Goal: Task Accomplishment & Management: Use online tool/utility

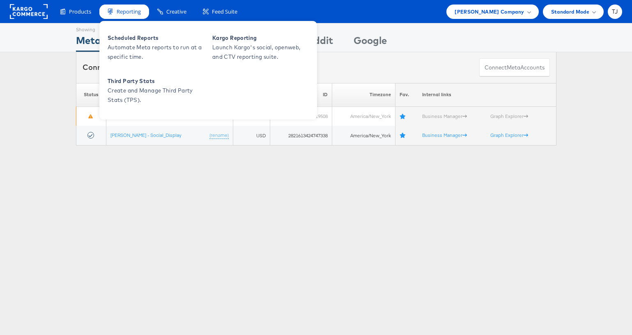
scroll to position [4, 0]
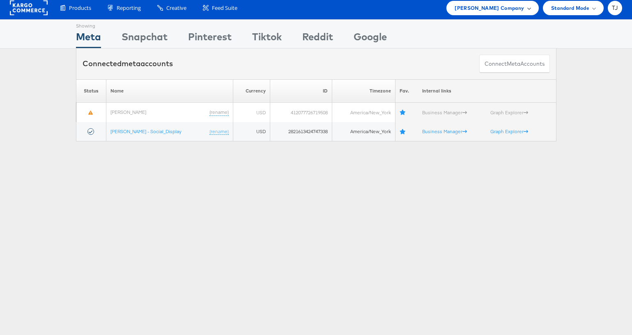
click at [510, 14] on div "Belk Company" at bounding box center [493, 8] width 92 height 14
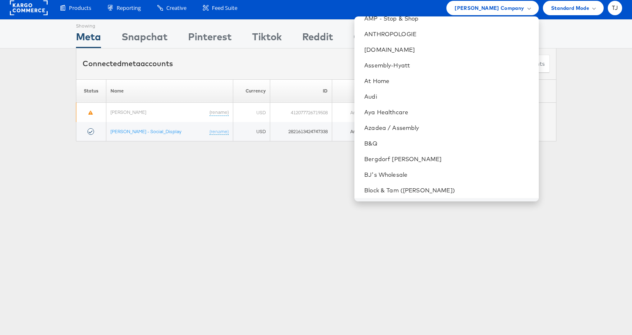
scroll to position [194, 0]
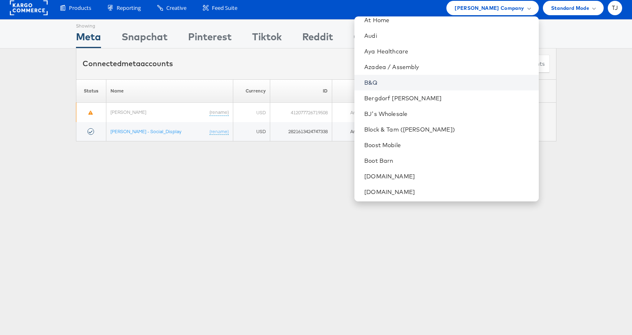
click at [431, 80] on link "B&Q" at bounding box center [448, 82] width 168 height 8
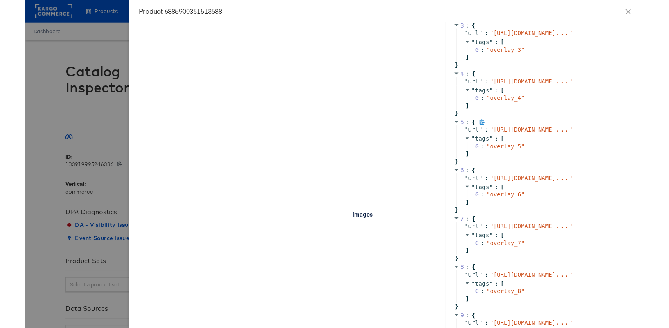
scroll to position [707, 0]
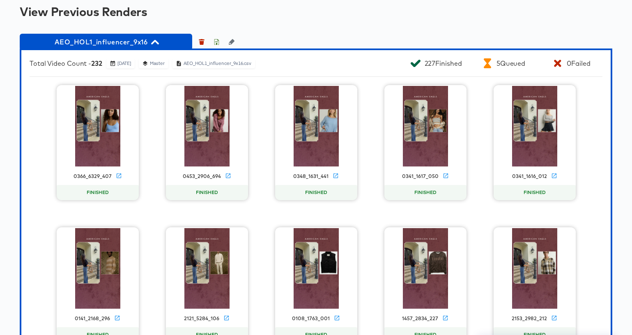
scroll to position [682, 0]
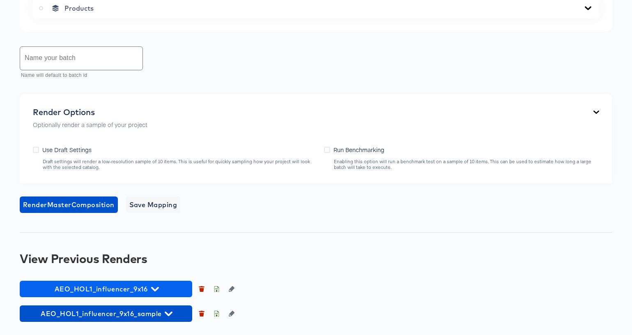
scroll to position [594, 0]
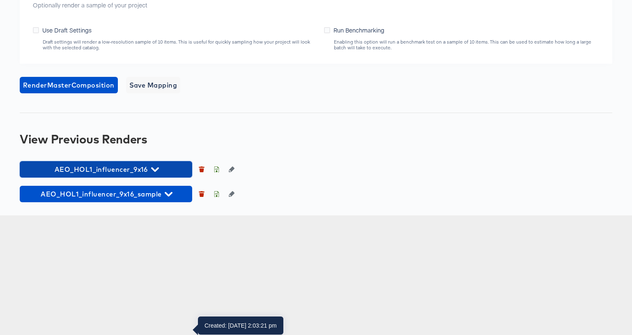
click at [164, 175] on span "AEO_HOL1_influencer_9x16" at bounding box center [106, 170] width 164 height 12
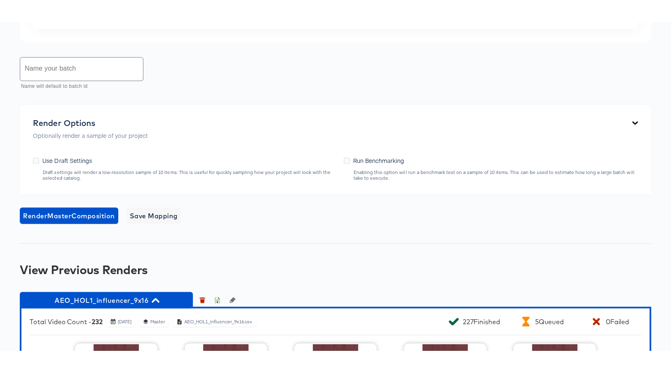
scroll to position [446, 0]
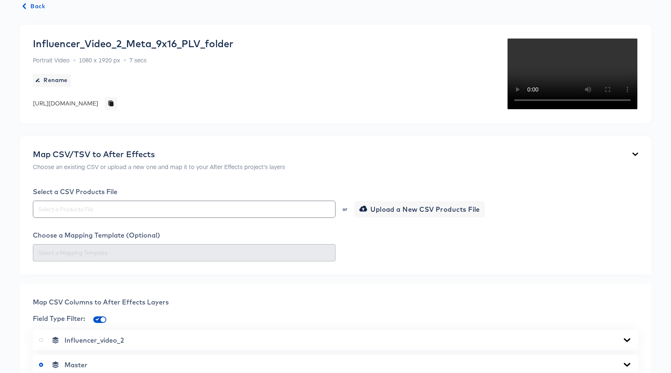
scroll to position [0, 0]
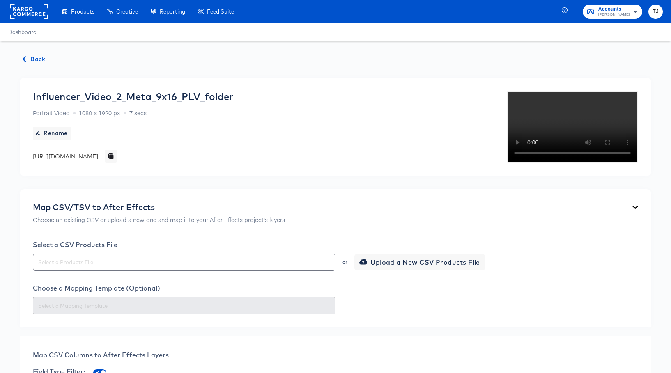
click at [37, 60] on span "Back" at bounding box center [34, 59] width 22 height 10
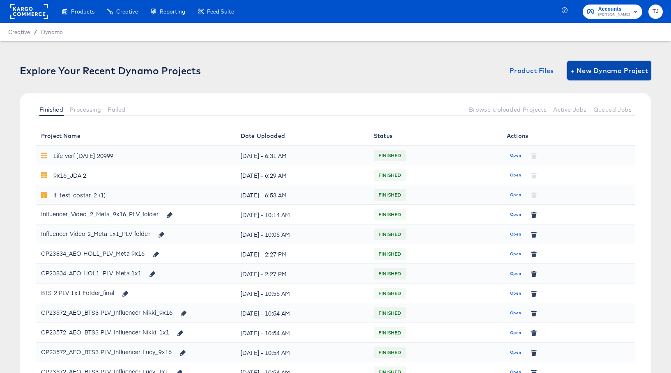
click at [628, 75] on span "+ New Dynamo Project" at bounding box center [610, 71] width 78 height 12
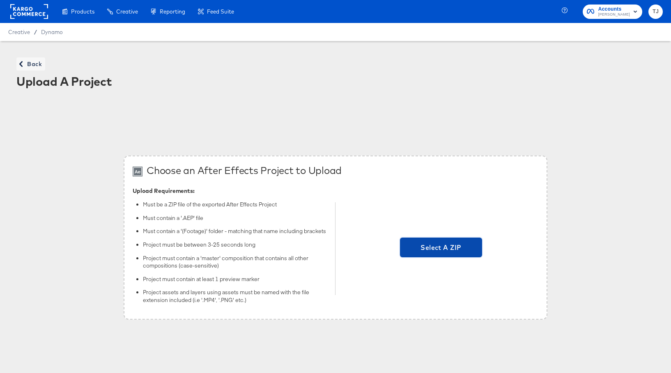
click at [462, 247] on span "Select A ZIP" at bounding box center [441, 248] width 76 height 12
click at [441, 249] on input "Select A ZIP" at bounding box center [441, 249] width 0 height 0
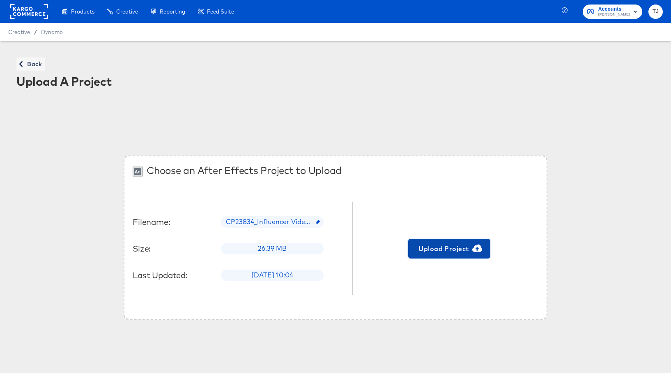
click at [451, 252] on span "Upload Project" at bounding box center [450, 249] width 76 height 12
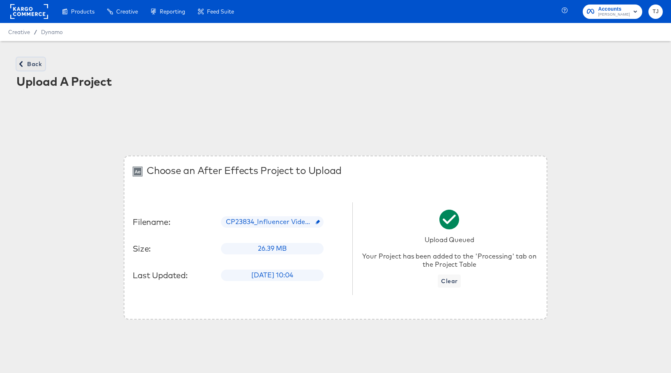
click at [33, 59] on span "Back" at bounding box center [31, 64] width 22 height 10
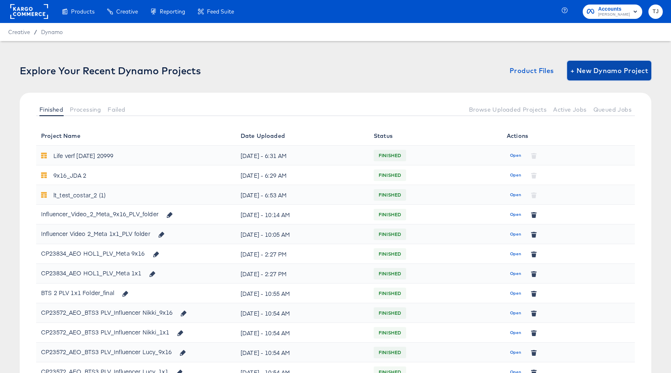
click at [607, 68] on span "+ New Dynamo Project" at bounding box center [610, 71] width 78 height 12
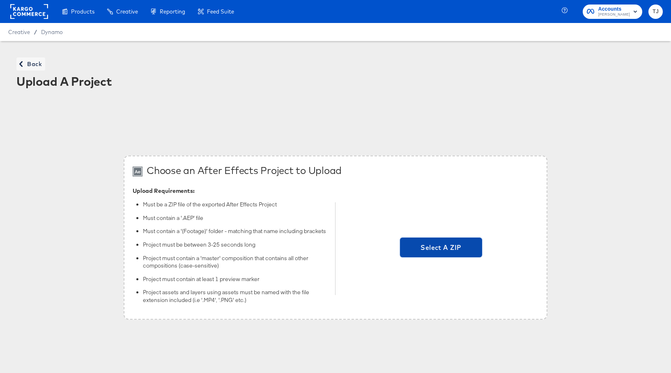
click at [447, 253] on span "Select A ZIP" at bounding box center [441, 248] width 76 height 12
click at [441, 249] on input "Select A ZIP" at bounding box center [441, 249] width 0 height 0
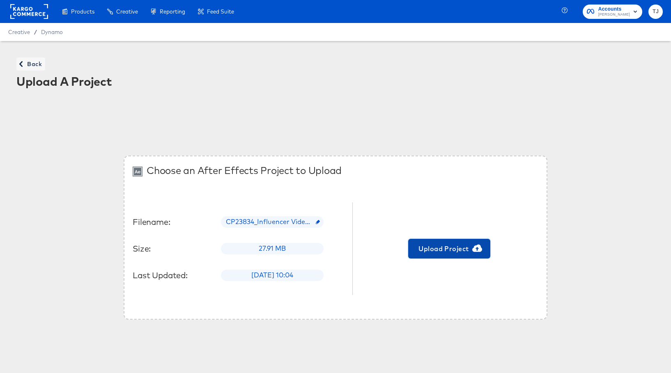
click at [456, 252] on span "Upload Project" at bounding box center [450, 249] width 76 height 12
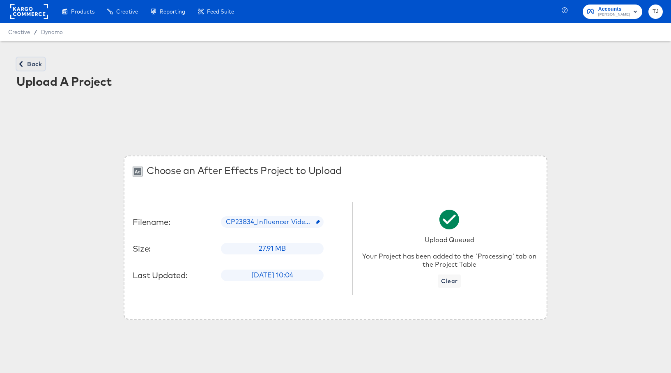
click at [23, 61] on icon "button" at bounding box center [21, 64] width 6 height 6
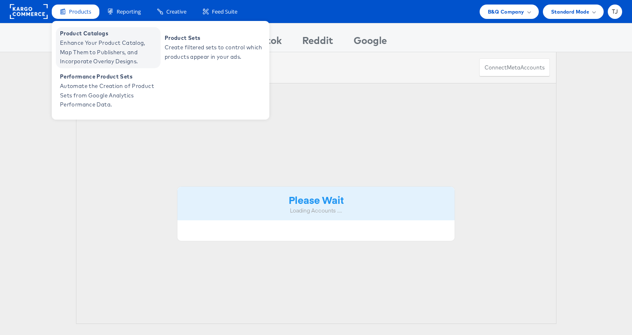
click at [74, 39] on span "Enhance Your Product Catalog, Map Them to Publishers, and Incorporate Overlay D…" at bounding box center [109, 52] width 99 height 28
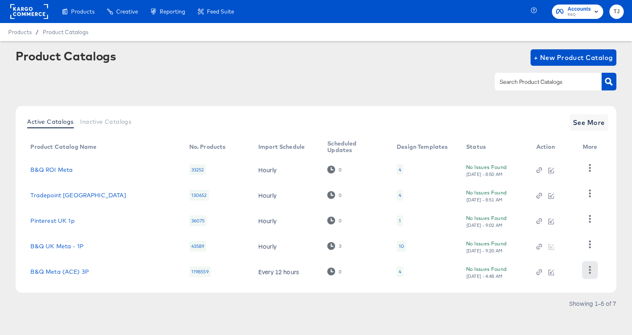
click at [589, 269] on icon "button" at bounding box center [590, 270] width 2 height 8
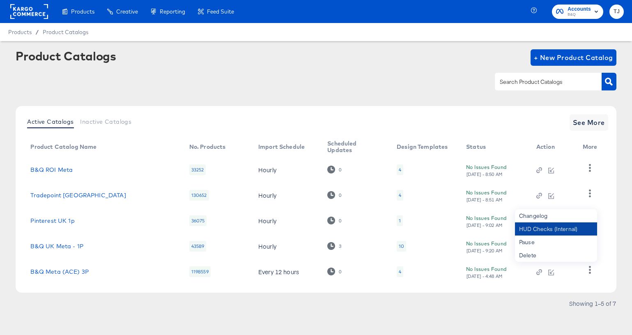
click at [567, 227] on div "HUD Checks (Internal)" at bounding box center [556, 228] width 82 height 13
drag, startPoint x: 612, startPoint y: 262, endPoint x: 605, endPoint y: 263, distance: 7.0
click at [612, 262] on div "Active Catalogs Inactive Catalogs See More Product Catalog Name No. Products Im…" at bounding box center [316, 199] width 601 height 187
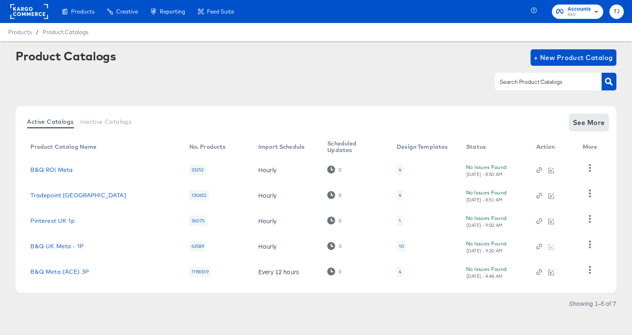
click at [593, 122] on span "See More" at bounding box center [589, 123] width 32 height 12
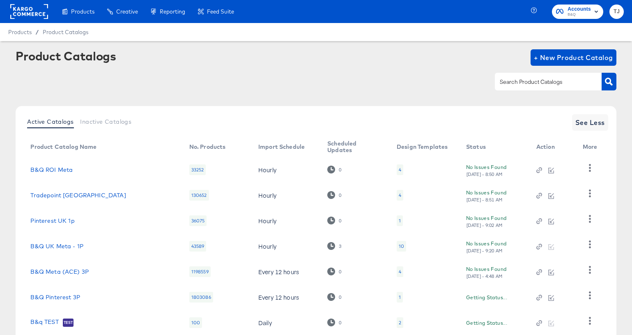
scroll to position [55, 0]
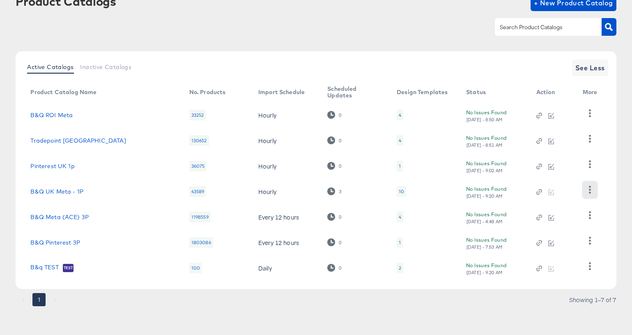
click at [590, 188] on icon "button" at bounding box center [590, 190] width 8 height 8
click at [562, 222] on div "HUD Checks (Internal)" at bounding box center [556, 219] width 82 height 13
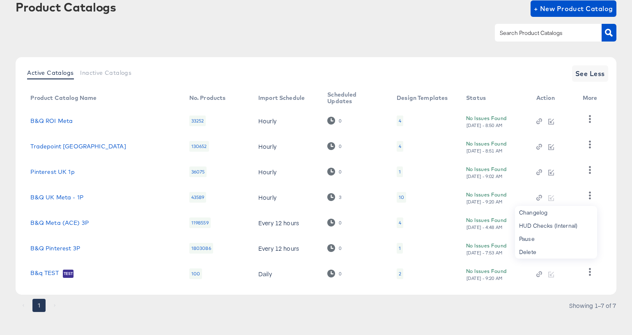
scroll to position [50, 0]
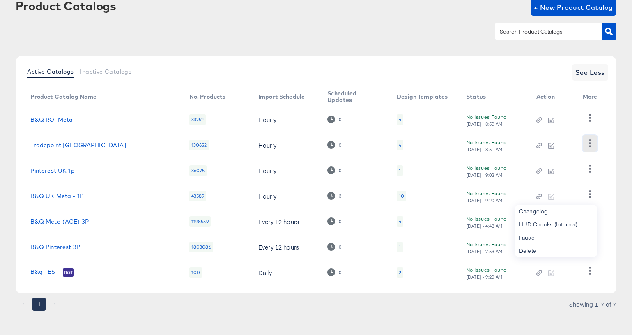
click at [586, 141] on icon "button" at bounding box center [590, 143] width 8 height 8
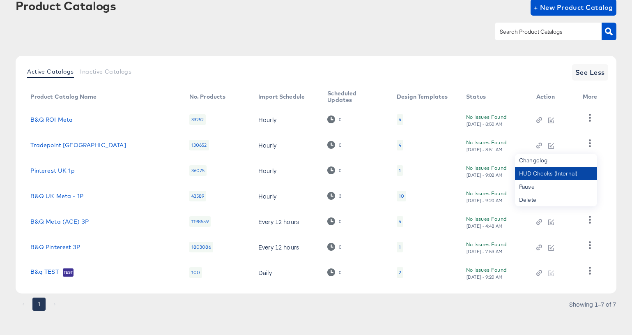
click at [572, 174] on div "HUD Checks (Internal)" at bounding box center [556, 173] width 82 height 13
click at [586, 221] on icon "button" at bounding box center [590, 220] width 8 height 8
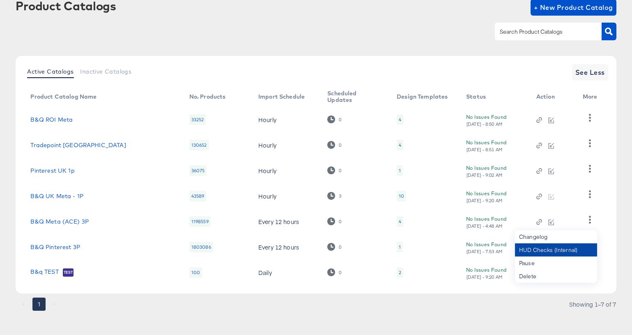
click at [552, 250] on div "HUD Checks (Internal)" at bounding box center [556, 249] width 82 height 13
click at [590, 169] on icon "button" at bounding box center [590, 169] width 2 height 8
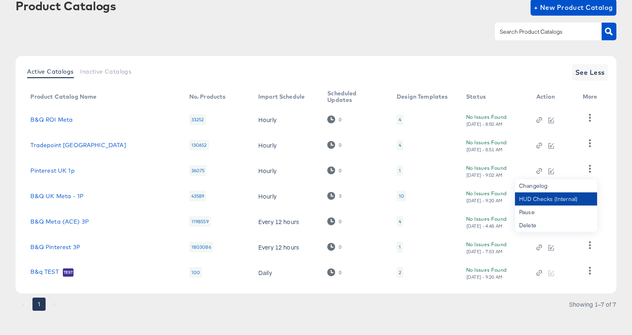
click at [569, 197] on div "HUD Checks (Internal)" at bounding box center [556, 198] width 82 height 13
click at [108, 38] on div at bounding box center [316, 31] width 601 height 18
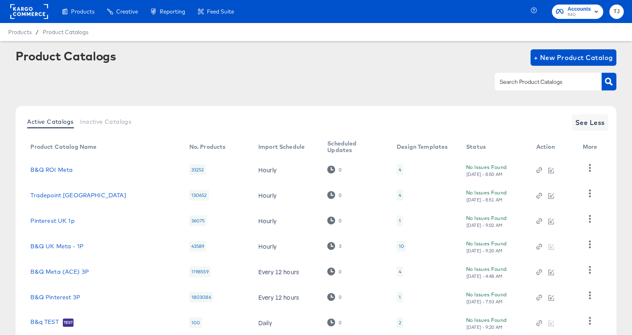
click at [35, 11] on rect at bounding box center [29, 11] width 38 height 15
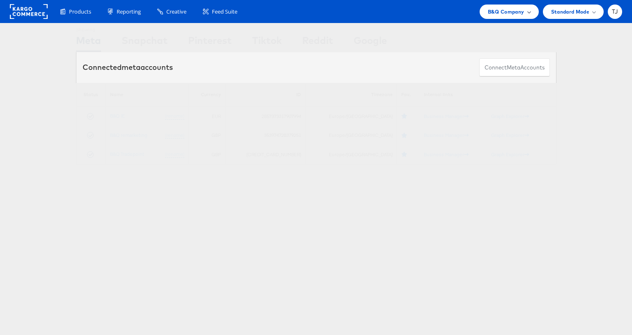
click at [526, 10] on div "B&Q Company" at bounding box center [509, 11] width 43 height 9
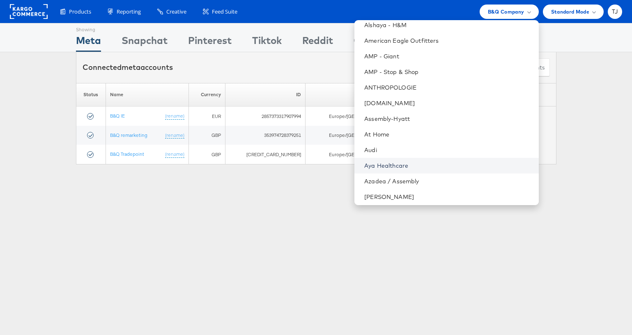
scroll to position [113, 0]
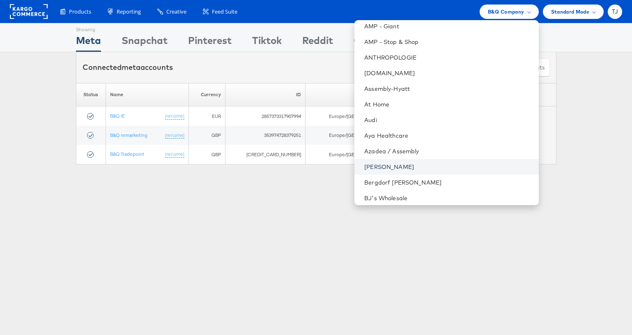
click at [429, 163] on link "Belk" at bounding box center [448, 167] width 168 height 8
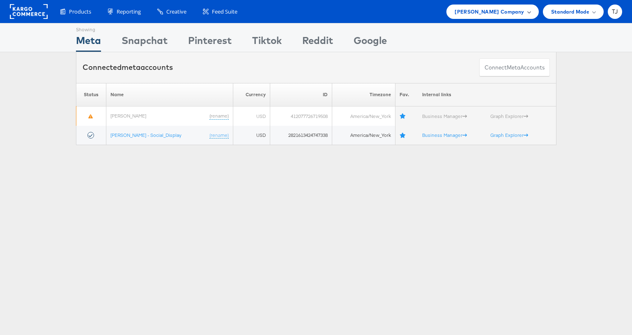
click at [522, 14] on span "[PERSON_NAME] Company" at bounding box center [489, 11] width 69 height 9
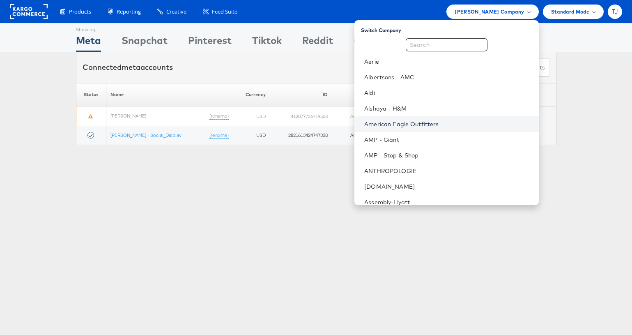
click at [482, 124] on link "American Eagle Outfitters" at bounding box center [448, 124] width 168 height 8
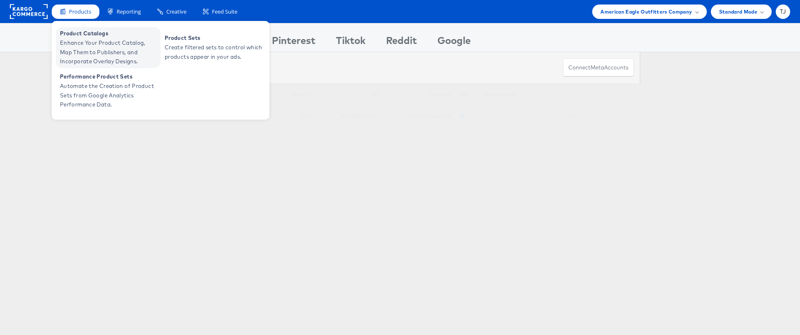
click at [78, 47] on span "Enhance Your Product Catalog, Map Them to Publishers, and Incorporate Overlay D…" at bounding box center [109, 52] width 99 height 28
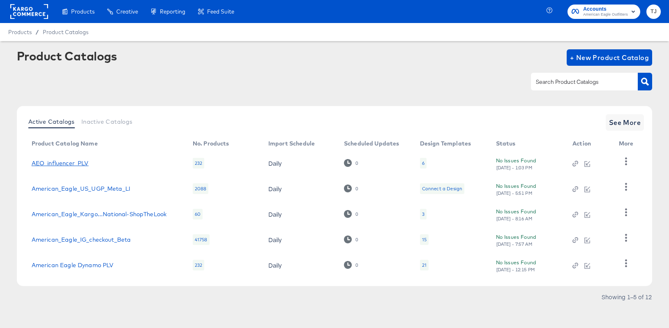
click at [64, 164] on link "AEO_influencer_PLV" at bounding box center [60, 163] width 57 height 7
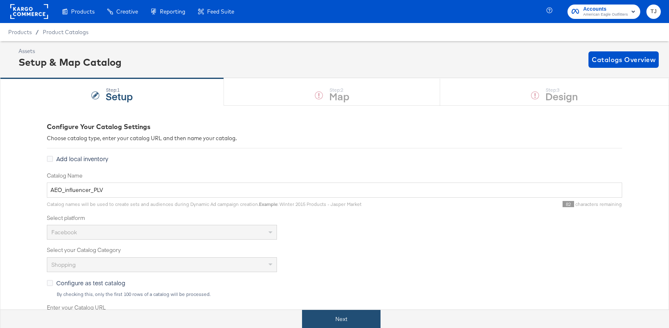
click at [327, 318] on button "Next" at bounding box center [341, 319] width 78 height 18
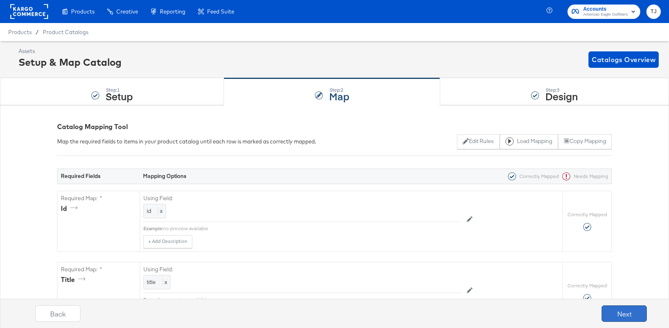
click at [620, 316] on button "Next" at bounding box center [623, 313] width 45 height 16
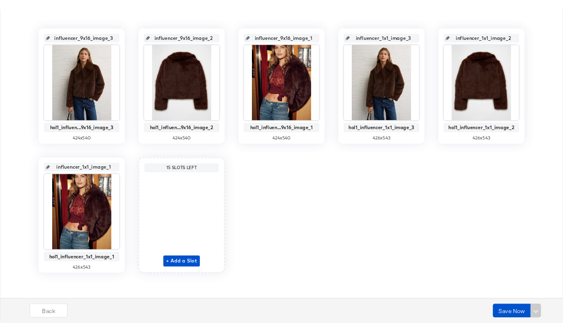
scroll to position [172, 0]
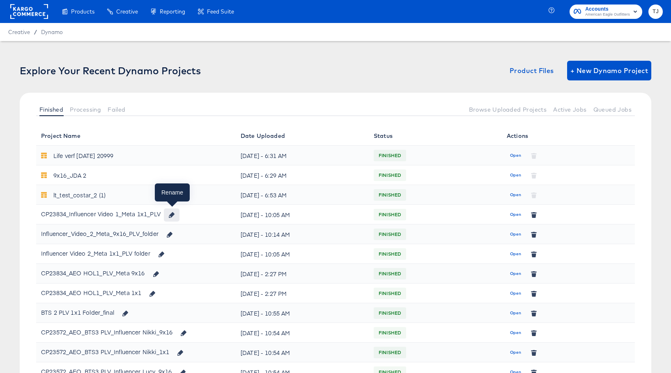
click at [175, 215] on icon "button" at bounding box center [172, 215] width 6 height 6
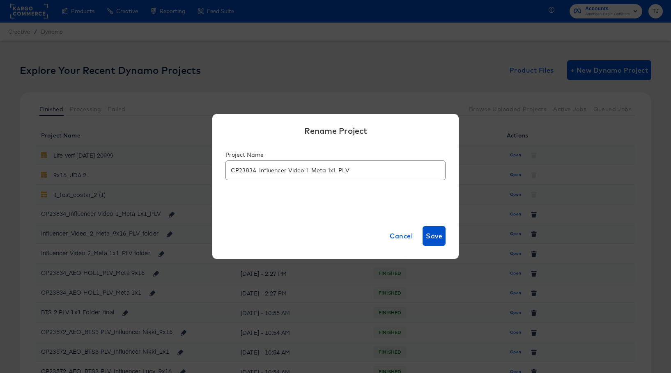
scroll to position [2, 0]
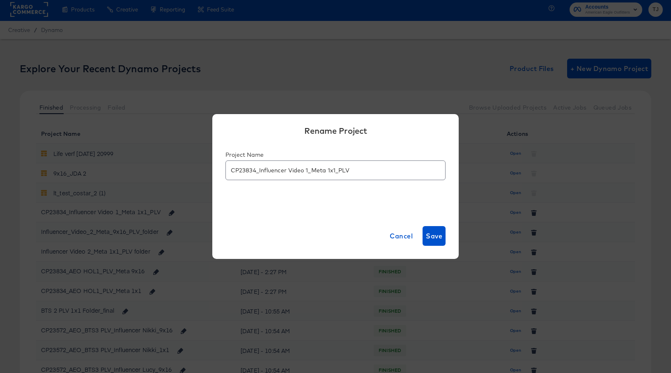
click at [354, 172] on input "CP23834_Influencer Video 1_Meta 1x1_PLV" at bounding box center [335, 167] width 219 height 19
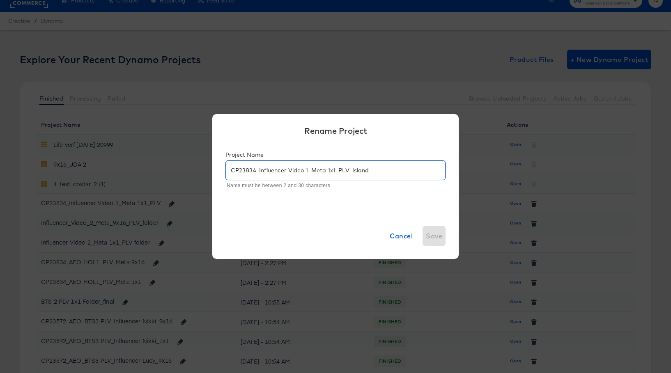
scroll to position [0, 0]
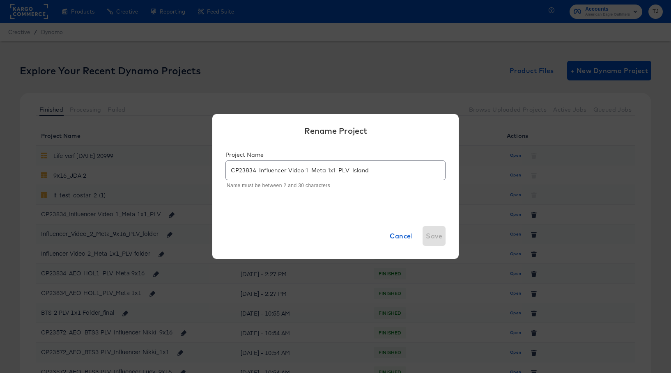
click at [318, 201] on div "Project Name CP23834_Influencer Video 1_Meta 1x1_PLV_Island Name must be betwee…" at bounding box center [335, 178] width 246 height 69
click at [351, 170] on input "CP23834_Influencer Video 1_Meta 1x1_PLV_Island" at bounding box center [335, 167] width 219 height 19
click at [306, 169] on input "CP23834_Influencer Video 1_Meta 1x1_Island" at bounding box center [335, 167] width 219 height 19
click at [309, 169] on input "CP23834_Influencer Video 1_Meta 1x1_Island" at bounding box center [335, 167] width 219 height 19
click at [289, 169] on input "CP23834_Influencer Video_Meta 1x1_Island" at bounding box center [335, 167] width 219 height 19
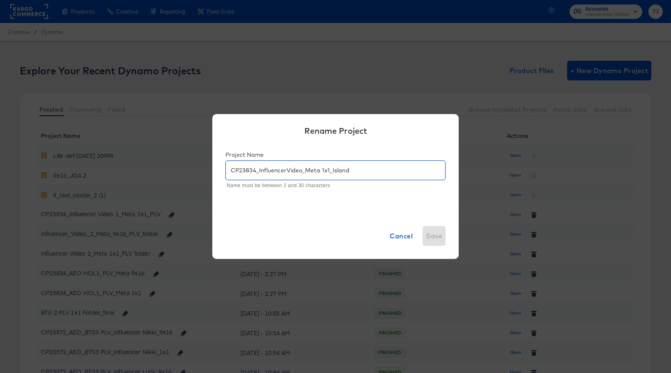
click at [259, 170] on input "CP23834_InfluencerVideo_Meta 1x1_Island" at bounding box center [335, 167] width 219 height 19
drag, startPoint x: 299, startPoint y: 171, endPoint x: 283, endPoint y: 171, distance: 16.4
click at [283, 171] on input "CP23834InfluencerVideo_Meta 1x1_Island" at bounding box center [335, 167] width 219 height 19
drag, startPoint x: 319, startPoint y: 170, endPoint x: 304, endPoint y: 169, distance: 15.3
click at [304, 169] on input "CP23834InfluencerVideo_Meta 1x1_Island" at bounding box center [335, 167] width 219 height 19
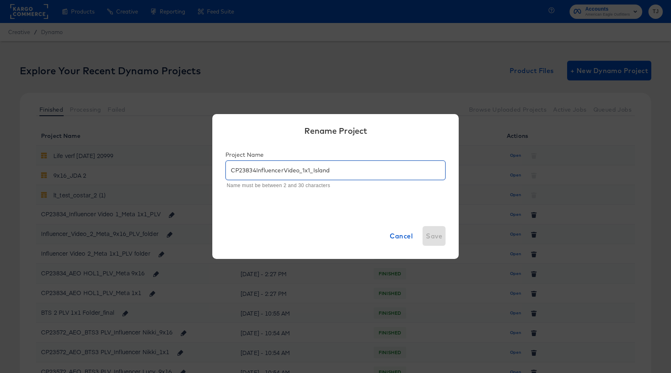
click at [348, 175] on input "CP23834InfluencerVideo_1x1_Island" at bounding box center [335, 167] width 219 height 19
type input "CP23834InfluencerVideo_1x1_Island"
click at [348, 222] on div "Cancel Save" at bounding box center [335, 236] width 246 height 46
click at [401, 233] on span "Cancel" at bounding box center [401, 236] width 23 height 12
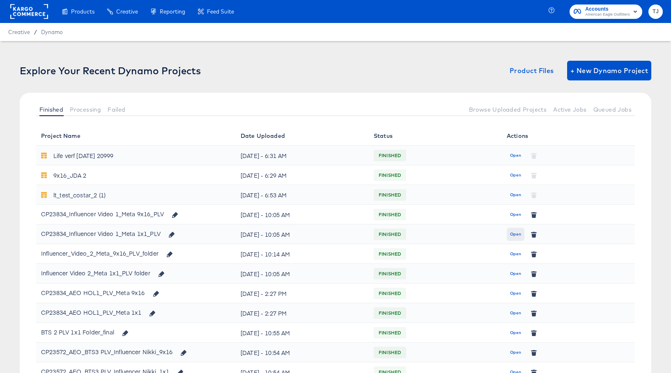
click at [516, 233] on span "Open" at bounding box center [515, 234] width 11 height 7
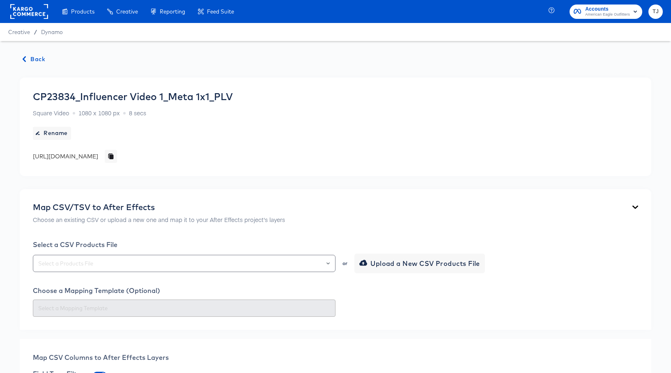
scroll to position [70, 0]
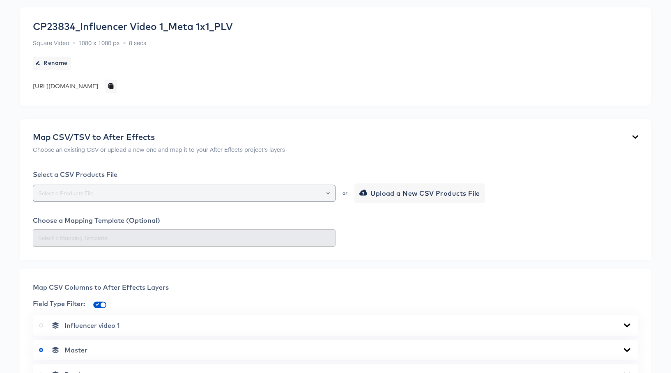
click at [328, 193] on icon "Open" at bounding box center [328, 193] width 3 height 2
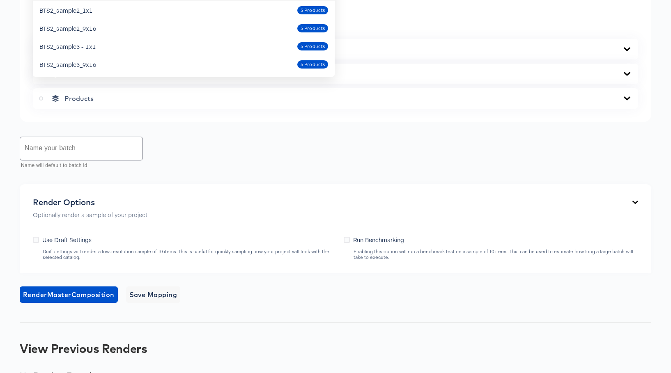
scroll to position [349, 0]
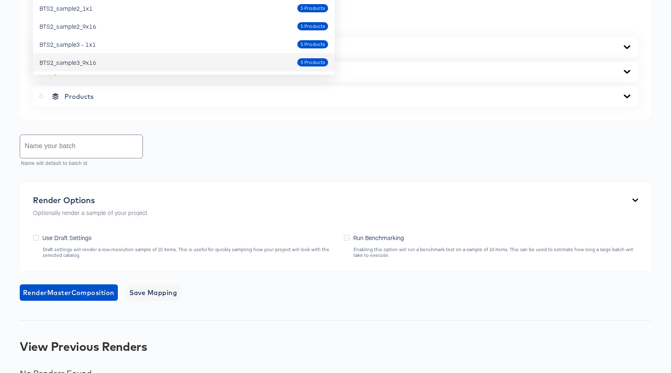
click at [341, 166] on div "Name your batch Name will default to batch id" at bounding box center [336, 151] width 632 height 37
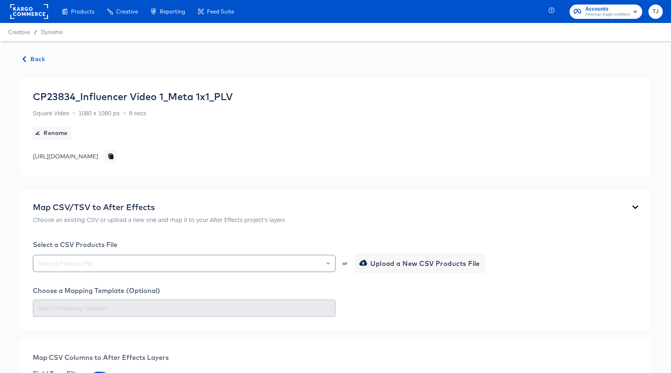
scroll to position [110, 0]
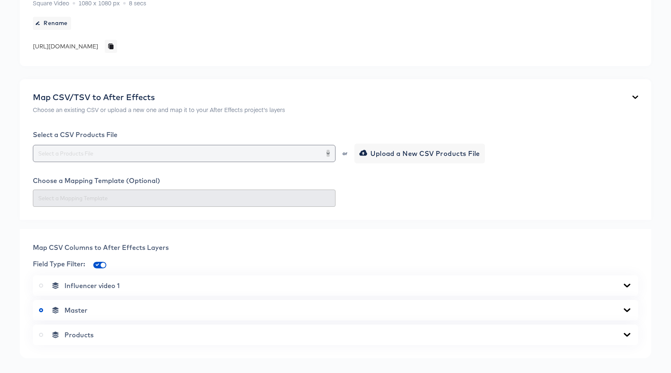
click at [329, 154] on icon "Open" at bounding box center [328, 153] width 3 height 3
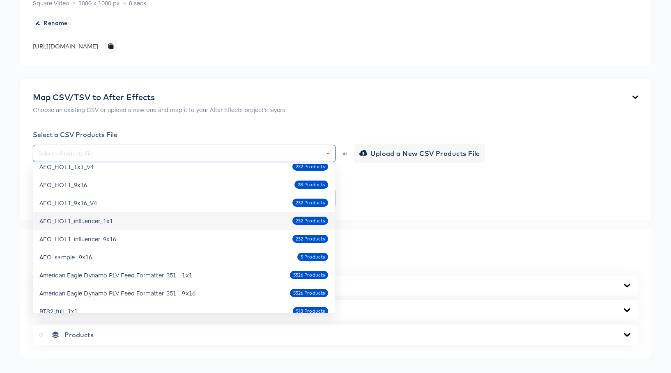
scroll to position [267, 0]
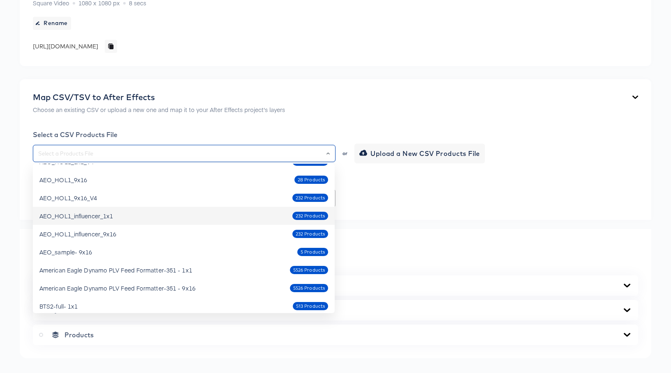
click at [234, 215] on div "AEO_HOL1_influencer_1x1 232 Products" at bounding box center [183, 216] width 289 height 13
type input "AEO_HOL1_influencer_1x1"
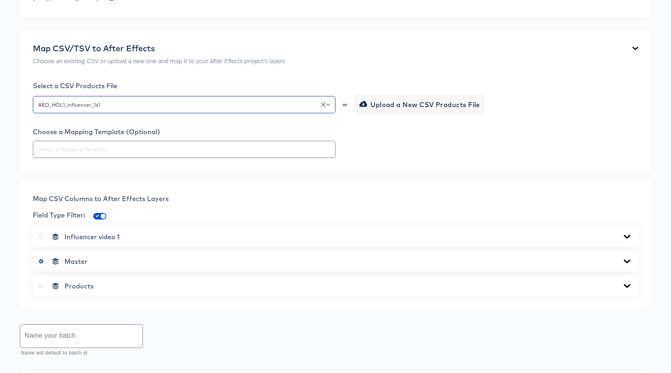
scroll to position [176, 0]
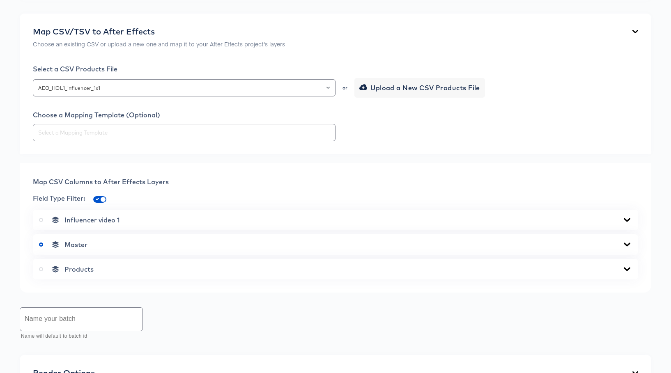
drag, startPoint x: 42, startPoint y: 268, endPoint x: 91, endPoint y: 274, distance: 49.3
click at [42, 268] on icon at bounding box center [41, 269] width 4 height 4
click at [0, 0] on input "radio" at bounding box center [0, 0] width 0 height 0
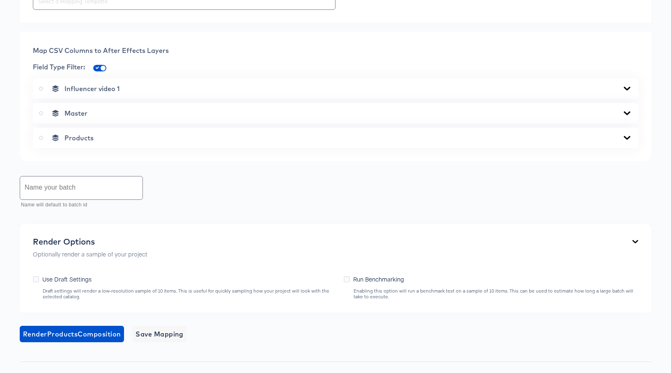
scroll to position [312, 0]
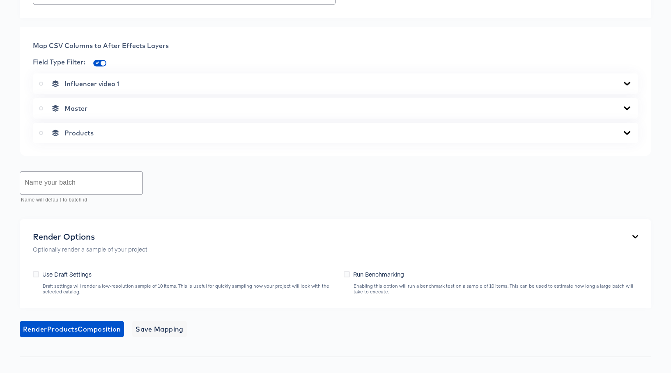
click at [627, 136] on icon at bounding box center [627, 133] width 10 height 7
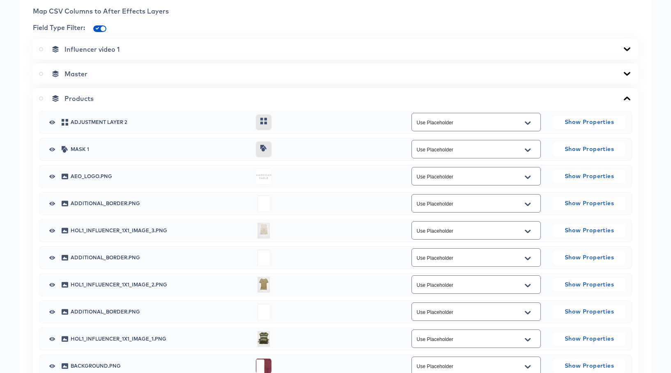
scroll to position [350, 0]
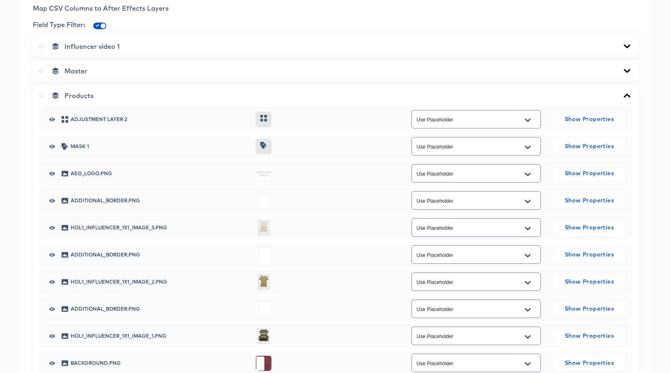
click at [528, 228] on icon "Open" at bounding box center [528, 229] width 6 height 7
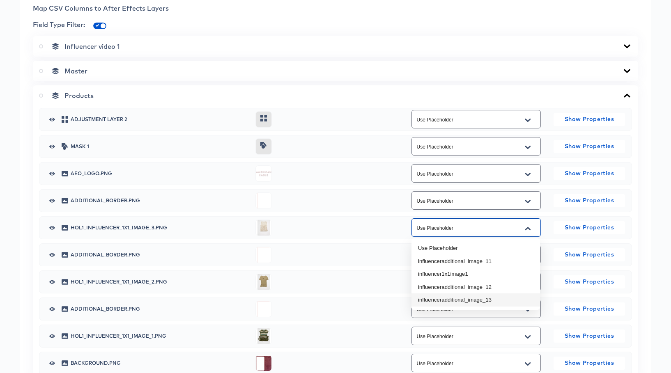
click at [502, 300] on li "influenceradditional_image_13" at bounding box center [476, 300] width 129 height 13
type input "influenceradditional_image_13"
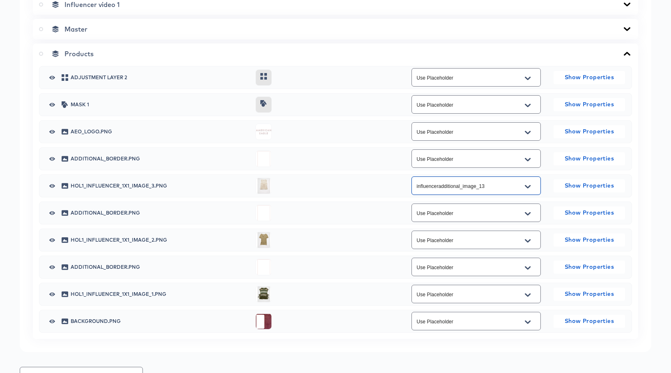
scroll to position [392, 0]
click at [529, 240] on icon "Open" at bounding box center [528, 239] width 6 height 3
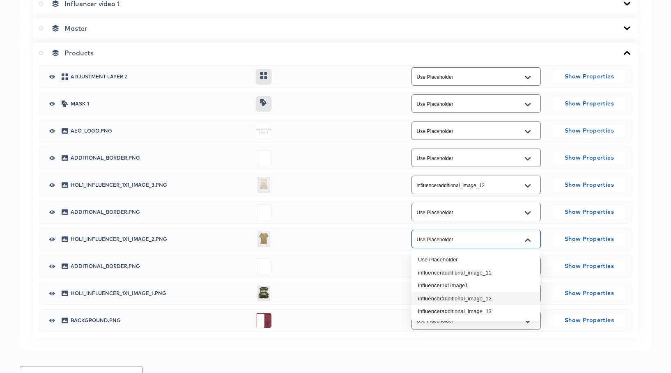
click at [494, 297] on li "influenceradditional_image_12" at bounding box center [476, 299] width 129 height 13
type input "influenceradditional_image_12"
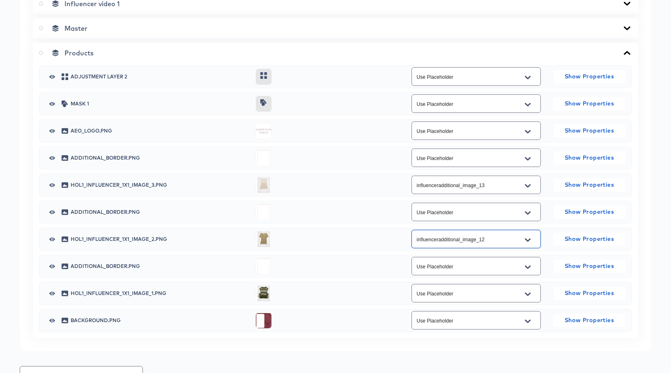
click at [528, 294] on icon "Open" at bounding box center [528, 294] width 6 height 7
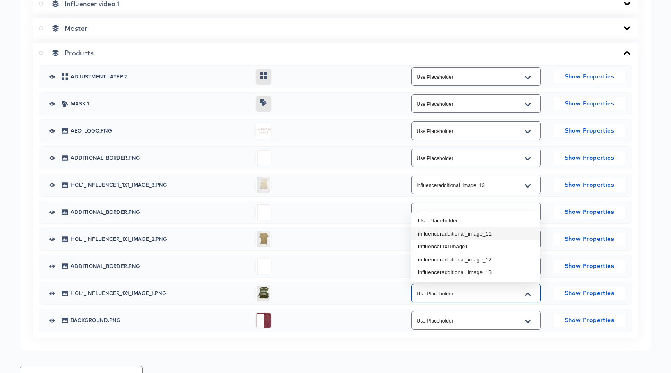
click at [495, 232] on li "influenceradditional_image_11" at bounding box center [476, 234] width 129 height 13
type input "influenceradditional_image_11"
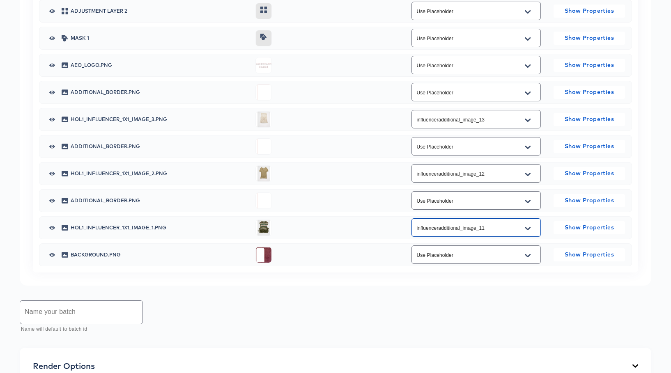
scroll to position [562, 0]
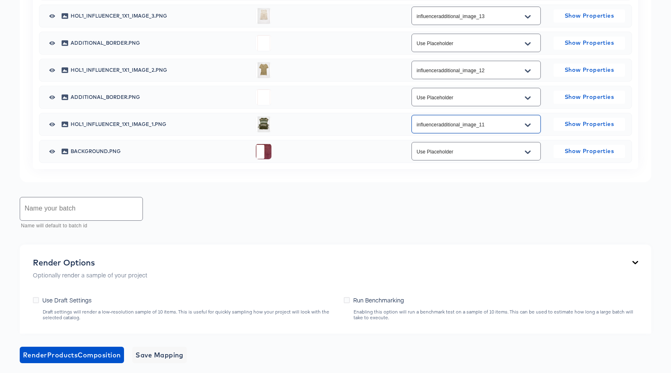
click at [66, 210] on input "text" at bounding box center [81, 209] width 122 height 23
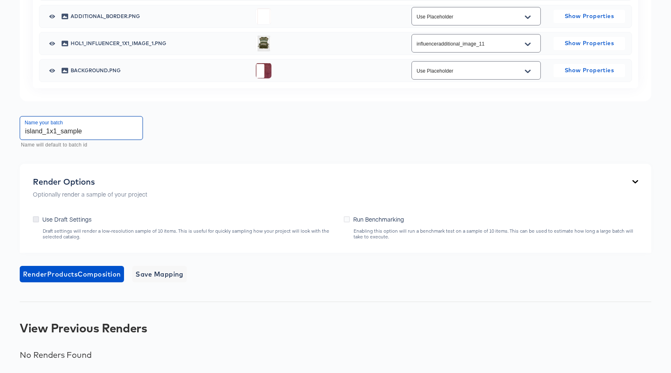
type input "island_1x1_sample"
click at [35, 219] on icon at bounding box center [36, 220] width 6 height 6
click at [0, 0] on input "Use Draft Settings" at bounding box center [0, 0] width 0 height 0
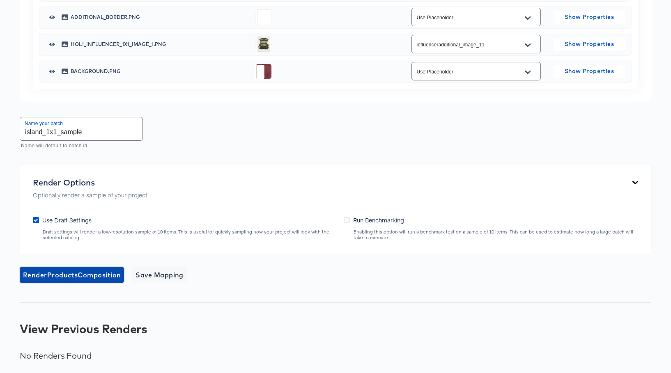
click at [67, 275] on span "Render Products Composition" at bounding box center [72, 276] width 98 height 12
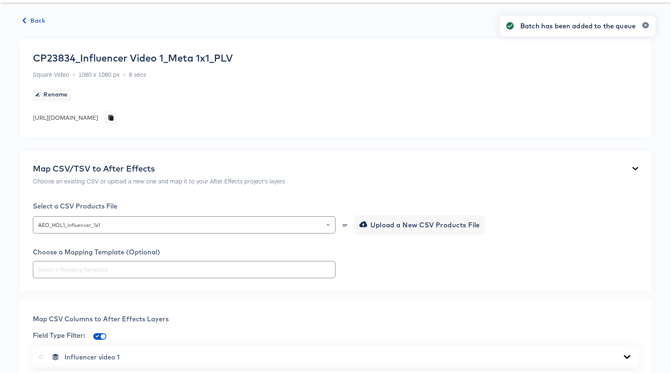
scroll to position [0, 0]
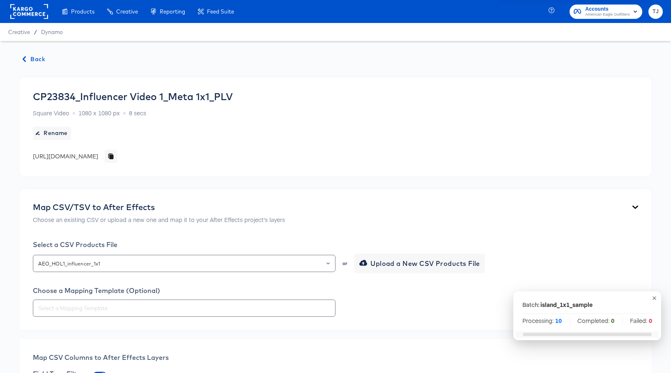
click at [35, 59] on span "Back" at bounding box center [34, 59] width 22 height 10
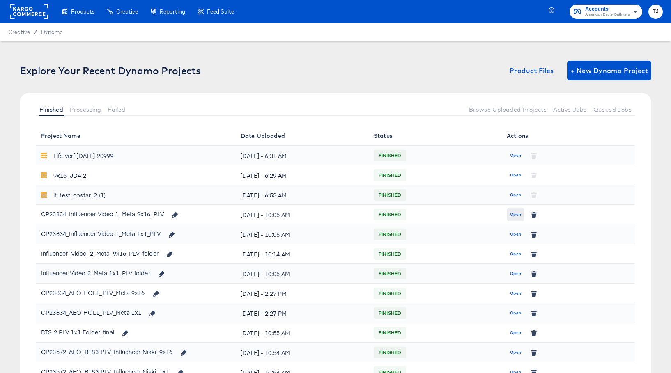
click at [515, 216] on span "Open" at bounding box center [515, 214] width 11 height 7
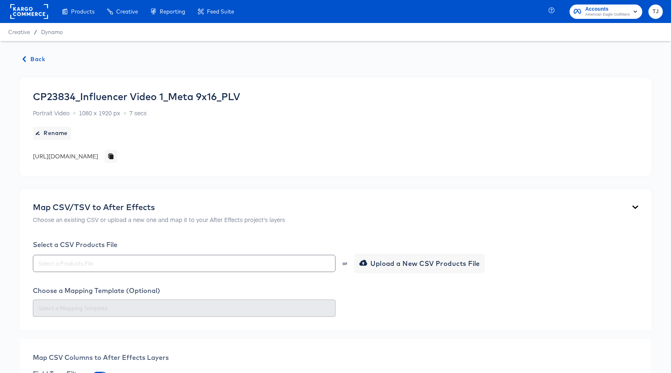
scroll to position [52, 0]
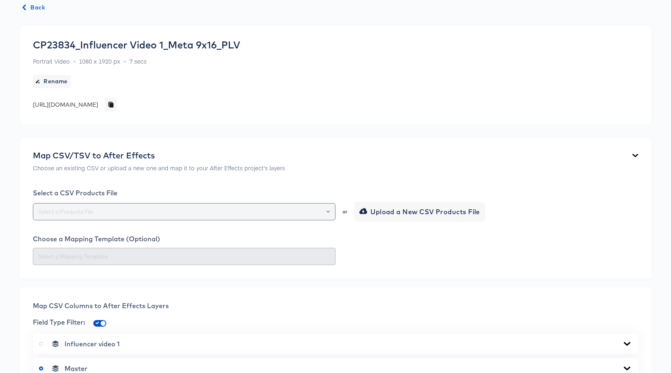
click at [329, 211] on icon "Open" at bounding box center [328, 212] width 3 height 2
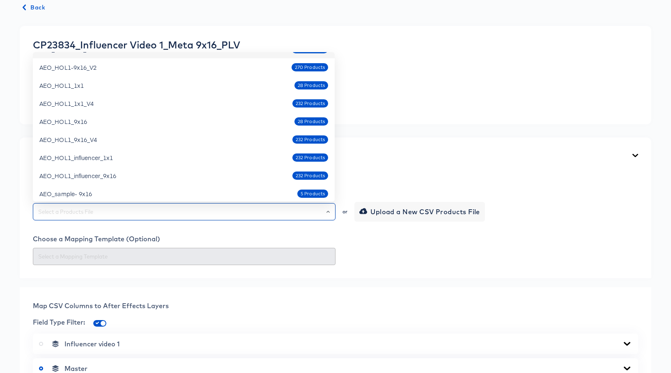
scroll to position [215, 0]
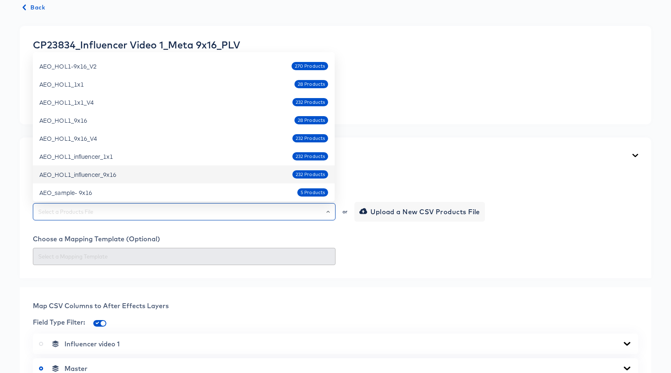
click at [207, 172] on div "AEO_HOL1_influencer_9x16 232 Products" at bounding box center [183, 174] width 289 height 13
type input "AEO_HOL1_influencer_9x16"
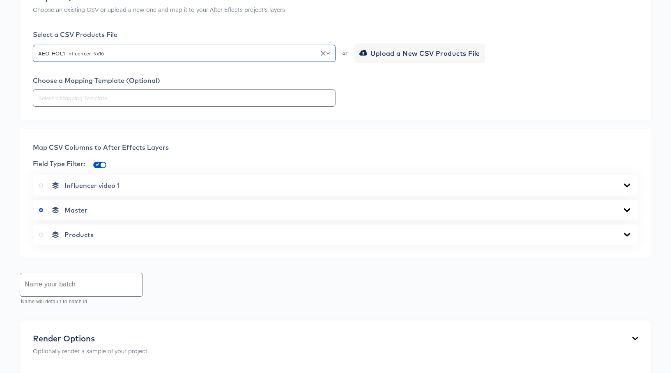
scroll to position [211, 0]
click at [624, 236] on icon at bounding box center [627, 234] width 10 height 7
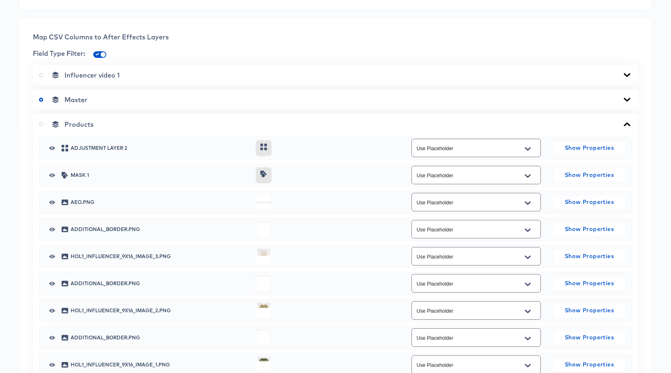
scroll to position [322, 0]
click at [528, 255] on icon "Open" at bounding box center [528, 256] width 6 height 7
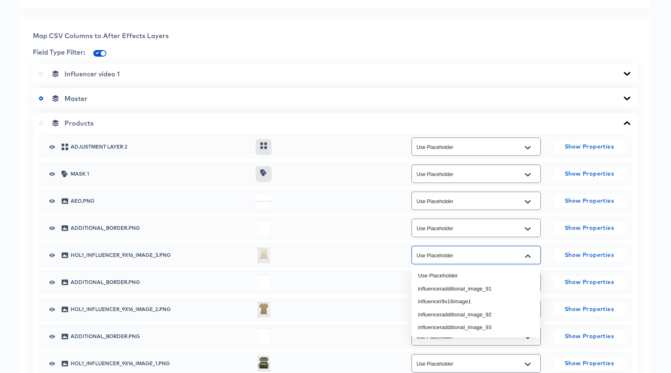
scroll to position [432, 0]
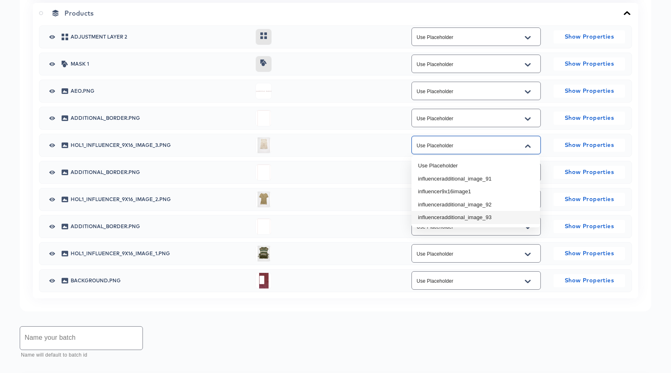
click at [493, 216] on li "influenceradditional_image_93" at bounding box center [476, 217] width 129 height 13
type input "influenceradditional_image_93"
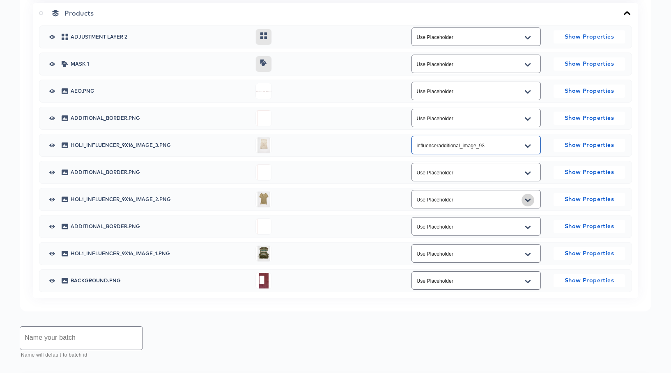
click at [527, 200] on icon "Open" at bounding box center [528, 199] width 6 height 3
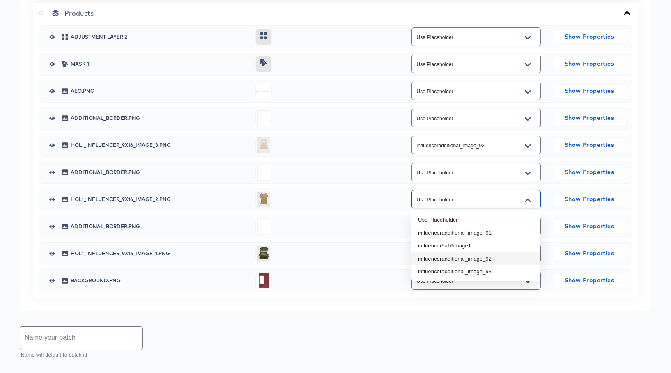
click at [483, 256] on li "influenceradditional_image_92" at bounding box center [476, 259] width 129 height 13
type input "influenceradditional_image_92"
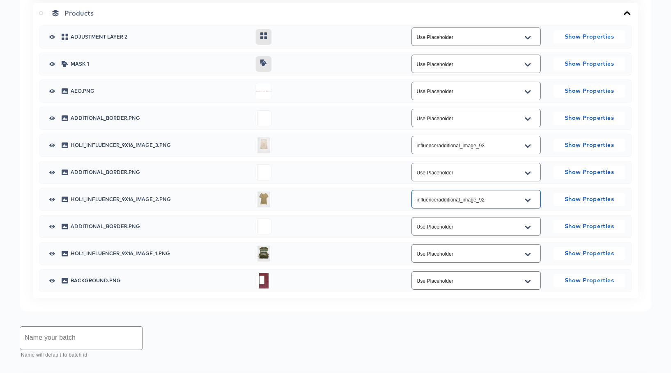
click at [528, 254] on icon "Open" at bounding box center [528, 254] width 6 height 7
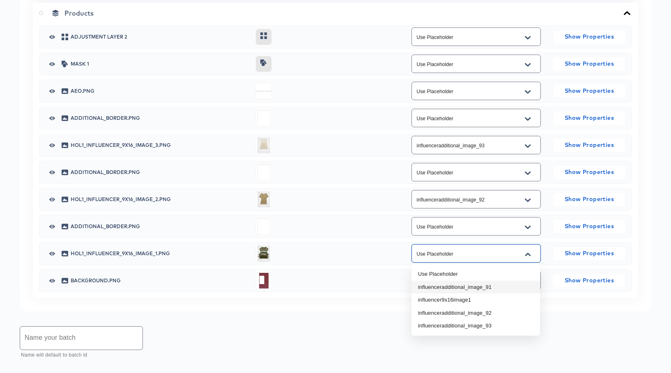
click at [497, 288] on li "influenceradditional_image_91" at bounding box center [476, 287] width 129 height 13
type input "influenceradditional_image_91"
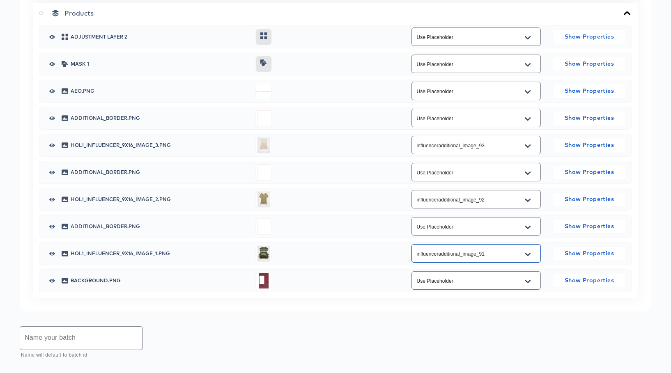
scroll to position [523, 0]
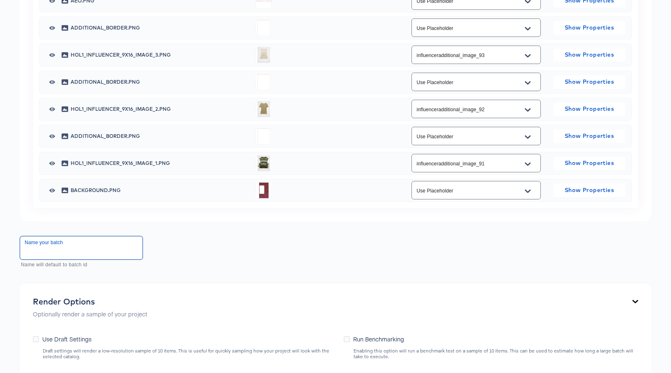
click at [75, 251] on input "text" at bounding box center [81, 248] width 122 height 23
type input "island_9x16_sample"
drag, startPoint x: 36, startPoint y: 340, endPoint x: 67, endPoint y: 328, distance: 32.7
click at [37, 340] on icon at bounding box center [36, 339] width 6 height 6
click at [0, 0] on input "Use Draft Settings" at bounding box center [0, 0] width 0 height 0
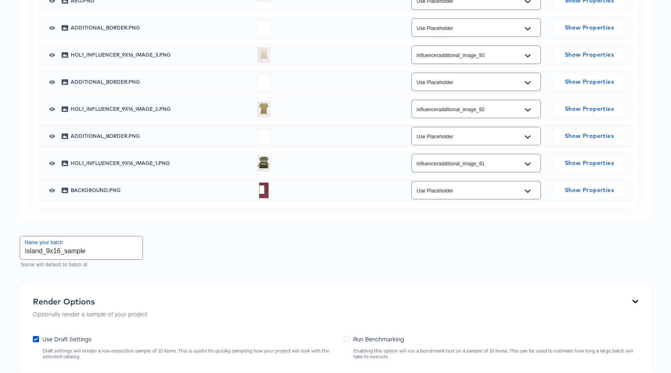
scroll to position [643, 0]
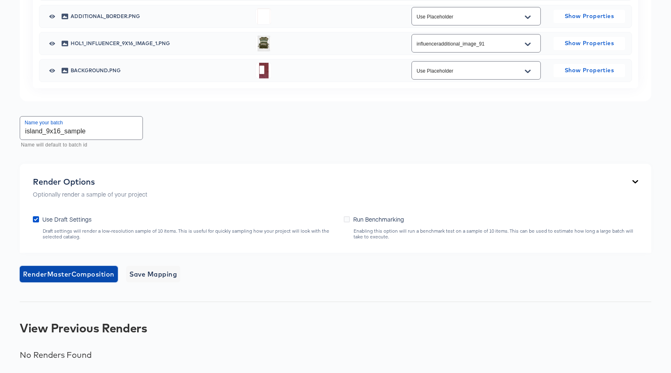
click at [99, 274] on span "Render Master Composition" at bounding box center [69, 275] width 92 height 12
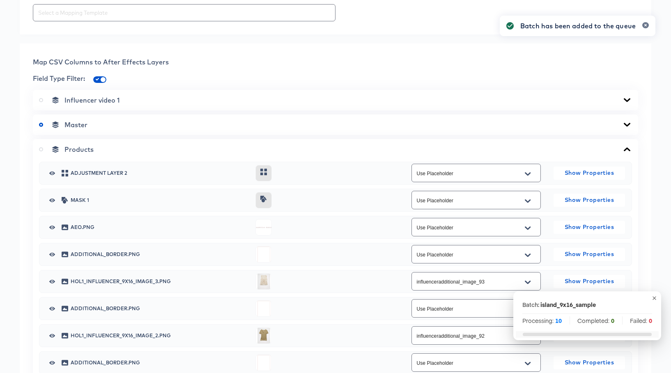
scroll to position [0, 0]
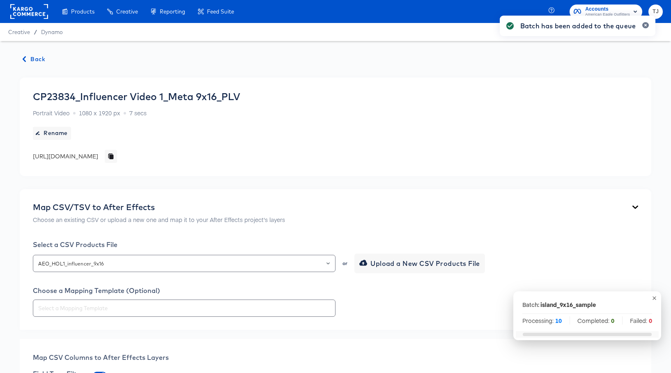
click at [34, 57] on span "Back" at bounding box center [34, 59] width 22 height 10
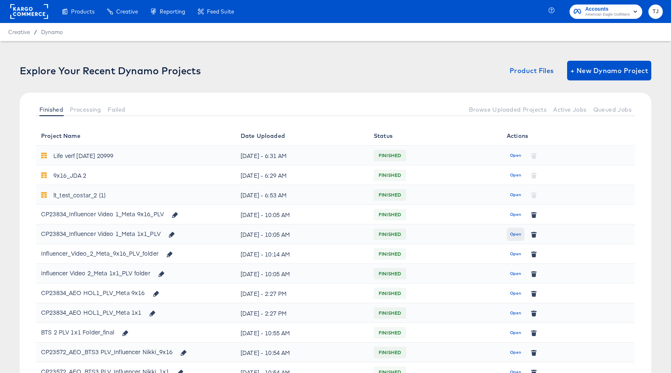
click at [516, 231] on span "Open" at bounding box center [515, 234] width 11 height 7
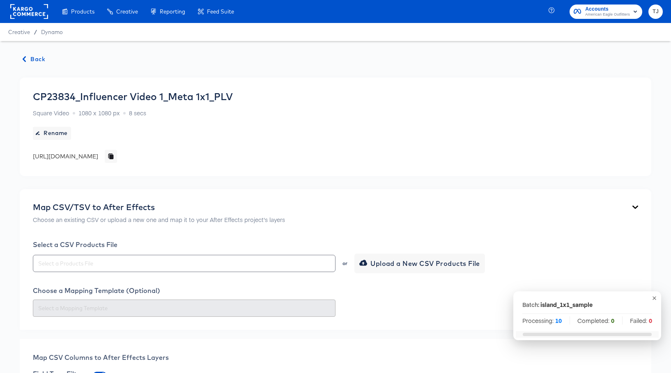
scroll to position [374, 0]
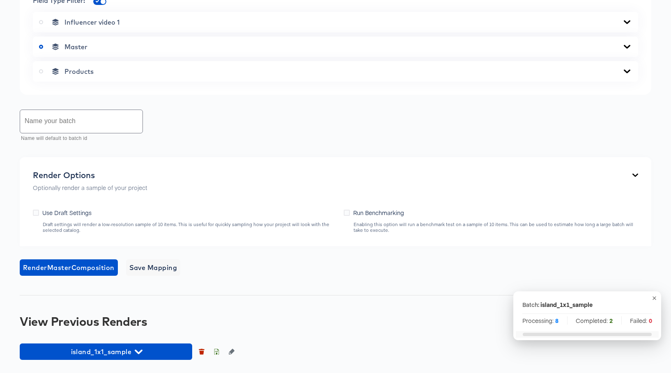
drag, startPoint x: 344, startPoint y: 66, endPoint x: 221, endPoint y: 260, distance: 229.6
click at [344, 66] on div "Products" at bounding box center [336, 71] width 606 height 21
click at [144, 351] on span "island_1x1_sample" at bounding box center [106, 352] width 164 height 12
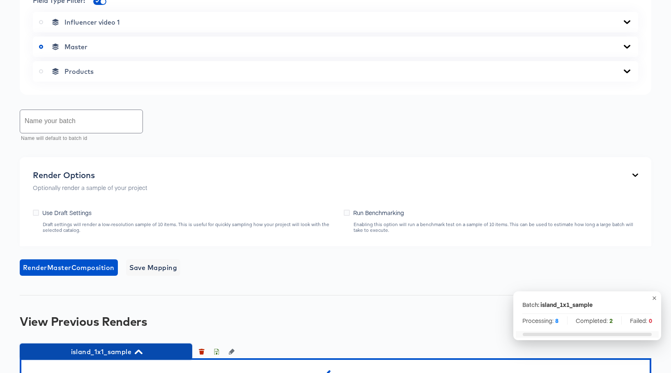
drag, startPoint x: 144, startPoint y: 351, endPoint x: 138, endPoint y: 353, distance: 5.6
click at [138, 353] on icon "button" at bounding box center [139, 352] width 8 height 8
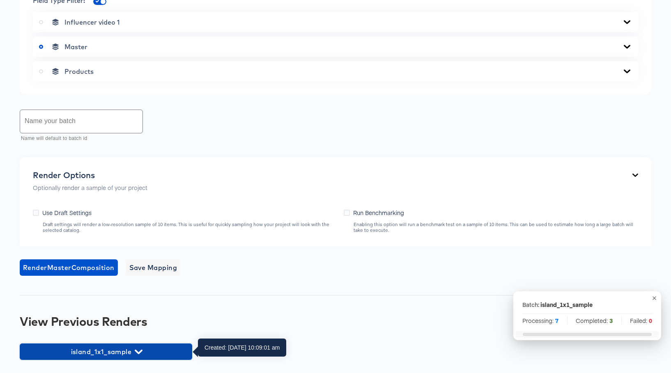
click at [138, 355] on icon "button" at bounding box center [139, 352] width 8 height 8
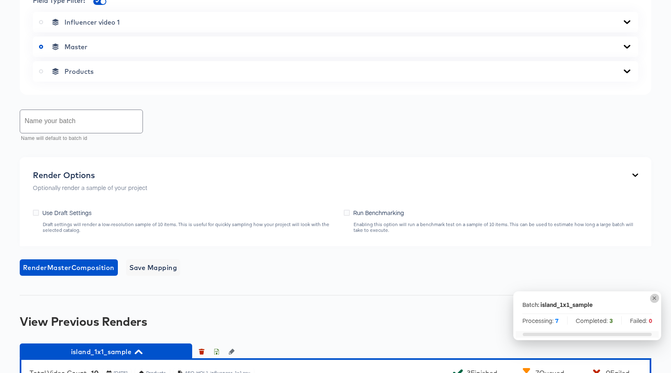
click at [654, 299] on icon "button" at bounding box center [655, 299] width 4 height 4
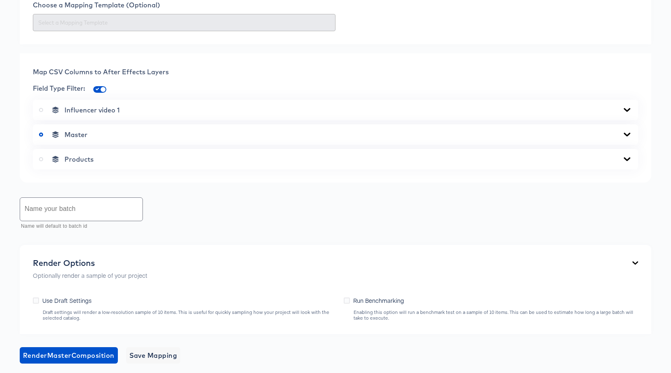
scroll to position [0, 0]
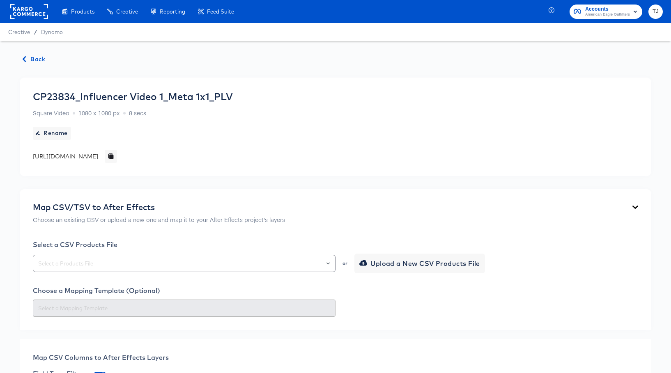
click at [34, 59] on span "Back" at bounding box center [34, 59] width 22 height 10
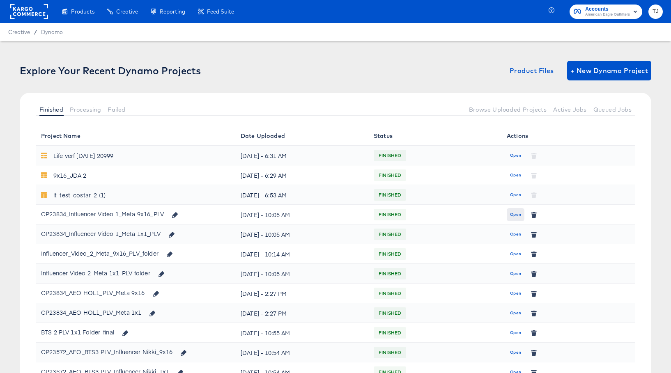
click at [513, 215] on span "Open" at bounding box center [515, 214] width 11 height 7
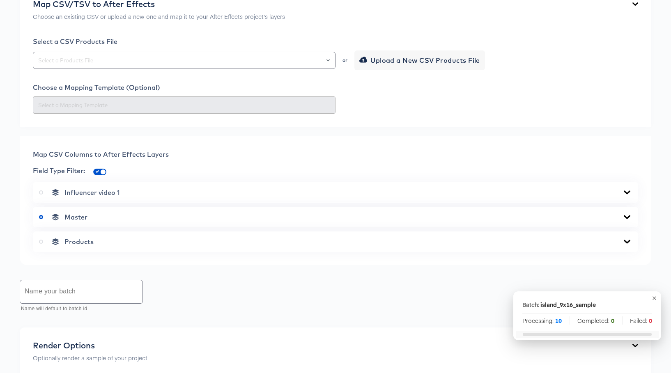
scroll to position [374, 0]
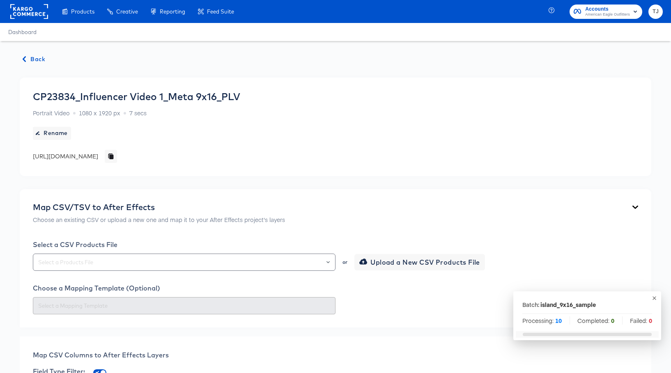
scroll to position [371, 0]
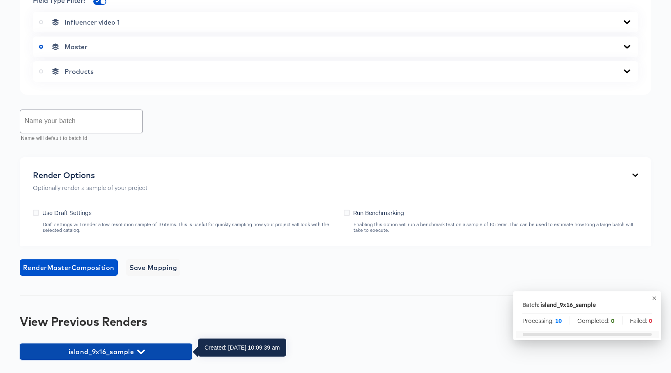
click at [141, 351] on icon "button" at bounding box center [141, 352] width 8 height 8
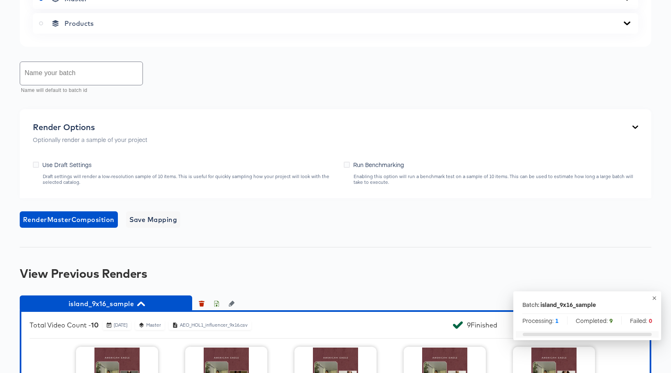
scroll to position [420, 0]
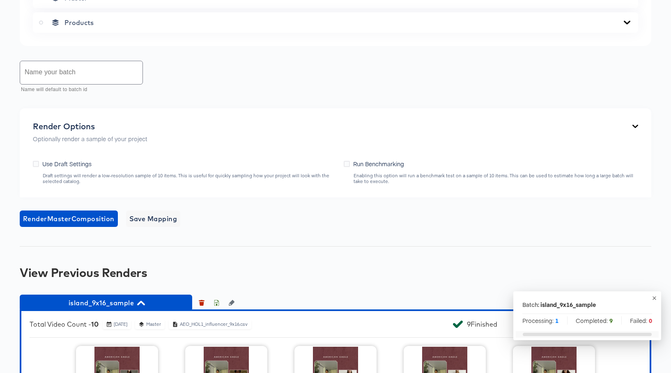
click at [655, 299] on icon "button" at bounding box center [655, 298] width 6 height 6
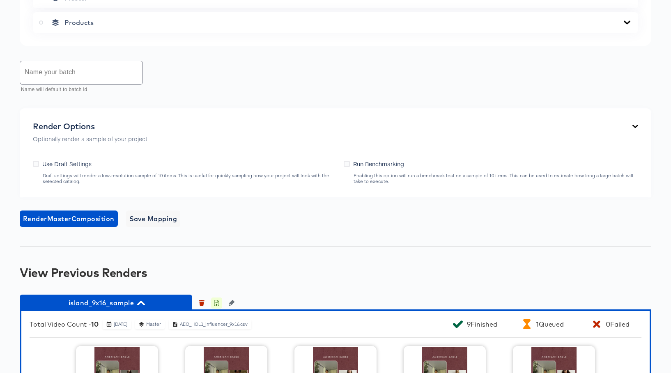
click at [215, 302] on icon "button" at bounding box center [216, 304] width 3 height 4
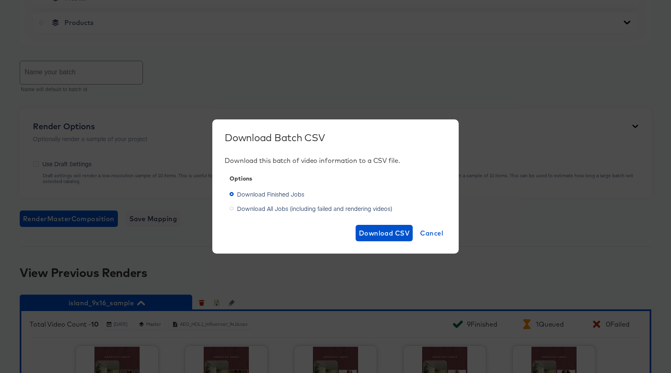
scroll to position [420, 0]
click at [393, 233] on span "Download CSV" at bounding box center [384, 234] width 51 height 12
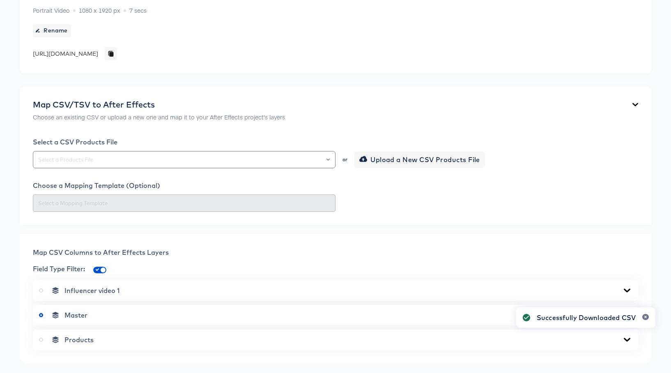
scroll to position [0, 0]
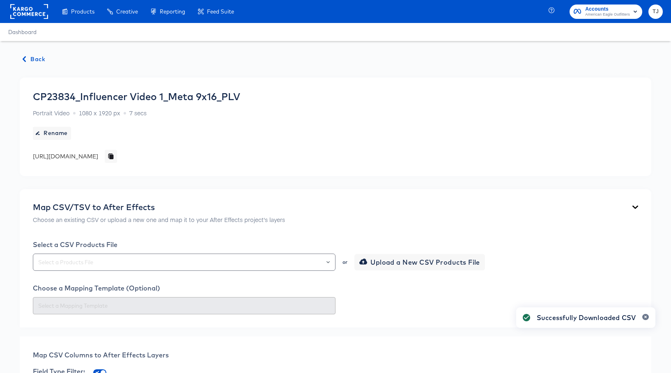
click at [35, 58] on span "Back" at bounding box center [34, 59] width 22 height 10
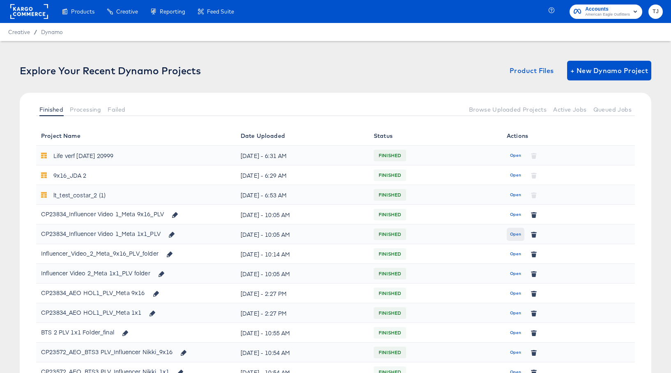
click at [517, 235] on span "Open" at bounding box center [515, 234] width 11 height 7
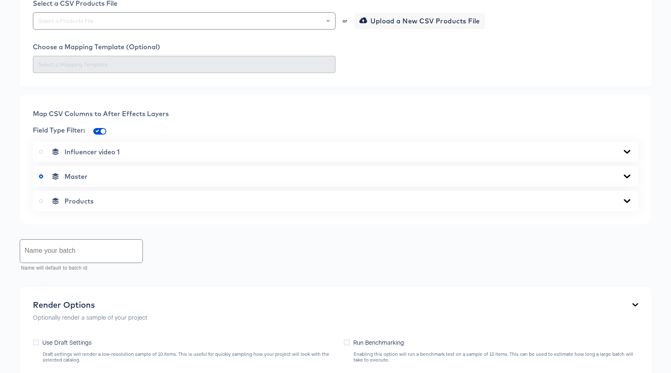
scroll to position [371, 0]
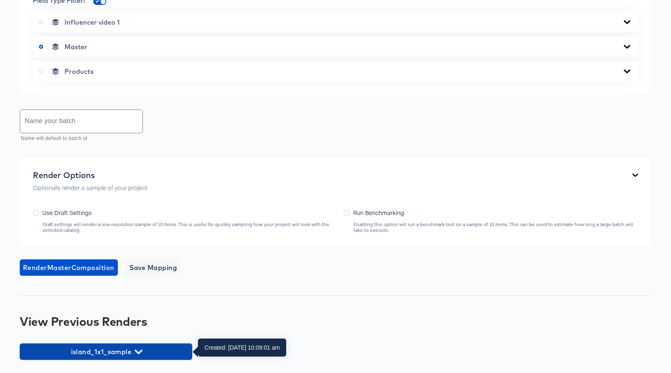
click at [144, 350] on span "island_1x1_sample" at bounding box center [106, 352] width 164 height 12
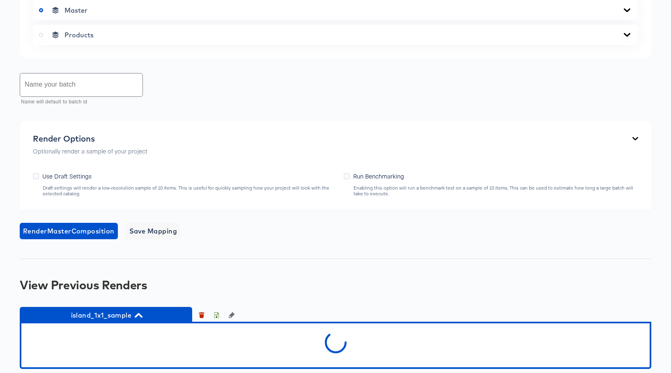
scroll to position [417, 0]
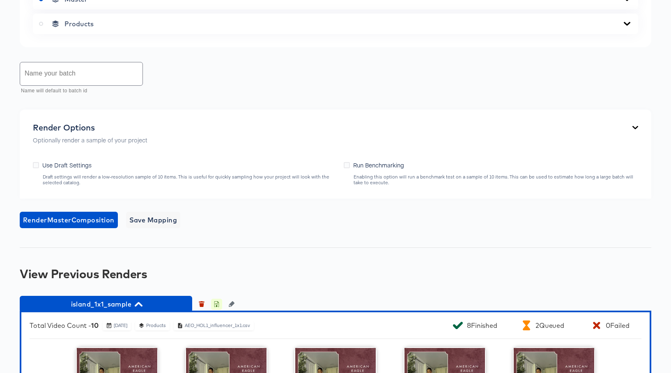
click at [219, 308] on button "button" at bounding box center [216, 304] width 11 height 11
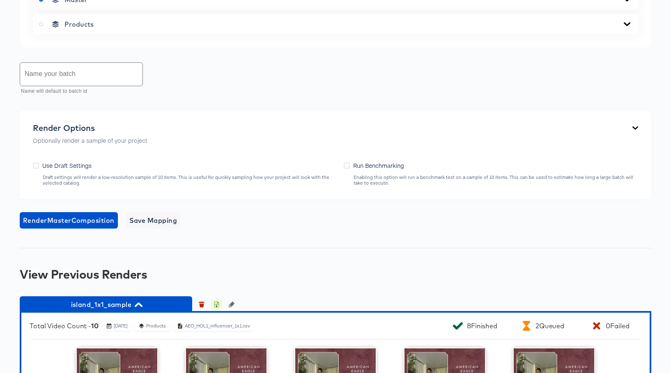
scroll to position [417, 0]
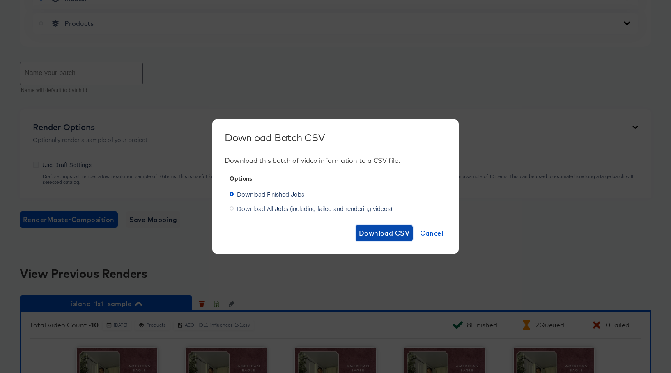
click at [385, 235] on span "Download CSV" at bounding box center [384, 234] width 51 height 12
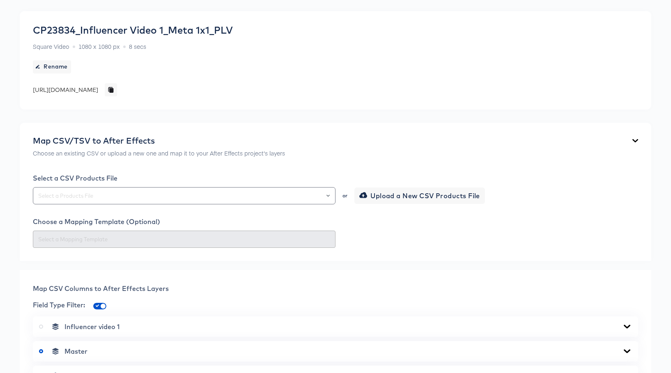
scroll to position [80, 0]
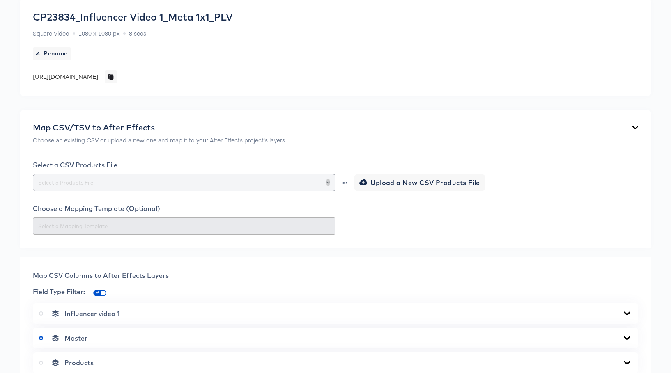
click at [328, 183] on icon "Open" at bounding box center [328, 183] width 3 height 2
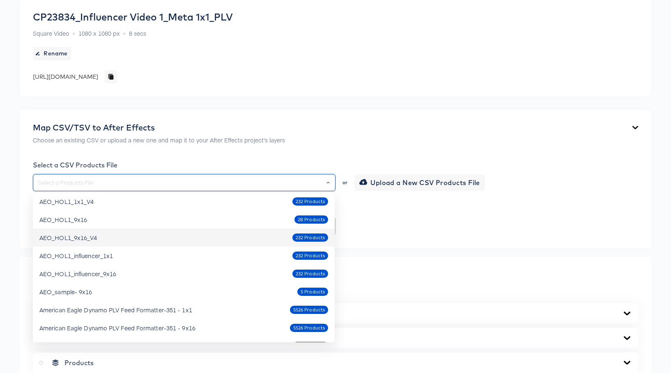
scroll to position [259, 0]
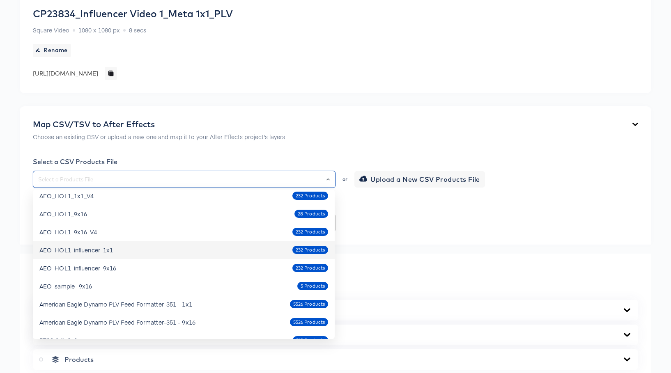
click at [140, 256] on div "AEO_HOL1_influencer_1x1 232 Products" at bounding box center [183, 250] width 289 height 13
type input "AEO_HOL1_influencer_1x1"
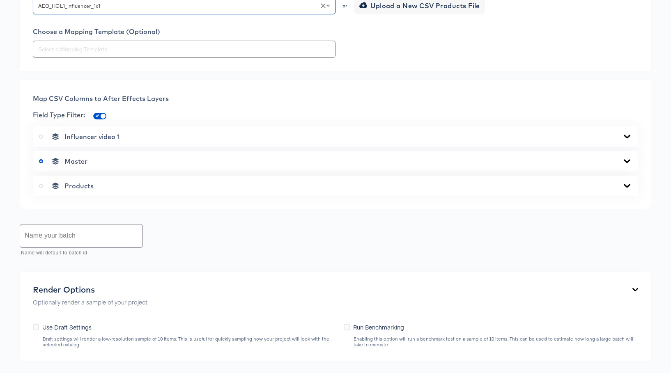
scroll to position [258, 0]
click at [611, 188] on div "Products" at bounding box center [335, 185] width 593 height 8
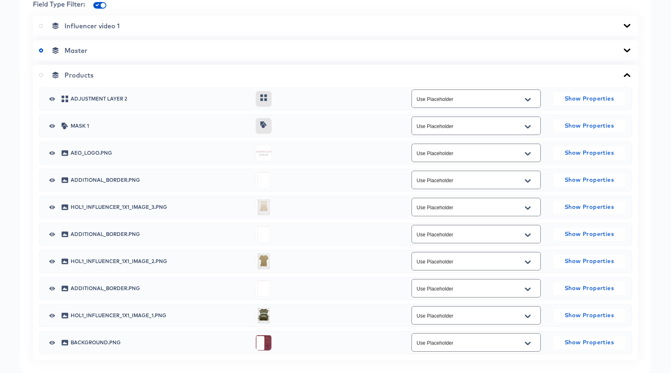
scroll to position [370, 0]
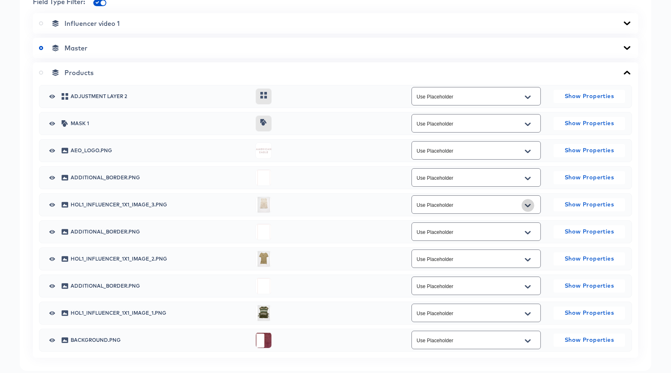
click at [530, 205] on icon "Open" at bounding box center [528, 205] width 6 height 3
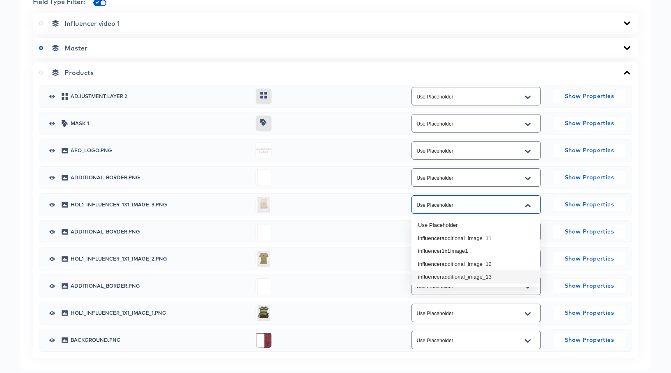
click at [505, 278] on li "influenceradditional_image_13" at bounding box center [476, 277] width 129 height 13
type input "influenceradditional_image_13"
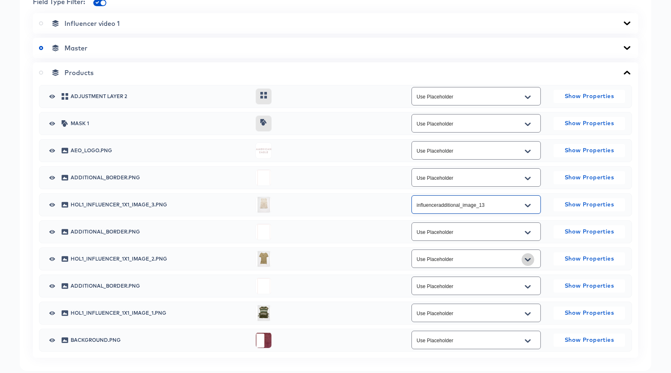
click at [528, 259] on icon "Open" at bounding box center [528, 260] width 6 height 7
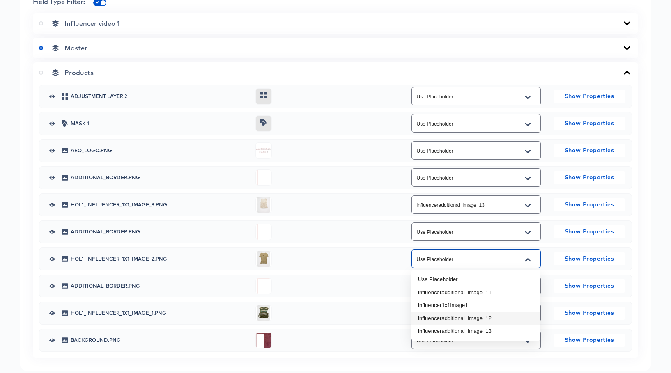
click at [495, 316] on li "influenceradditional_image_12" at bounding box center [476, 318] width 129 height 13
type input "influenceradditional_image_12"
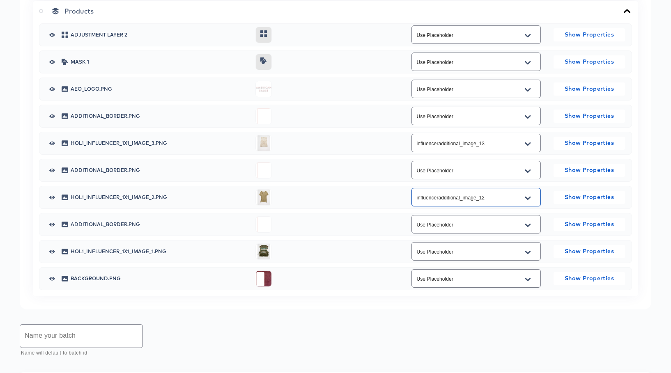
scroll to position [447, 0]
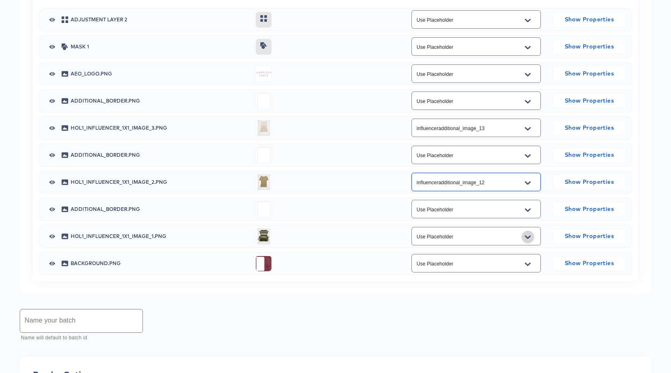
click at [528, 235] on icon "Open" at bounding box center [528, 237] width 6 height 7
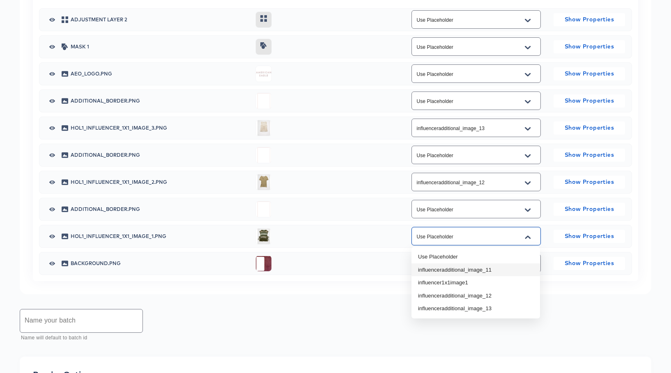
click at [505, 269] on li "influenceradditional_image_11" at bounding box center [476, 270] width 129 height 13
type input "influenceradditional_image_11"
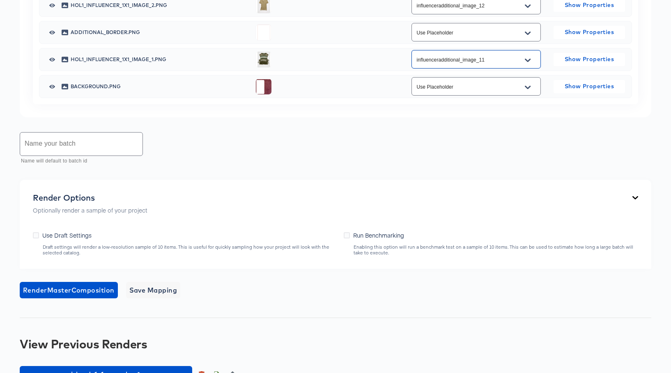
scroll to position [624, 0]
click at [90, 149] on input "text" at bounding box center [81, 143] width 122 height 23
click at [64, 149] on input "text" at bounding box center [81, 143] width 122 height 23
paste input "Island Brees"
click at [44, 146] on input "Island Brees" at bounding box center [81, 143] width 122 height 23
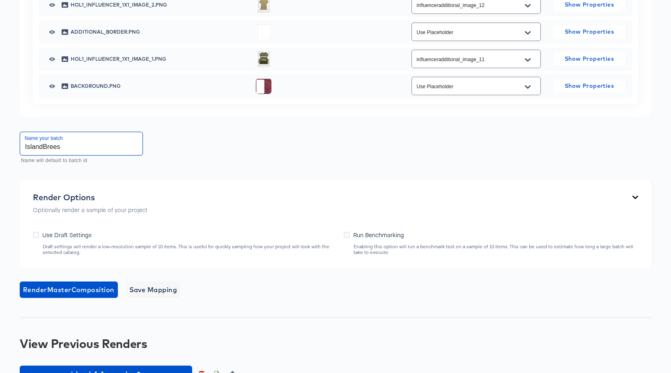
click at [67, 145] on input "IslandBrees" at bounding box center [81, 143] width 122 height 23
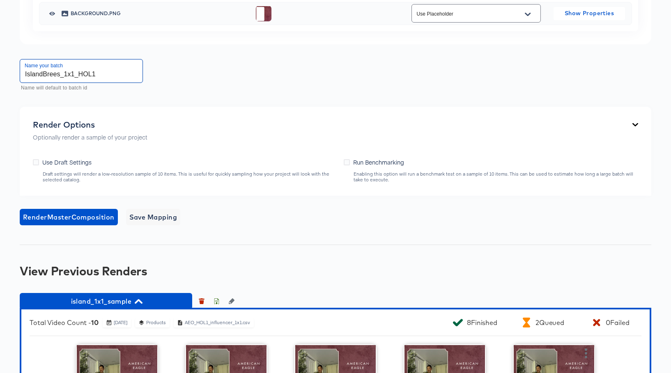
scroll to position [701, 0]
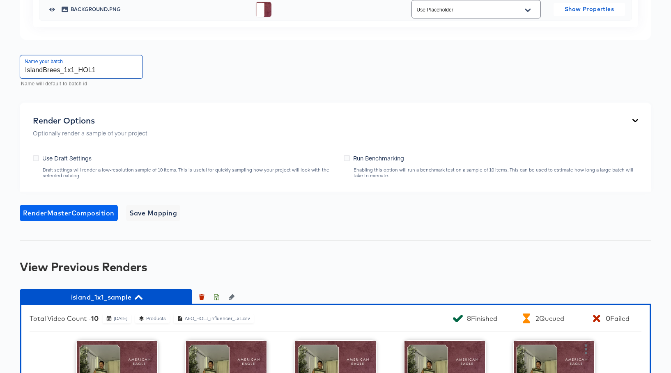
type input "IslandBrees_1x1_HOL1"
click at [87, 212] on span "Render Master Composition" at bounding box center [69, 213] width 92 height 12
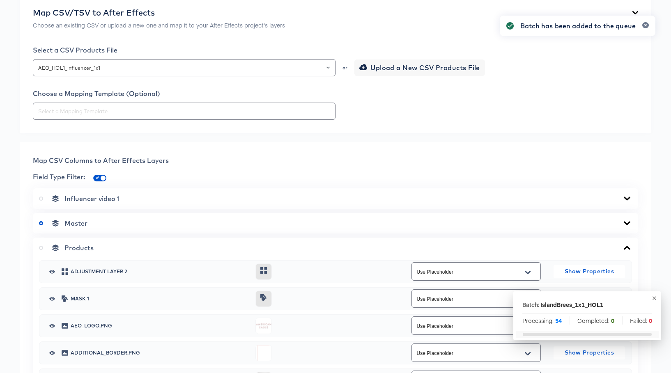
scroll to position [0, 0]
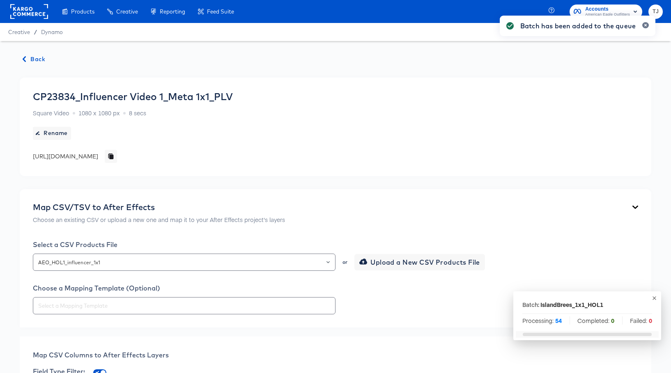
click at [32, 57] on span "Back" at bounding box center [34, 59] width 22 height 10
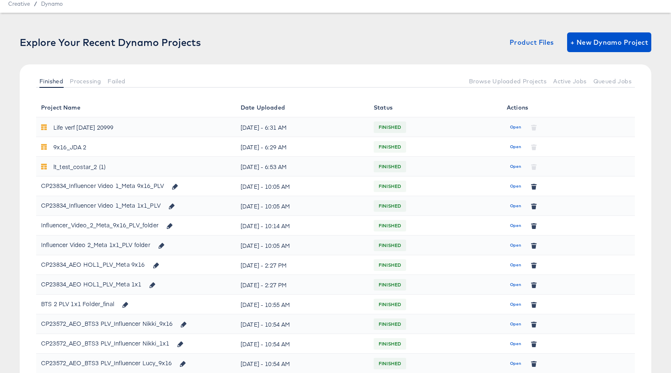
scroll to position [30, 0]
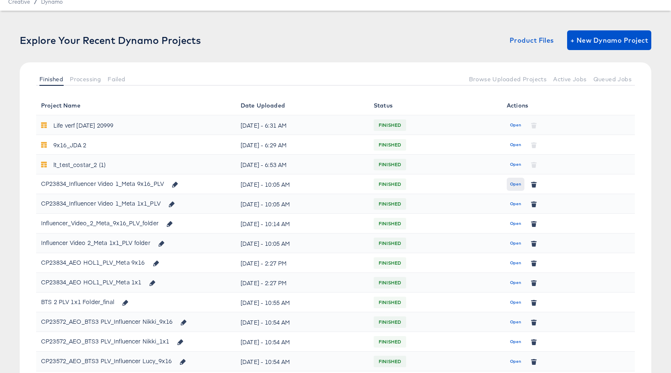
click at [514, 184] on span "Open" at bounding box center [515, 184] width 11 height 7
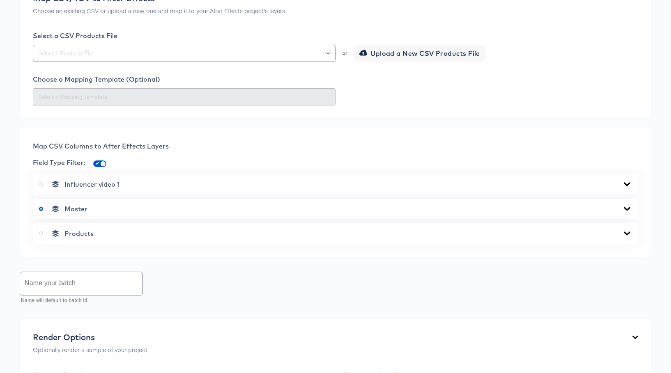
scroll to position [196, 0]
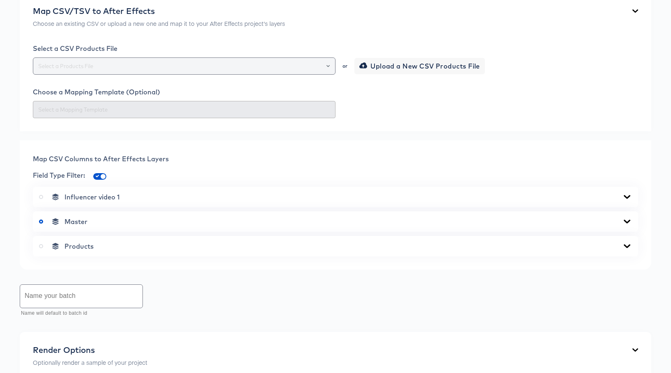
click at [330, 66] on div at bounding box center [325, 66] width 14 height 12
drag, startPoint x: 328, startPoint y: 67, endPoint x: 326, endPoint y: 71, distance: 5.3
click at [328, 67] on icon "Open" at bounding box center [328, 66] width 3 height 2
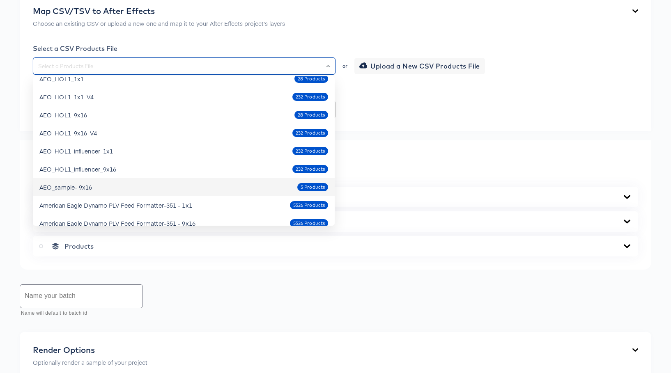
scroll to position [244, 0]
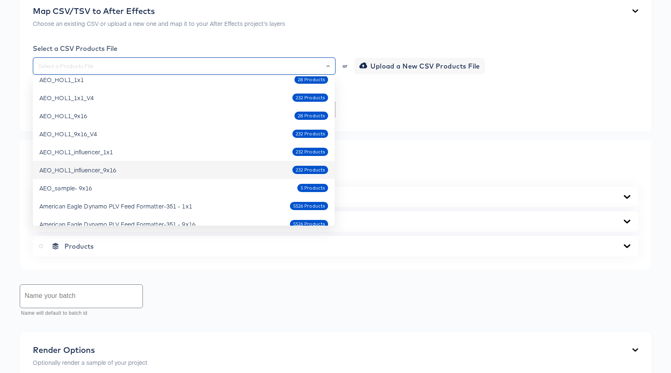
click at [217, 173] on div "AEO_HOL1_influencer_9x16 232 Products" at bounding box center [183, 170] width 289 height 13
type input "AEO_HOL1_influencer_9x16"
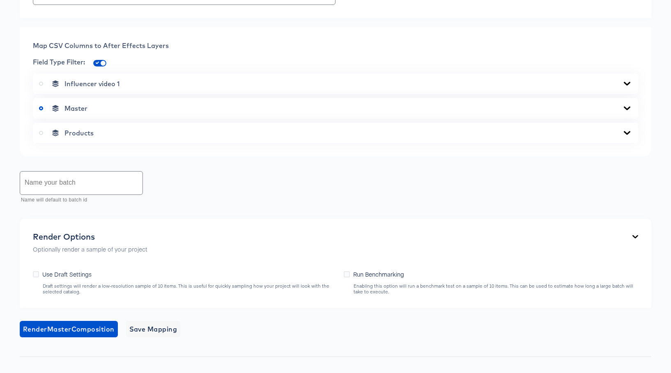
scroll to position [315, 0]
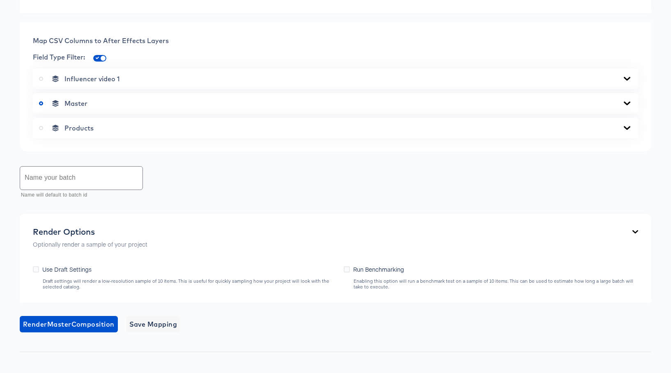
click at [617, 127] on div "Products" at bounding box center [335, 128] width 593 height 8
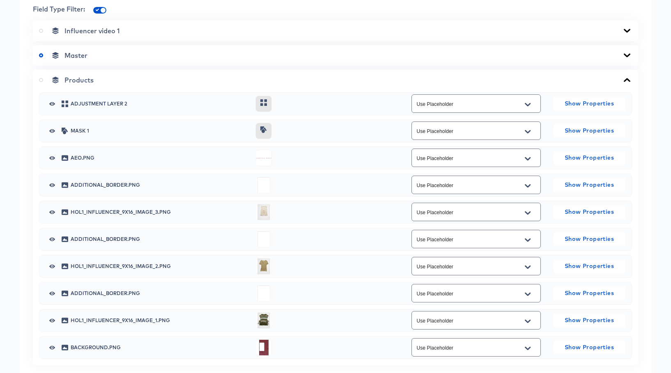
scroll to position [366, 0]
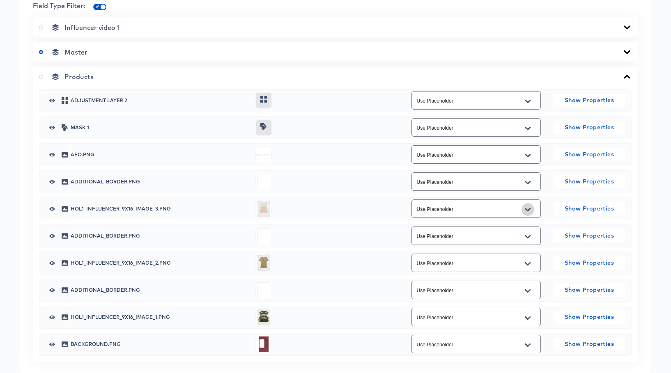
click at [529, 207] on icon "Open" at bounding box center [528, 210] width 6 height 7
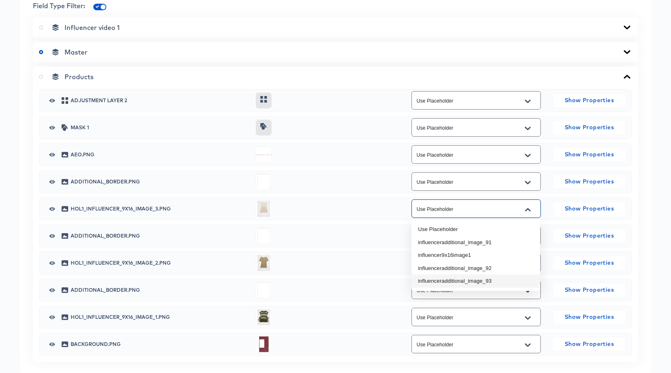
click at [508, 279] on li "influenceradditional_image_93" at bounding box center [476, 281] width 129 height 13
type input "influenceradditional_image_93"
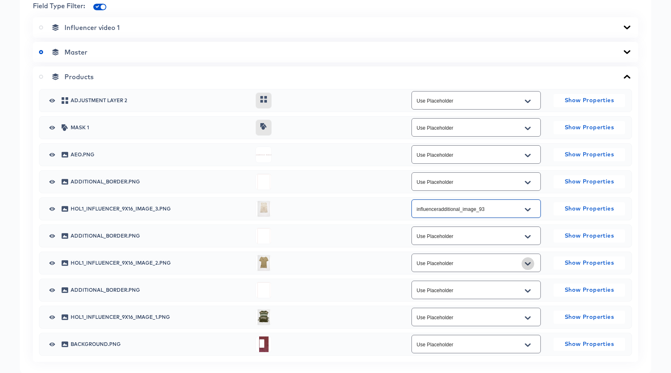
click at [529, 263] on icon "Open" at bounding box center [528, 263] width 6 height 3
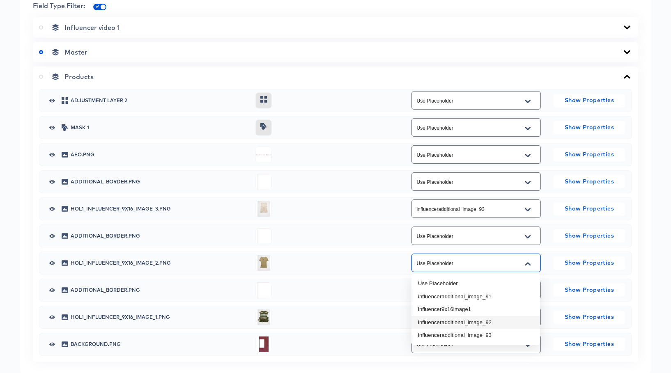
click at [494, 323] on li "influenceradditional_image_92" at bounding box center [476, 322] width 129 height 13
type input "influenceradditional_image_92"
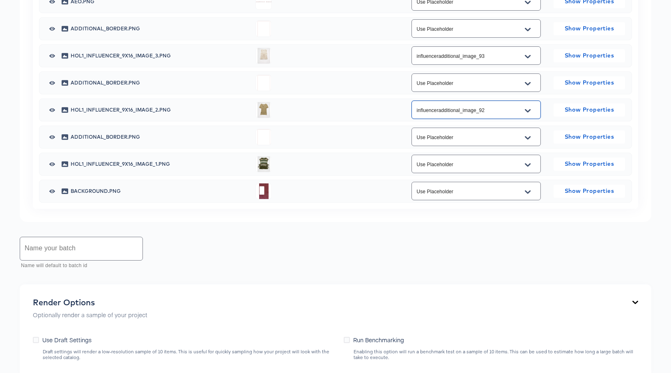
scroll to position [522, 0]
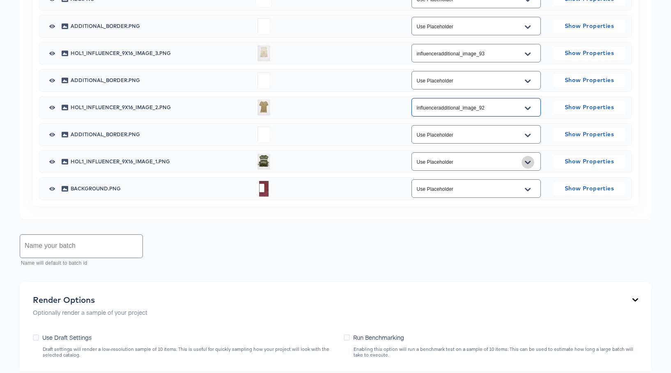
click at [527, 164] on icon "Open" at bounding box center [528, 162] width 6 height 7
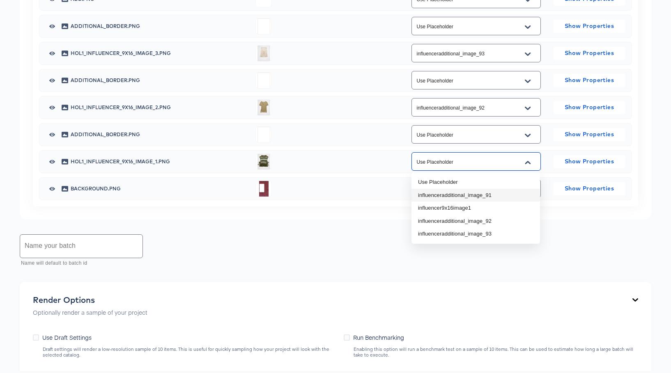
click at [509, 195] on li "influenceradditional_image_91" at bounding box center [476, 195] width 129 height 13
type input "influenceradditional_image_91"
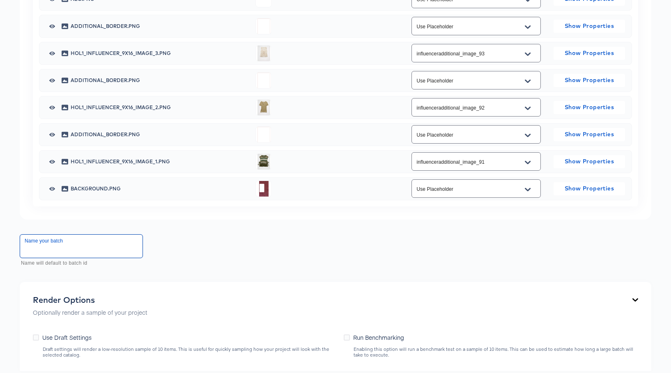
click at [90, 252] on input "text" at bounding box center [81, 246] width 122 height 23
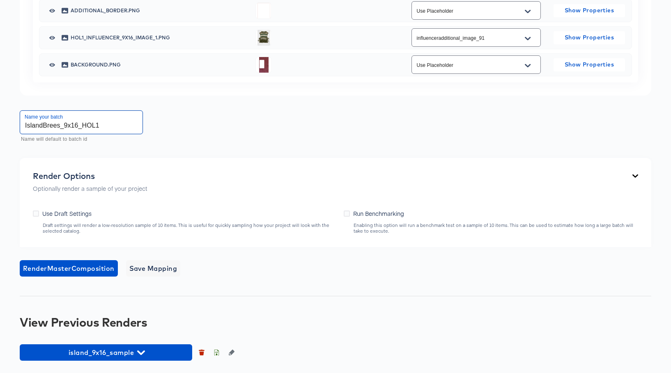
scroll to position [647, 0]
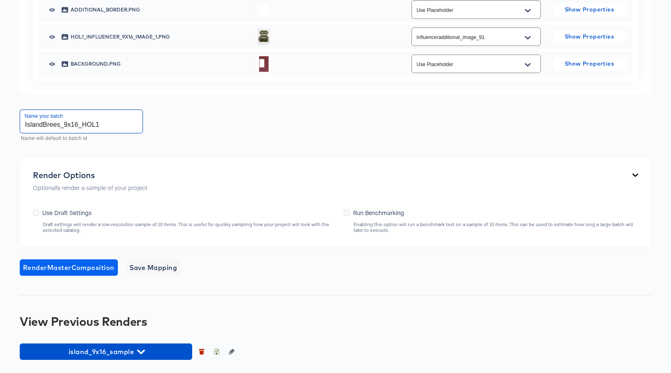
type input "IslandBrees_9x16_HOL1"
click at [82, 266] on span "Render Master Composition" at bounding box center [69, 268] width 92 height 12
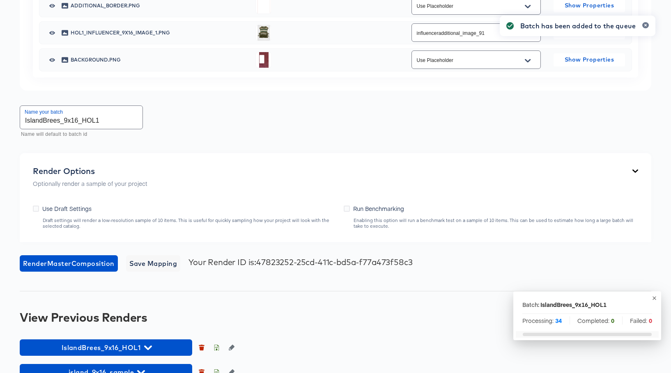
scroll to position [671, 0]
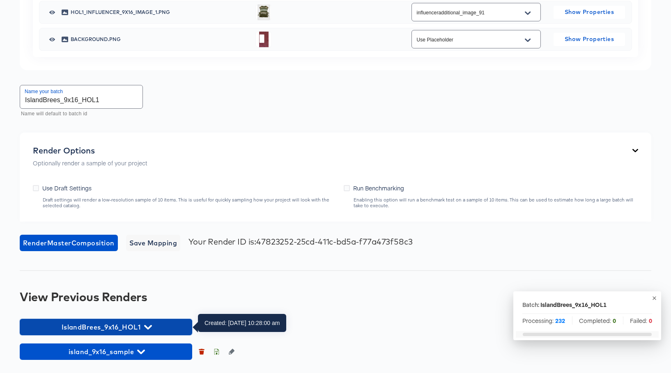
click at [150, 332] on span "IslandBrees_9x16_HOL1" at bounding box center [106, 328] width 164 height 12
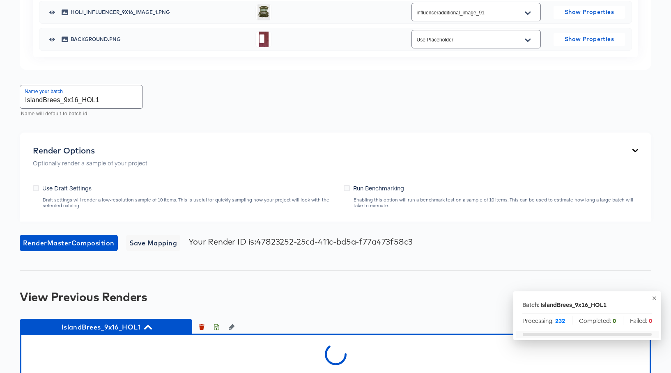
scroll to position [717, 0]
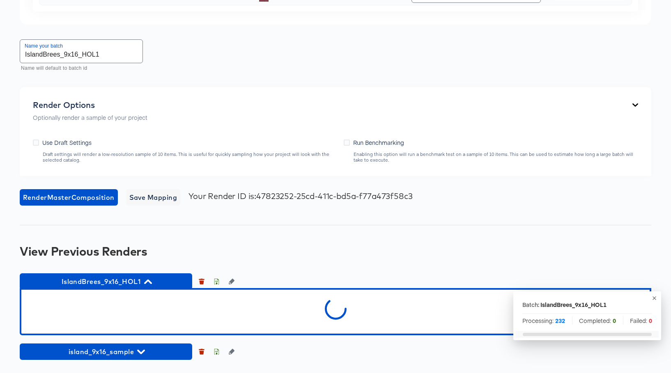
click at [653, 299] on icon "button" at bounding box center [655, 298] width 6 height 6
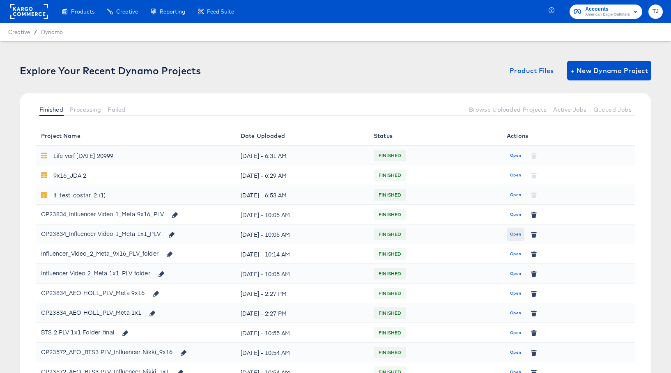
click at [516, 233] on span "Open" at bounding box center [515, 234] width 11 height 7
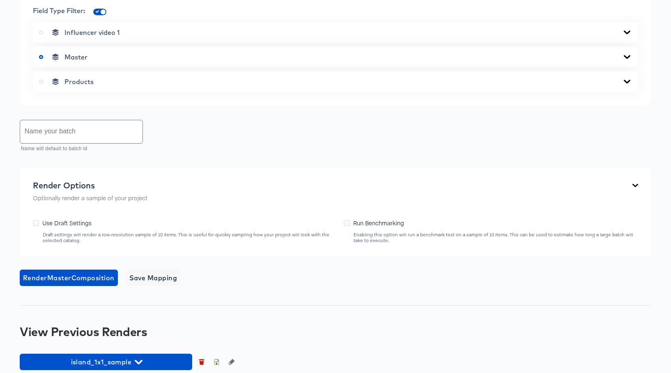
scroll to position [396, 0]
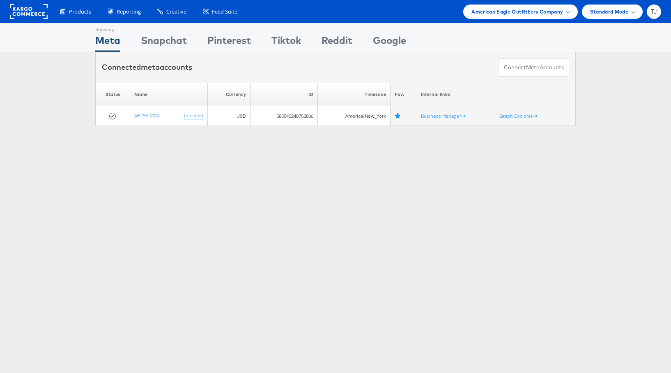
scroll to position [3, 0]
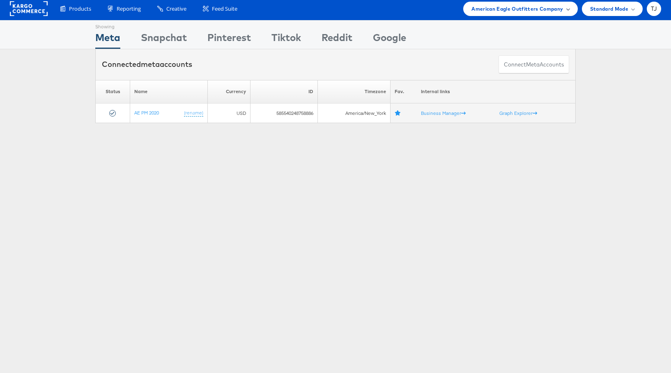
click at [565, 9] on div "American Eagle Outfitters Company" at bounding box center [521, 9] width 98 height 9
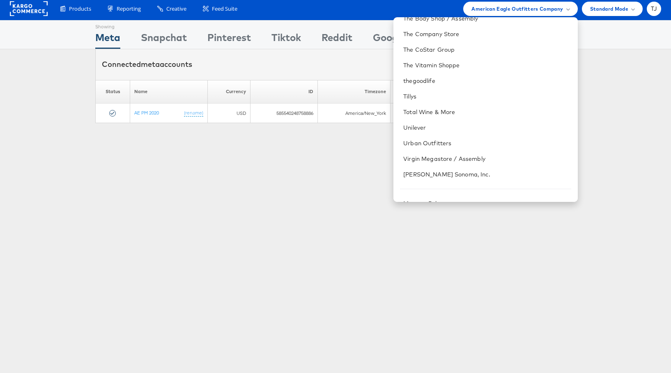
scroll to position [1196, 0]
click at [515, 50] on link "The CoStar Group" at bounding box center [487, 49] width 168 height 8
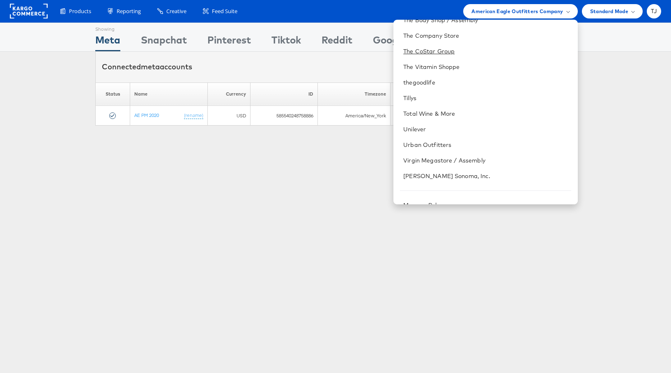
scroll to position [0, 0]
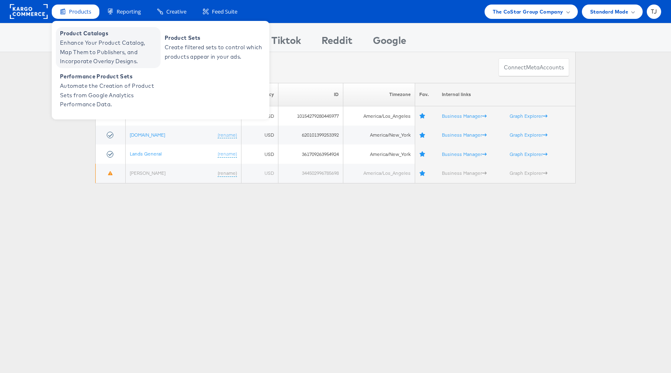
click at [79, 37] on span "Product Catalogs" at bounding box center [109, 33] width 99 height 9
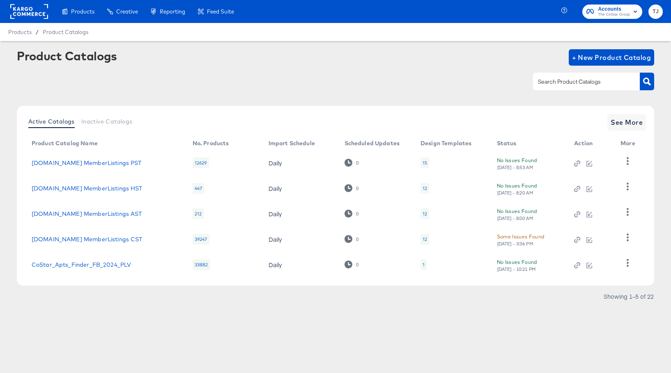
drag, startPoint x: 516, startPoint y: 61, endPoint x: 499, endPoint y: 113, distance: 55.3
click at [514, 61] on div "Product Catalogs + New Product Catalog" at bounding box center [336, 57] width 638 height 16
click at [635, 124] on span "See More" at bounding box center [627, 123] width 32 height 12
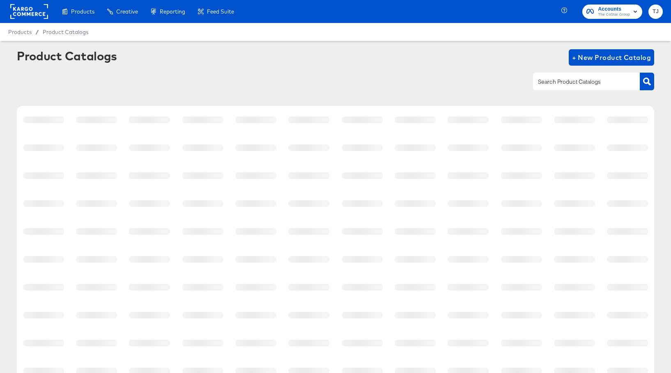
click at [600, 82] on input "text" at bounding box center [581, 81] width 88 height 9
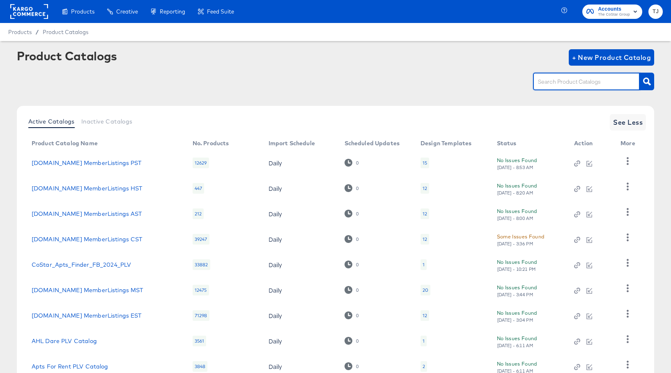
click at [595, 80] on input "text" at bounding box center [581, 81] width 88 height 9
type input "Travel"
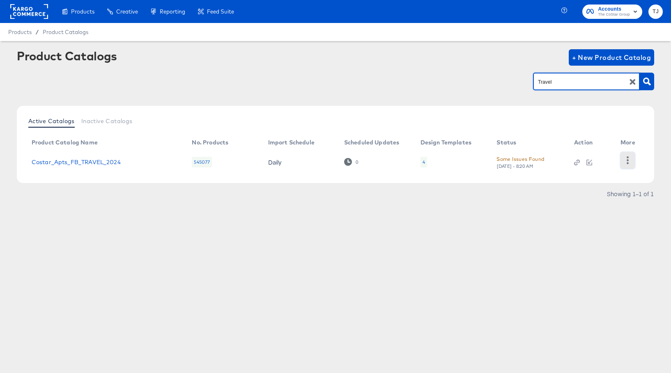
click at [629, 161] on icon "button" at bounding box center [628, 161] width 8 height 8
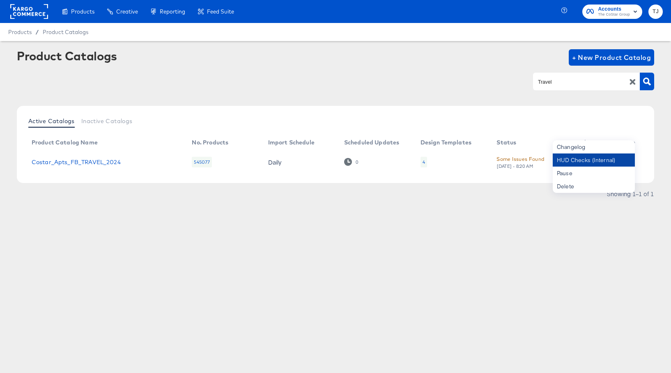
click at [611, 159] on div "HUD Checks (Internal)" at bounding box center [594, 160] width 82 height 13
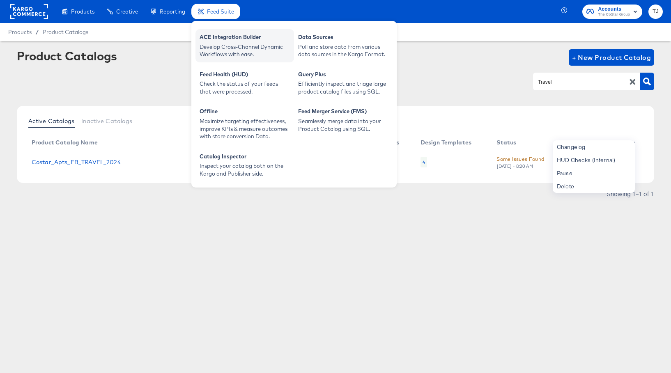
click at [223, 42] on div "ACE Integration Builder" at bounding box center [245, 38] width 90 height 10
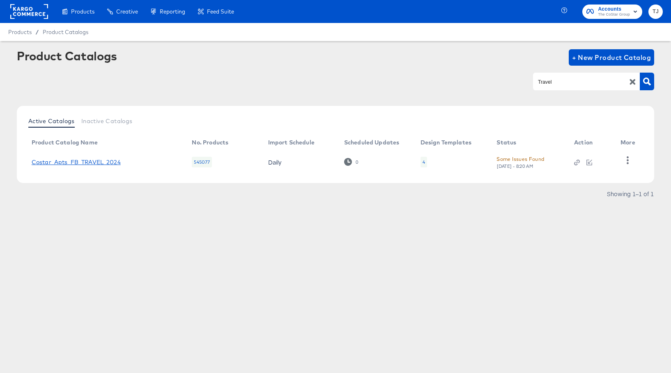
click at [89, 161] on link "Costar_Apts_FB_TRAVEL_2024" at bounding box center [76, 162] width 89 height 7
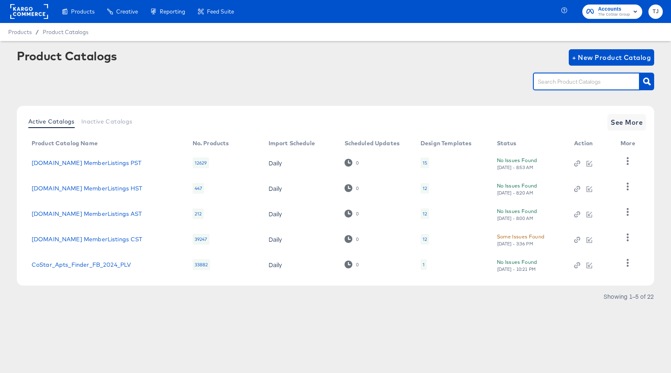
click at [593, 83] on input "text" at bounding box center [581, 81] width 88 height 9
type input "travel"
click at [642, 82] on button "button" at bounding box center [647, 82] width 14 height 18
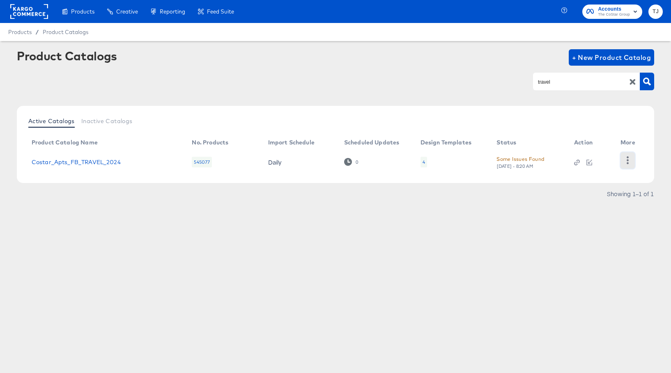
click at [627, 161] on icon "button" at bounding box center [628, 161] width 8 height 8
click at [615, 161] on div "HUD Checks (Internal)" at bounding box center [594, 160] width 82 height 13
click at [68, 159] on link "Costar_Apts_FB_TRAVEL_2024" at bounding box center [76, 162] width 89 height 7
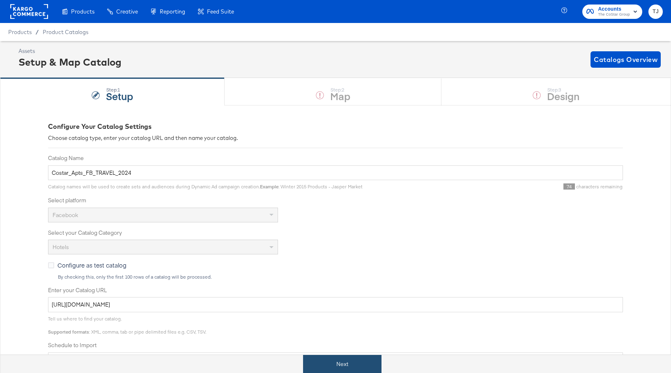
click at [332, 367] on button "Next" at bounding box center [342, 364] width 78 height 18
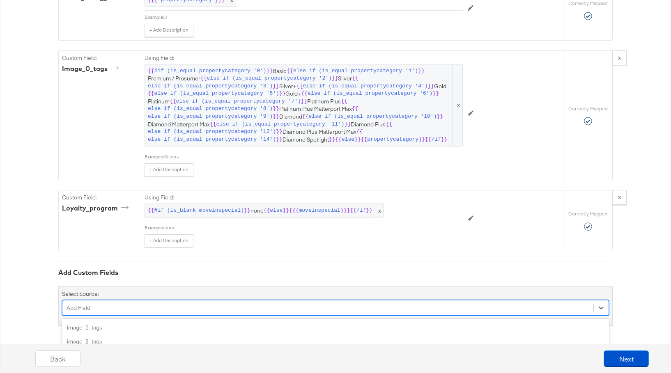
scroll to position [1581, 0]
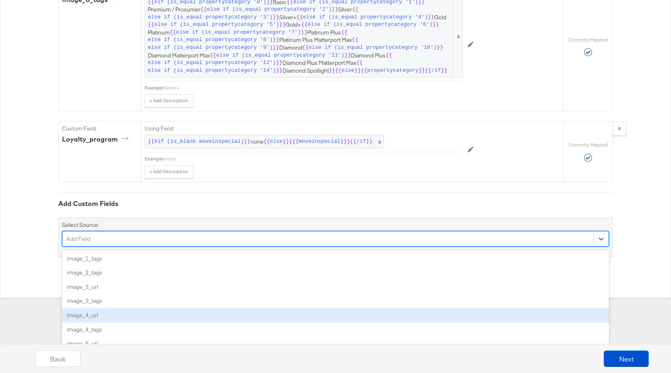
click at [221, 247] on div "option image_4_url focused, 5 of 56. 56 results available. Use Up and Down to c…" at bounding box center [335, 239] width 547 height 16
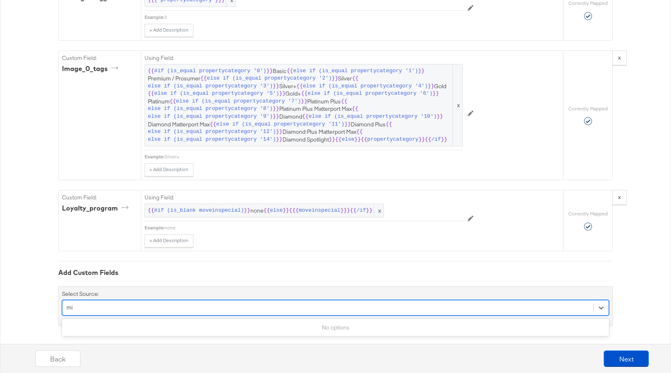
scroll to position [1512, 0]
type input "min"
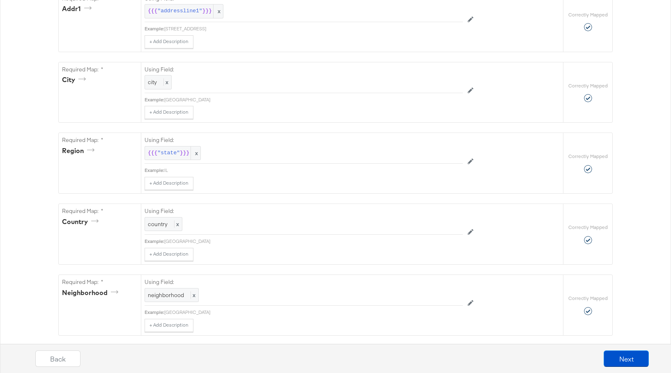
scroll to position [0, 0]
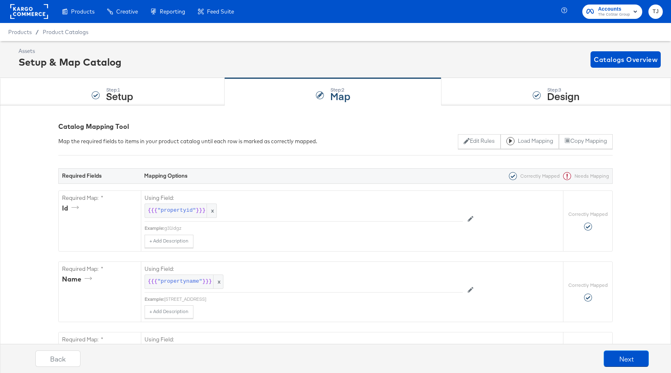
click at [31, 9] on rect at bounding box center [29, 11] width 38 height 15
click at [30, 10] on rect at bounding box center [29, 11] width 38 height 15
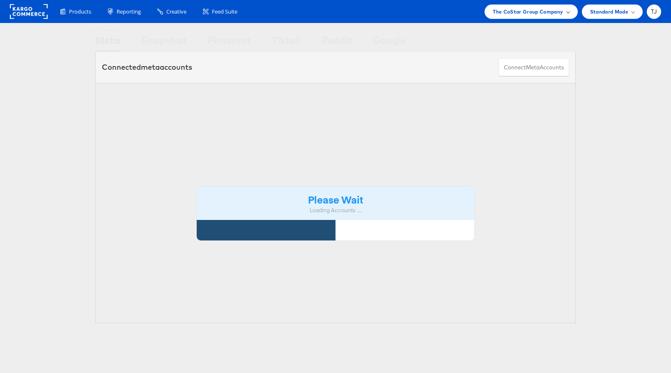
click at [540, 11] on span "The CoStar Group Company" at bounding box center [528, 11] width 70 height 9
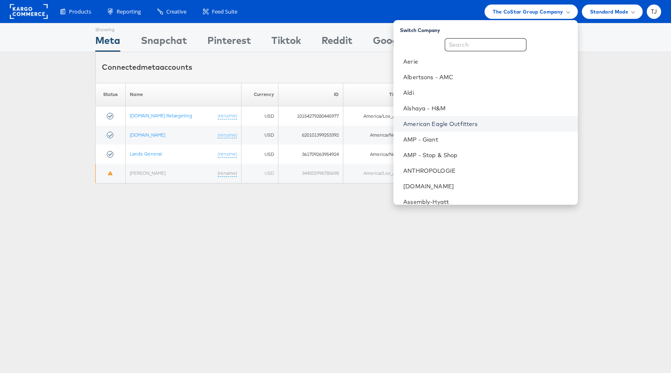
click at [508, 124] on link "American Eagle Outfitters" at bounding box center [487, 124] width 168 height 8
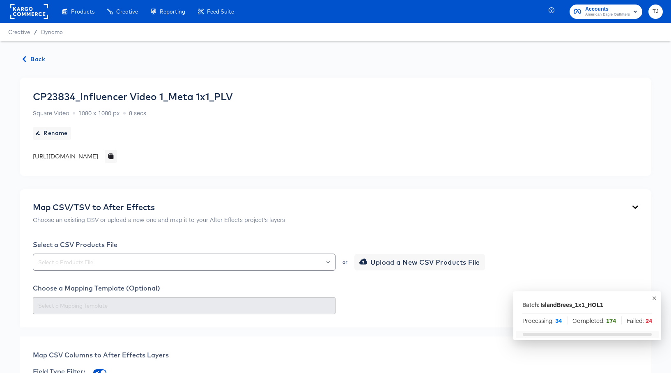
scroll to position [396, 0]
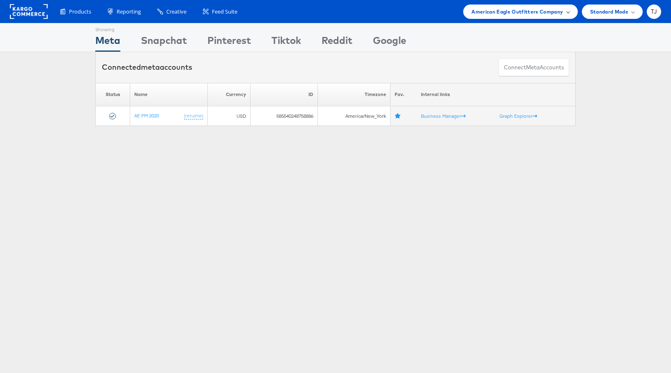
click at [567, 14] on div "American Eagle Outfitters Company" at bounding box center [521, 11] width 98 height 9
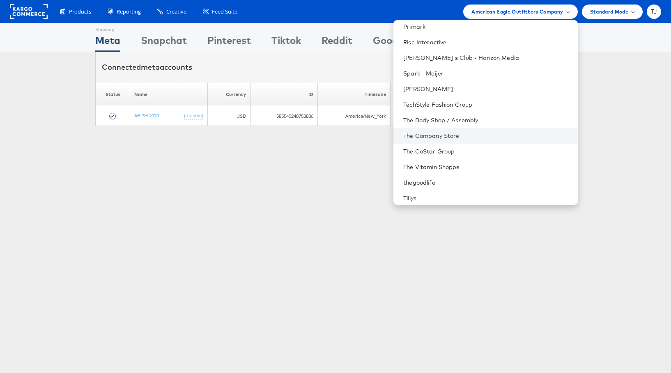
scroll to position [1097, 0]
click at [509, 135] on link "The Company Store" at bounding box center [487, 135] width 168 height 8
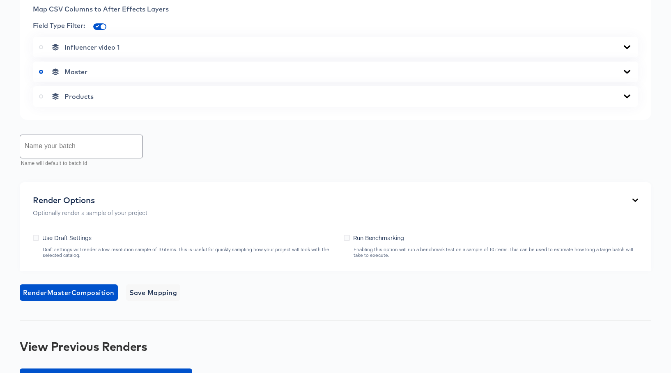
scroll to position [396, 0]
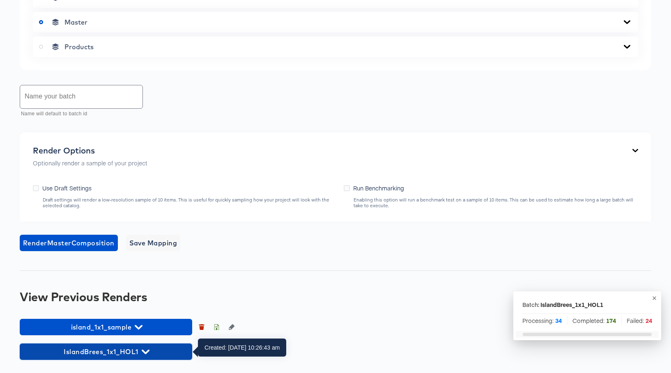
click at [144, 352] on icon "button" at bounding box center [146, 352] width 8 height 5
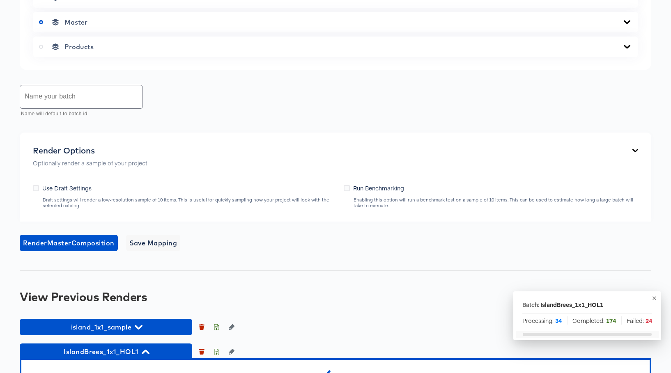
scroll to position [442, 0]
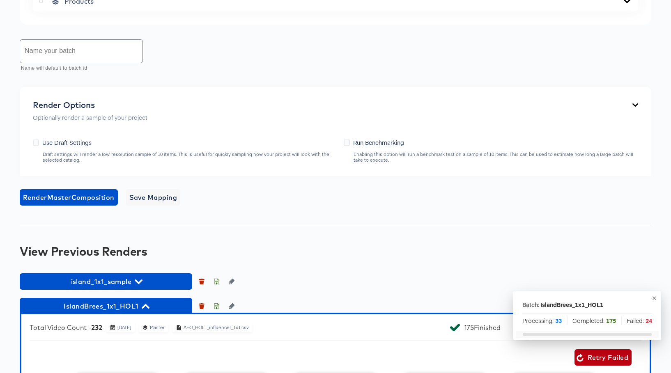
click at [653, 299] on icon "button" at bounding box center [655, 298] width 6 height 6
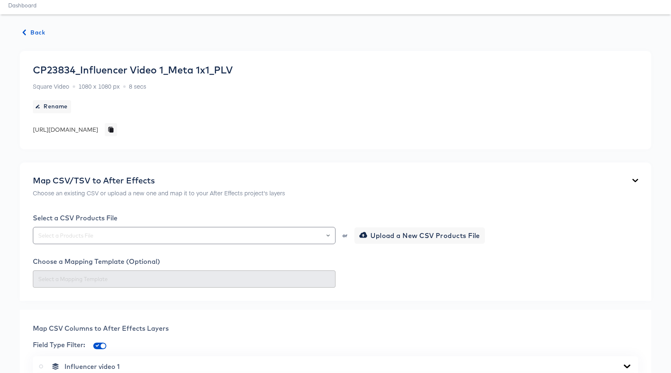
scroll to position [0, 0]
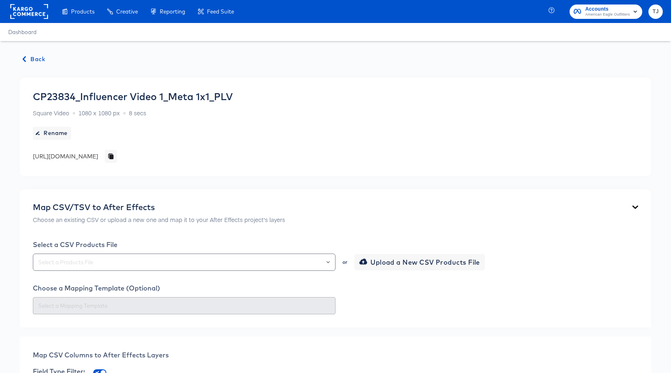
click at [29, 57] on span "Back" at bounding box center [34, 59] width 22 height 10
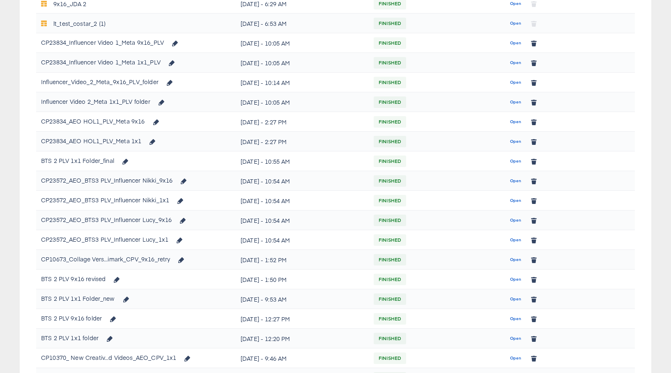
scroll to position [155, 0]
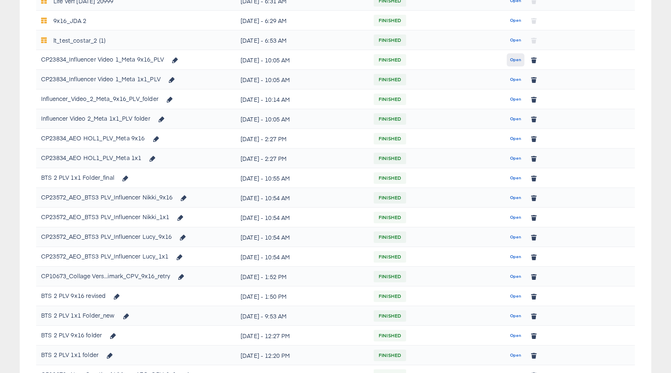
click at [515, 58] on span "Open" at bounding box center [515, 59] width 11 height 7
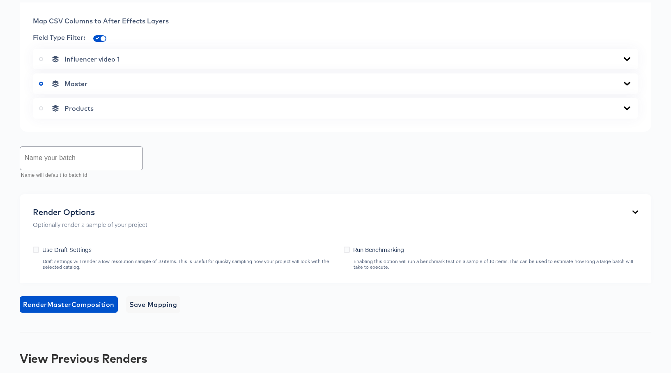
scroll to position [396, 0]
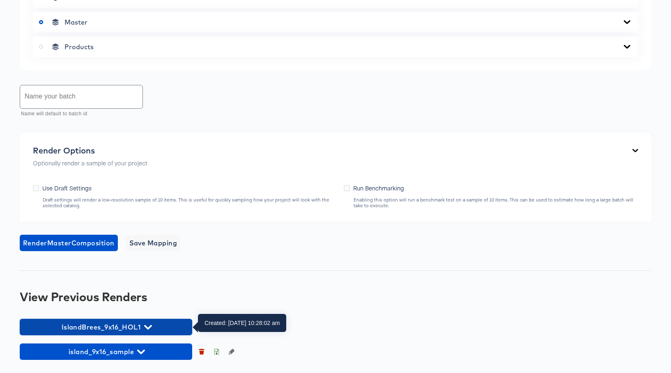
click at [145, 327] on icon "button" at bounding box center [148, 327] width 8 height 5
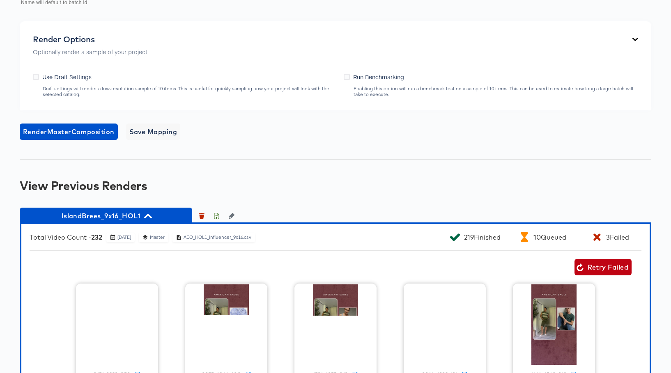
scroll to position [509, 0]
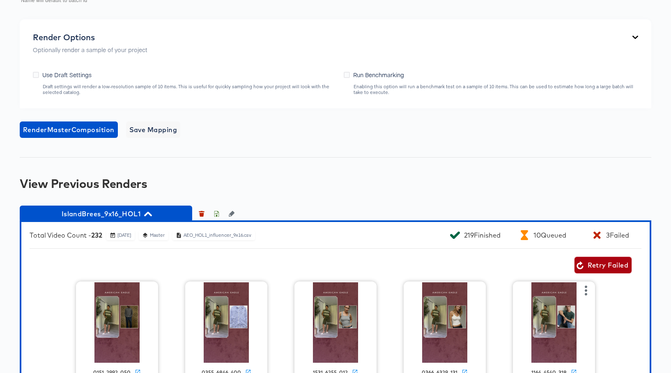
click at [606, 267] on span "Retry Failed" at bounding box center [603, 266] width 51 height 12
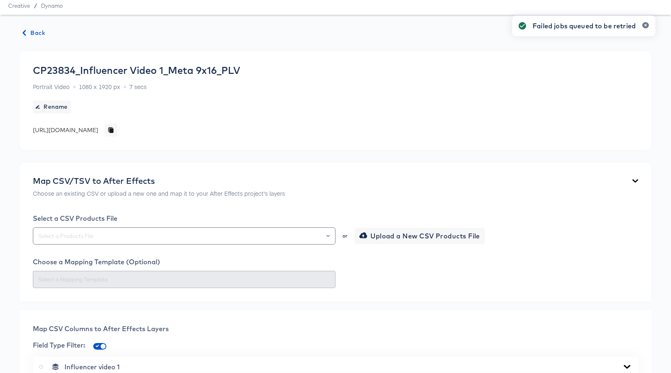
scroll to position [0, 0]
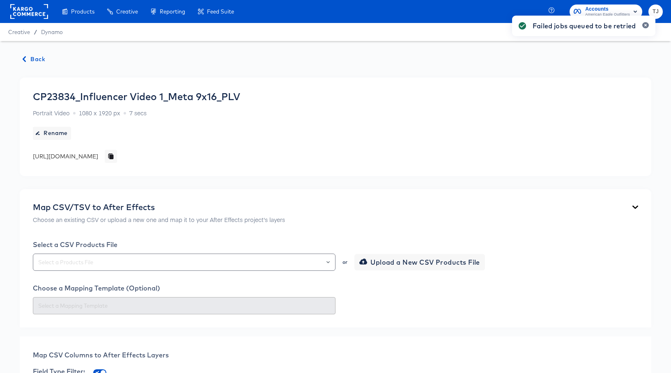
click at [34, 57] on span "Back" at bounding box center [34, 59] width 22 height 10
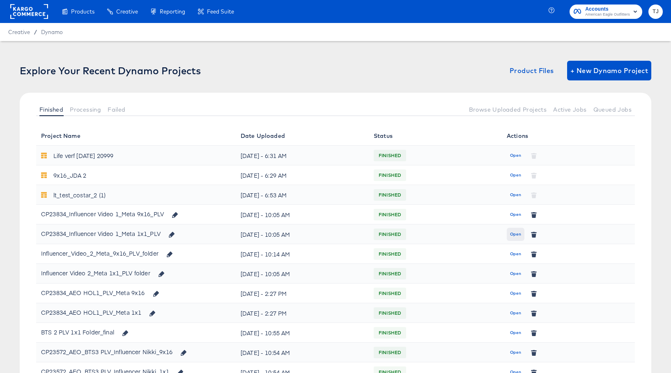
click at [518, 232] on span "Open" at bounding box center [515, 234] width 11 height 7
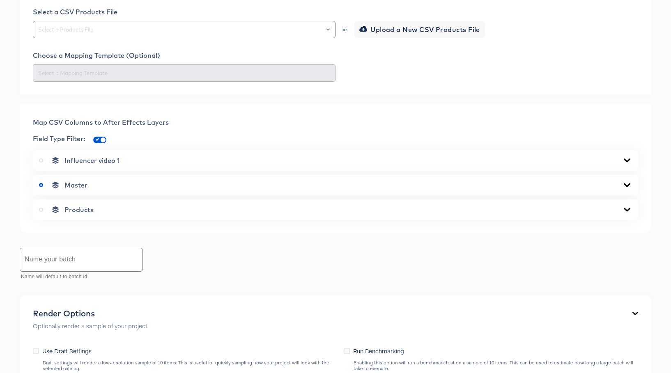
scroll to position [396, 0]
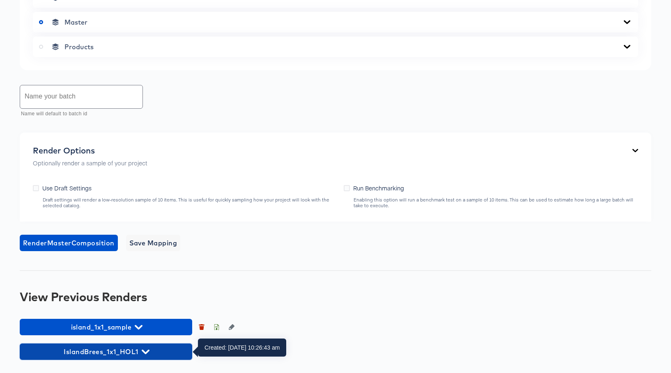
click at [147, 347] on span "IslandBrees_1x1_HOL1" at bounding box center [106, 352] width 164 height 12
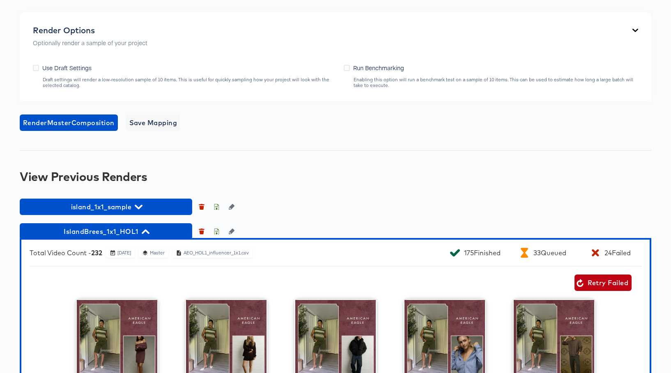
scroll to position [582, 0]
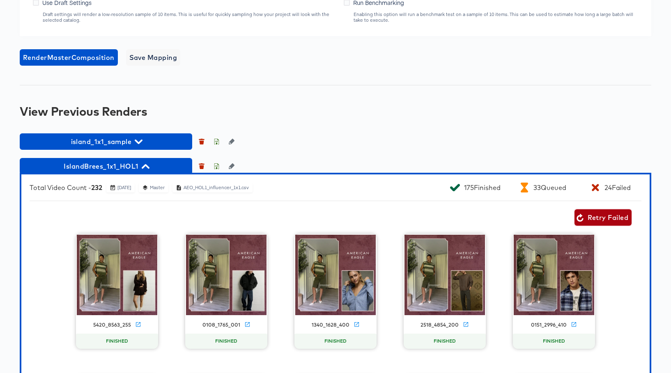
click at [613, 217] on span "Retry Failed" at bounding box center [603, 218] width 51 height 12
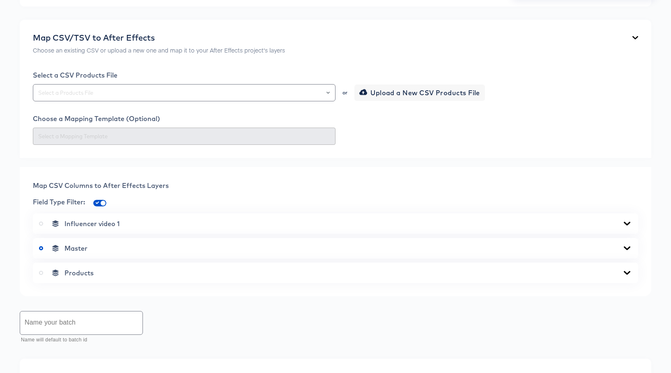
scroll to position [0, 0]
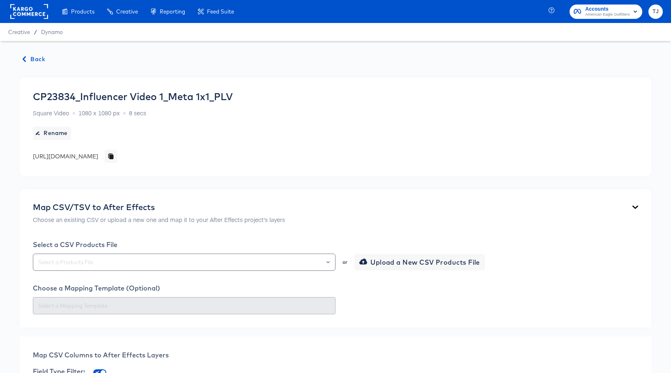
click at [32, 60] on span "Back" at bounding box center [34, 59] width 22 height 10
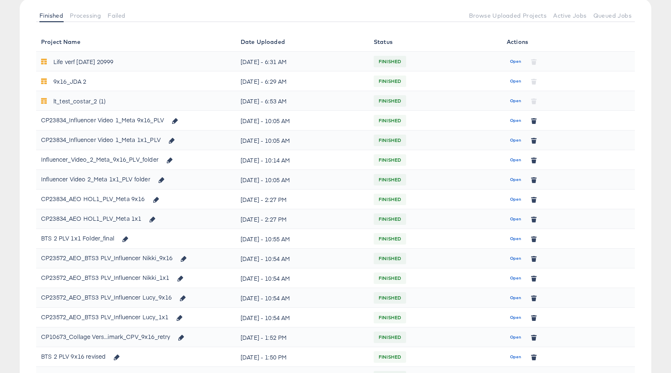
scroll to position [99, 0]
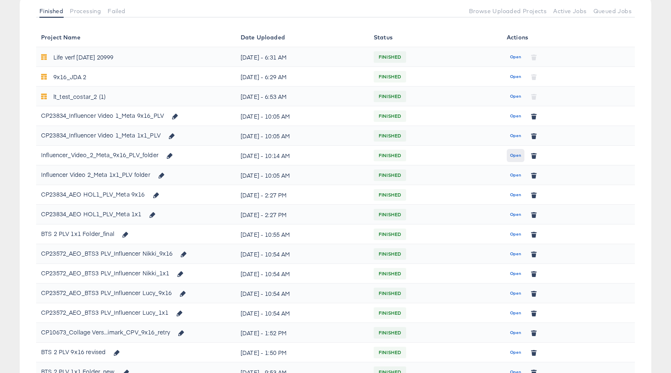
click at [516, 155] on span "Open" at bounding box center [515, 155] width 11 height 7
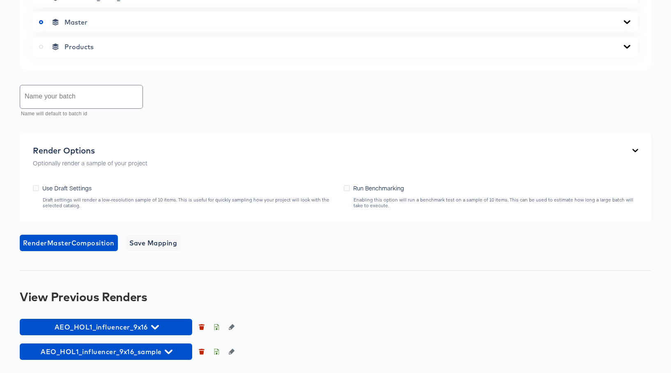
scroll to position [556, 0]
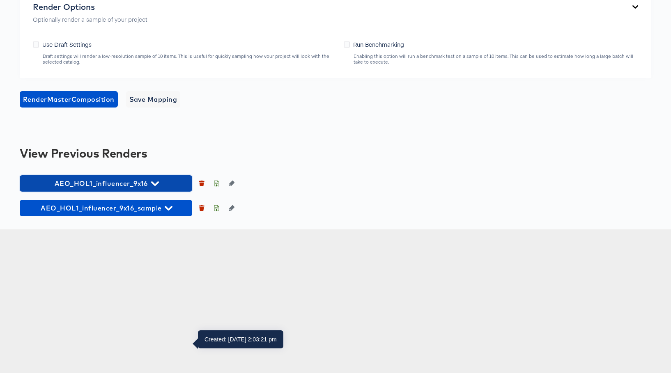
click at [151, 188] on icon "button" at bounding box center [155, 184] width 8 height 8
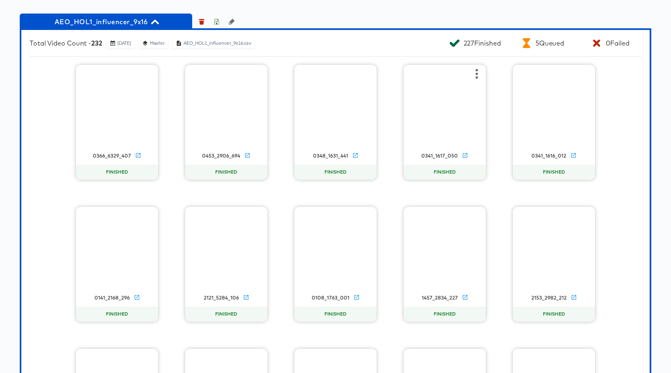
scroll to position [712, 0]
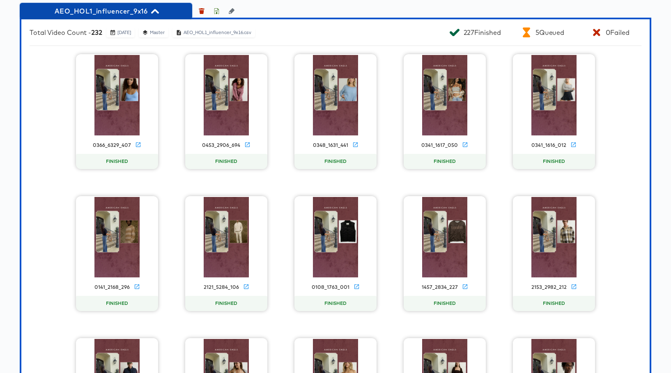
click at [158, 14] on icon "button" at bounding box center [155, 11] width 8 height 5
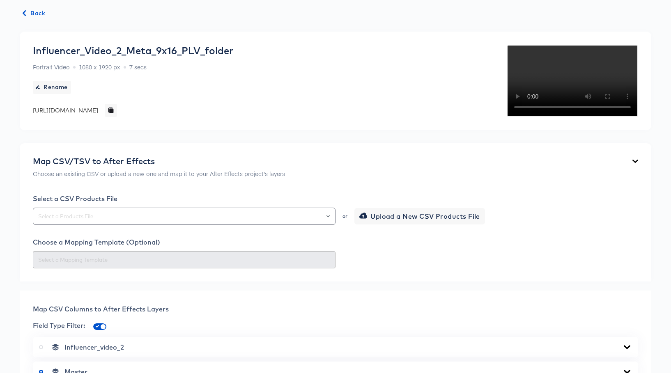
scroll to position [0, 0]
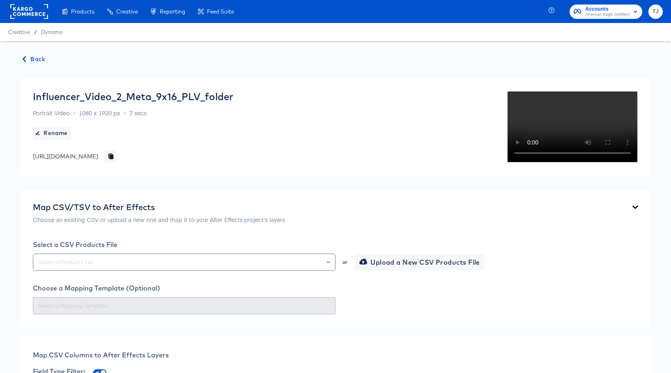
click at [28, 55] on span "Back" at bounding box center [34, 59] width 22 height 10
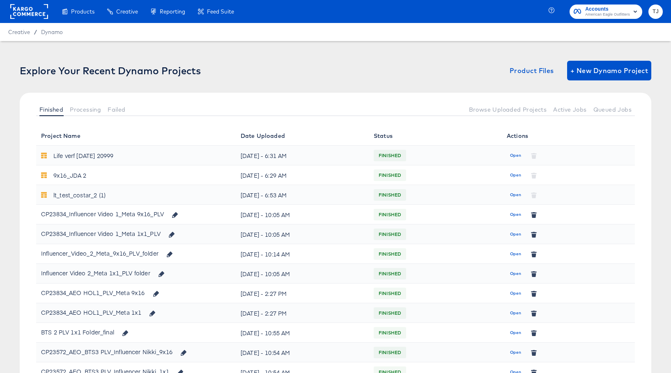
click at [519, 215] on span "Open" at bounding box center [515, 214] width 11 height 7
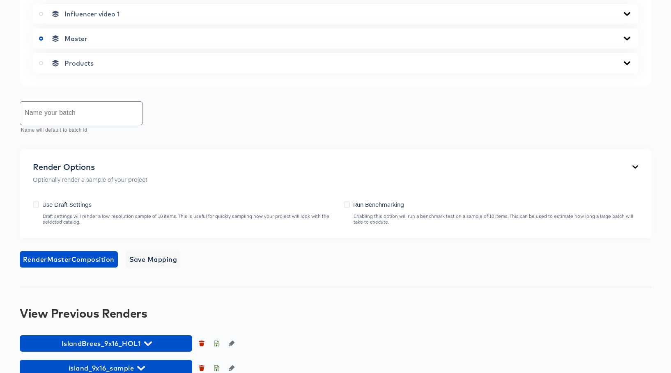
scroll to position [396, 0]
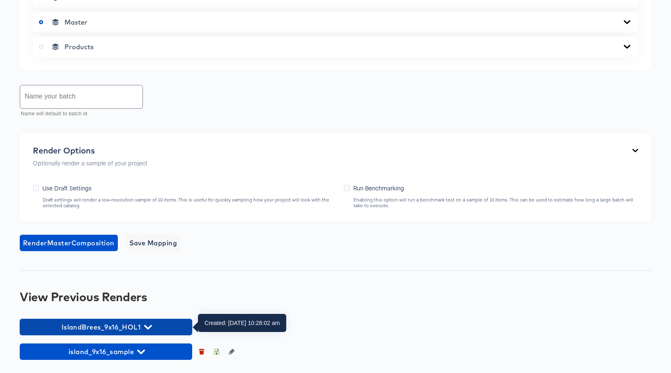
click at [157, 328] on span "IslandBrees_9x16_HOL1" at bounding box center [106, 328] width 164 height 12
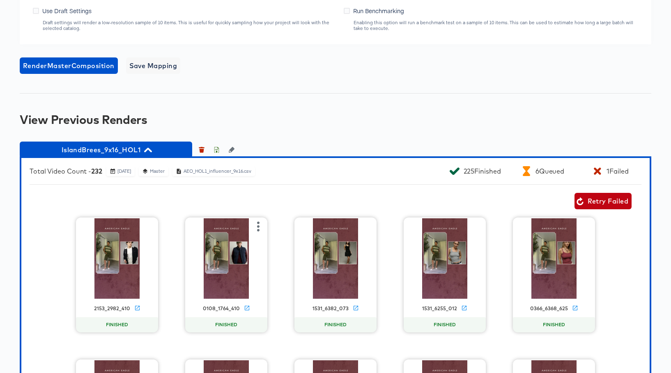
scroll to position [574, 0]
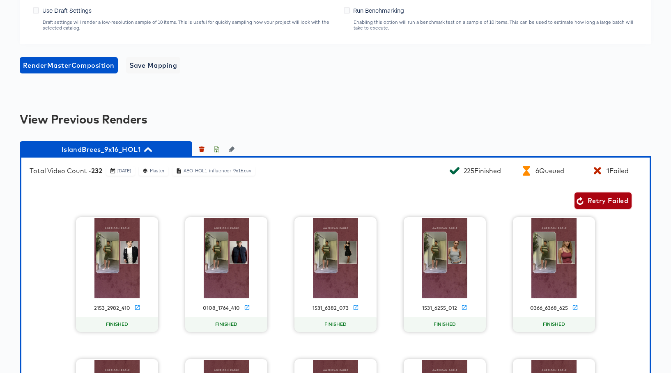
click at [594, 200] on span "Retry Failed" at bounding box center [603, 201] width 51 height 12
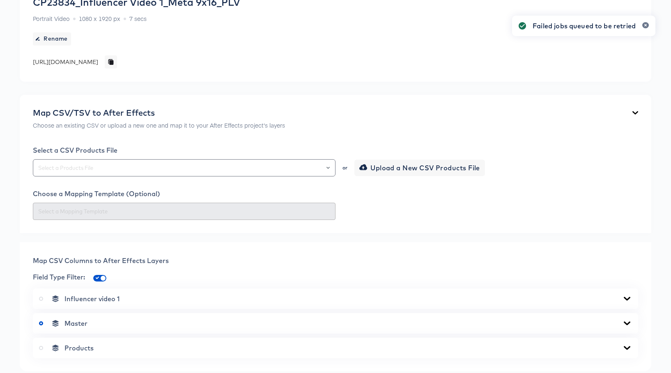
scroll to position [0, 0]
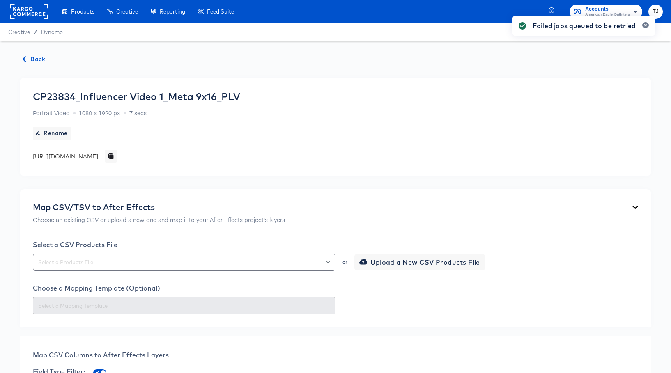
click at [31, 59] on span "Back" at bounding box center [34, 59] width 22 height 10
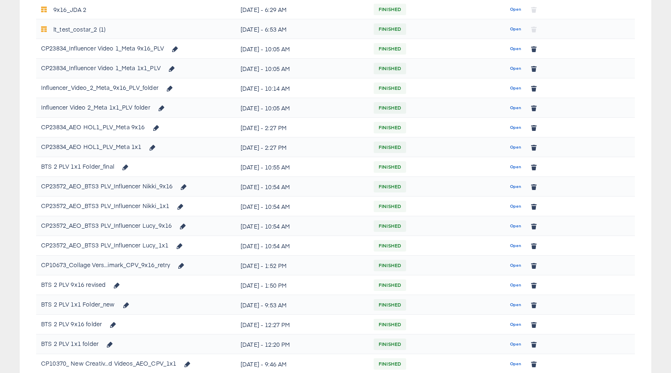
scroll to position [164, 0]
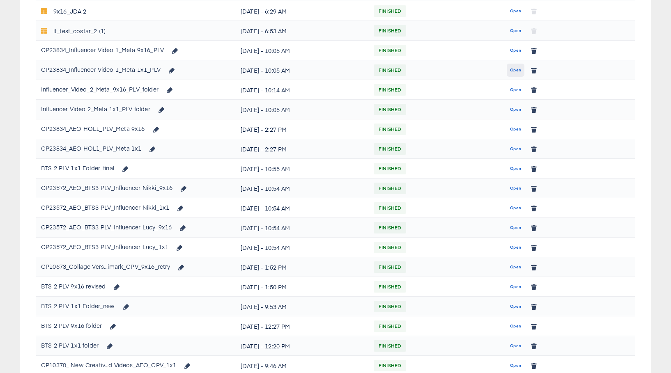
click at [514, 70] on span "Open" at bounding box center [515, 70] width 11 height 7
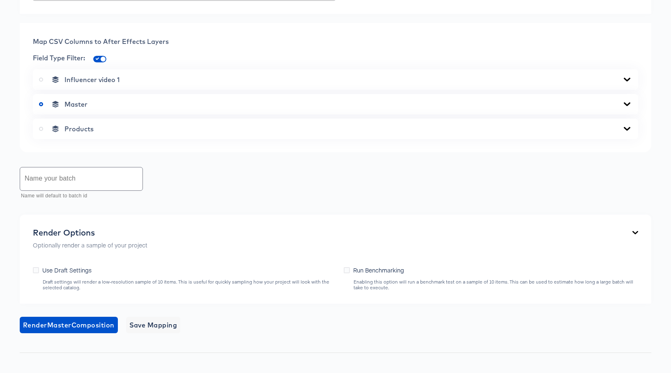
scroll to position [396, 0]
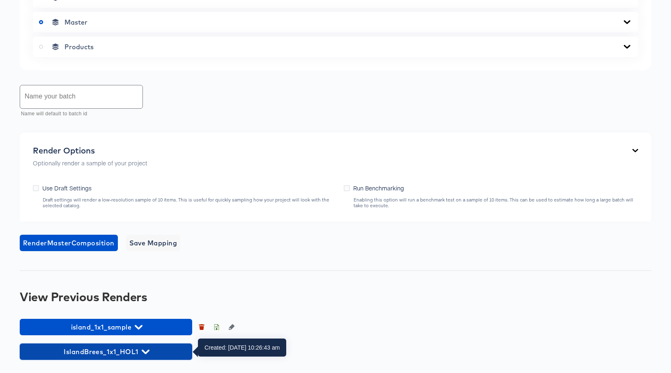
click at [145, 348] on icon "button" at bounding box center [146, 352] width 8 height 8
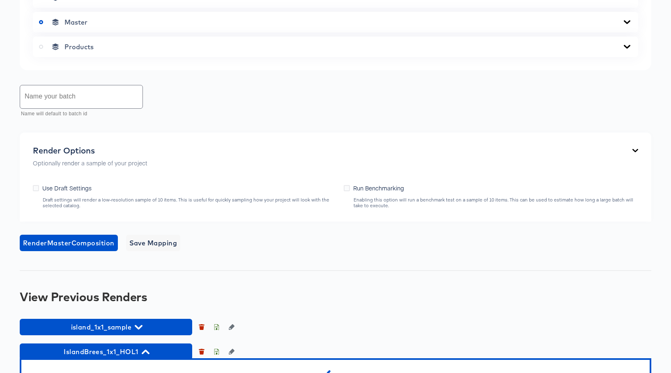
scroll to position [442, 0]
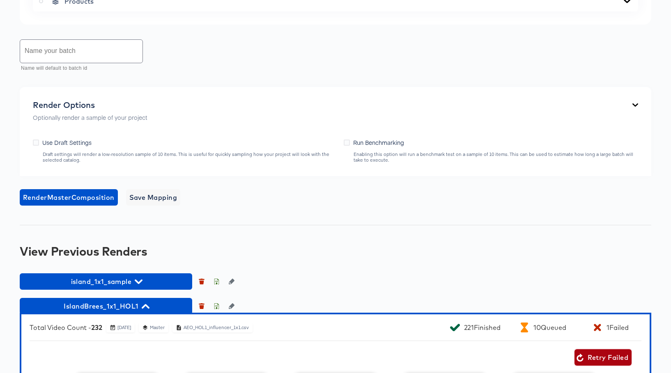
click at [613, 358] on span "Retry Failed" at bounding box center [603, 358] width 51 height 12
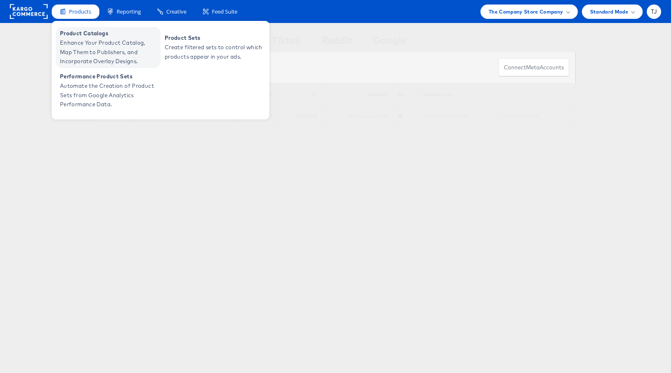
click at [87, 41] on span "Enhance Your Product Catalog, Map Them to Publishers, and Incorporate Overlay D…" at bounding box center [109, 52] width 99 height 28
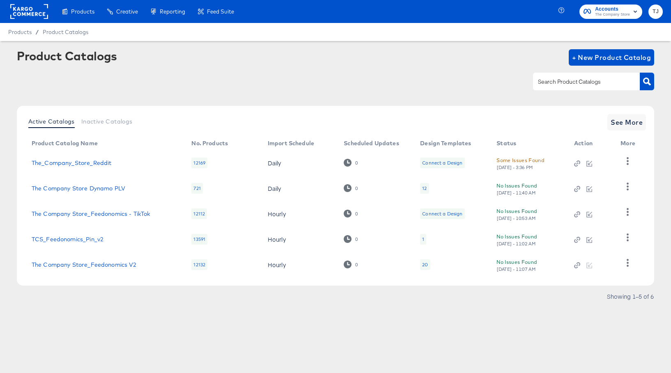
click at [590, 81] on input "text" at bounding box center [581, 81] width 88 height 9
type input "travel"
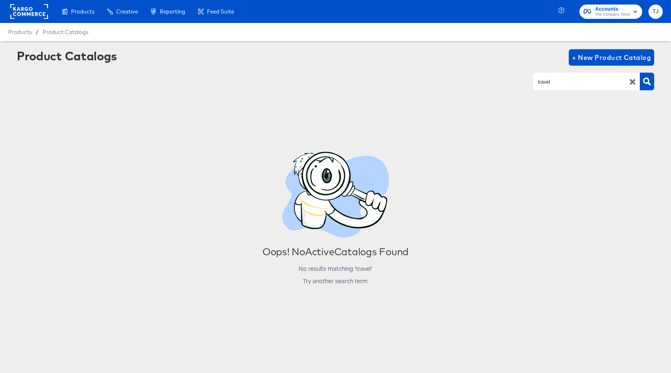
click at [32, 22] on div at bounding box center [29, 11] width 38 height 23
click at [30, 16] on rect at bounding box center [29, 11] width 38 height 15
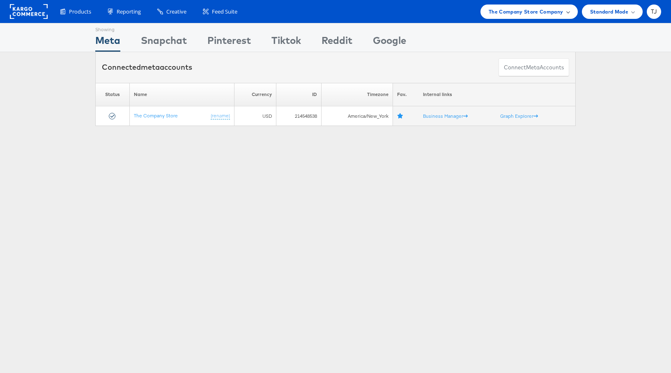
click at [564, 14] on div "The Company Store Company" at bounding box center [529, 11] width 81 height 9
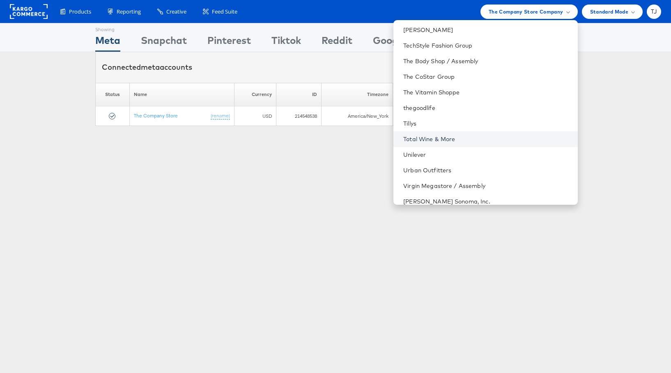
scroll to position [1169, 0]
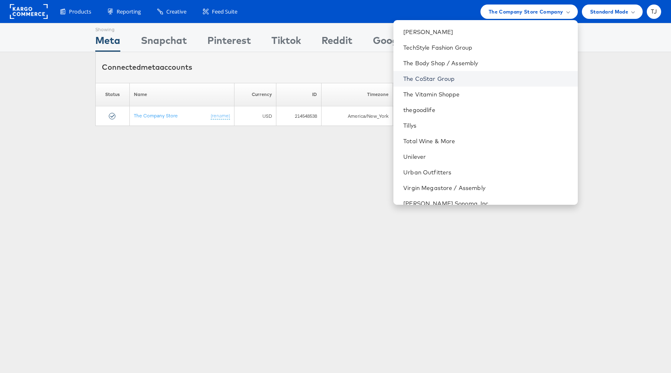
click at [522, 78] on link "The CoStar Group" at bounding box center [487, 79] width 168 height 8
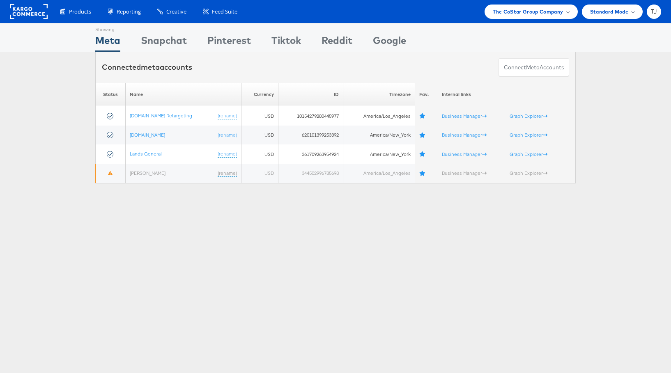
scroll to position [0, 0]
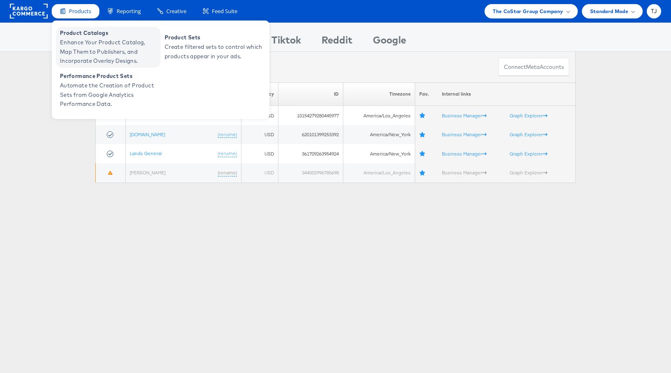
click at [85, 40] on span "Enhance Your Product Catalog, Map Them to Publishers, and Incorporate Overlay D…" at bounding box center [109, 52] width 99 height 28
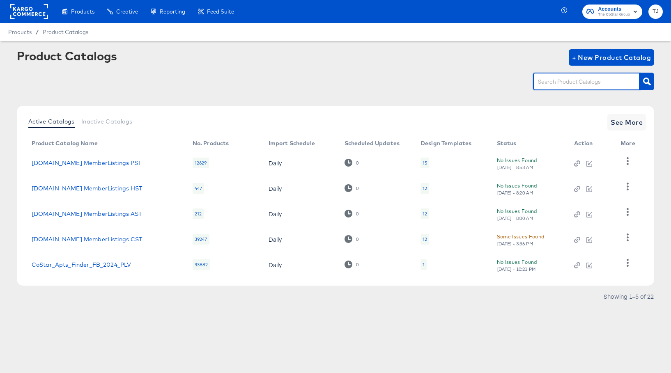
click at [586, 80] on input "text" at bounding box center [581, 81] width 88 height 9
type input "travel"
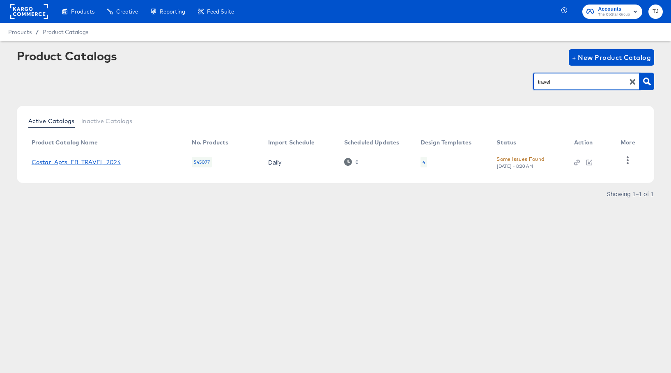
click at [85, 163] on link "Costar_Apts_FB_TRAVEL_2024" at bounding box center [76, 162] width 89 height 7
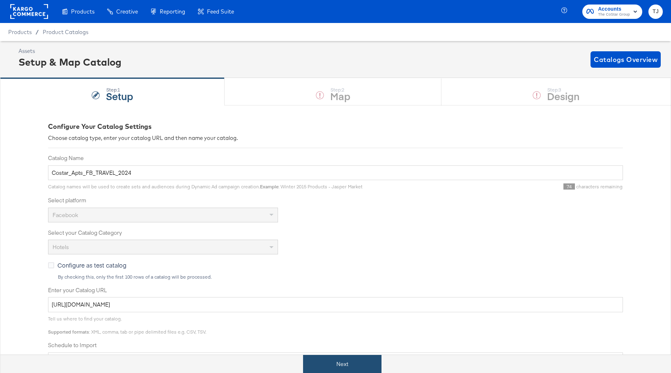
click at [359, 364] on button "Next" at bounding box center [342, 364] width 78 height 18
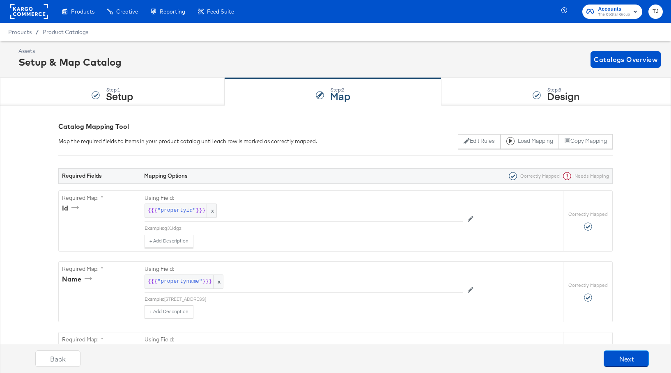
click at [23, 7] on rect at bounding box center [29, 11] width 38 height 15
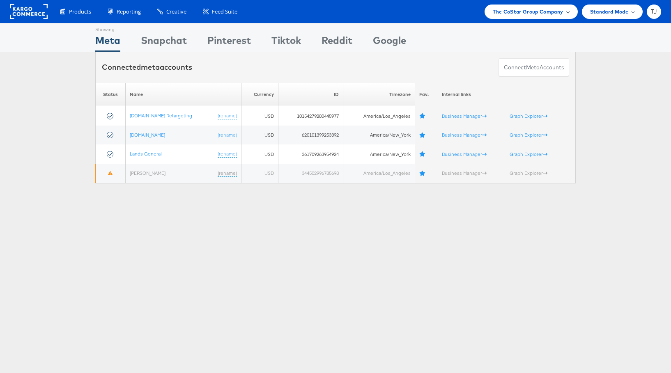
click at [561, 11] on span "The CoStar Group Company" at bounding box center [528, 11] width 70 height 9
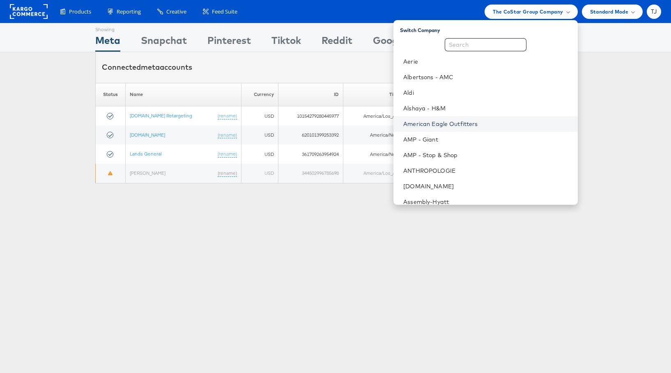
click at [479, 122] on link "American Eagle Outfitters" at bounding box center [487, 124] width 168 height 8
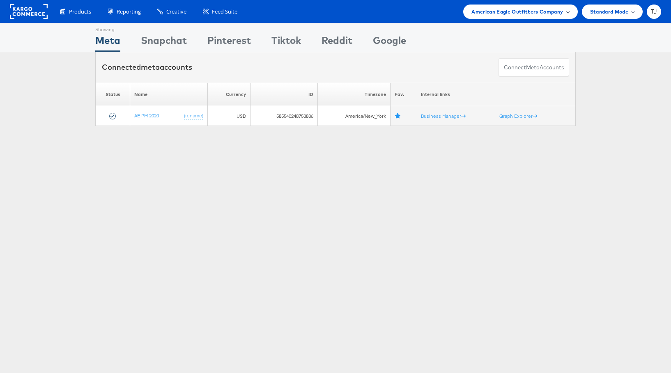
click at [531, 11] on span "American Eagle Outfitters Company" at bounding box center [518, 11] width 92 height 9
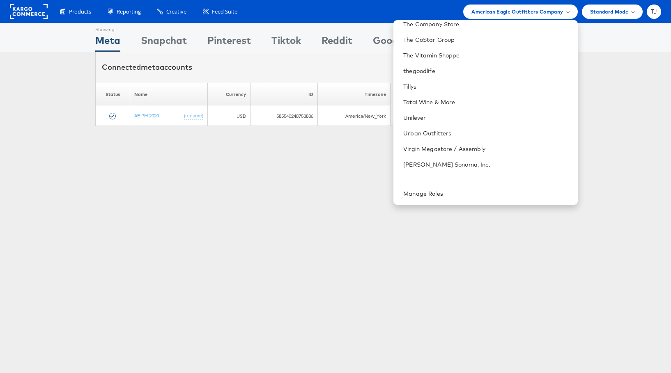
scroll to position [60, 0]
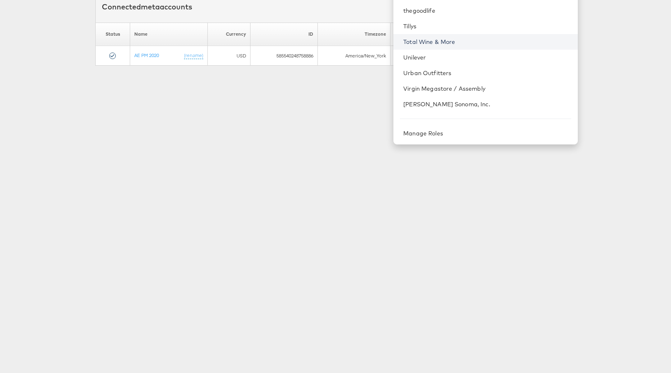
click at [494, 42] on link "Total Wine & More" at bounding box center [487, 42] width 168 height 8
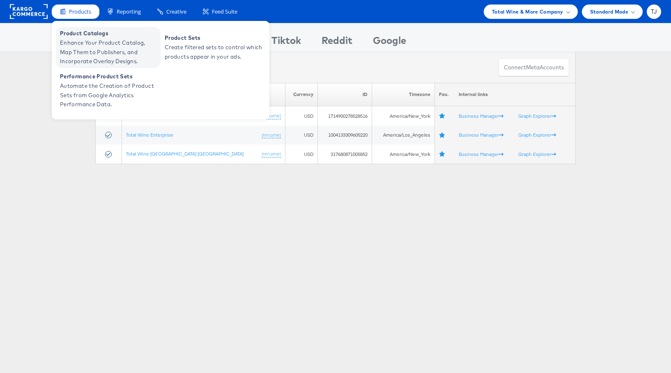
click at [84, 37] on span "Product Catalogs" at bounding box center [109, 33] width 99 height 9
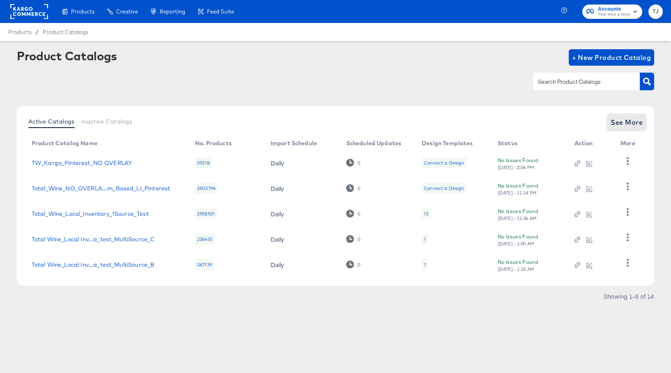
click at [633, 124] on span "See More" at bounding box center [627, 123] width 32 height 12
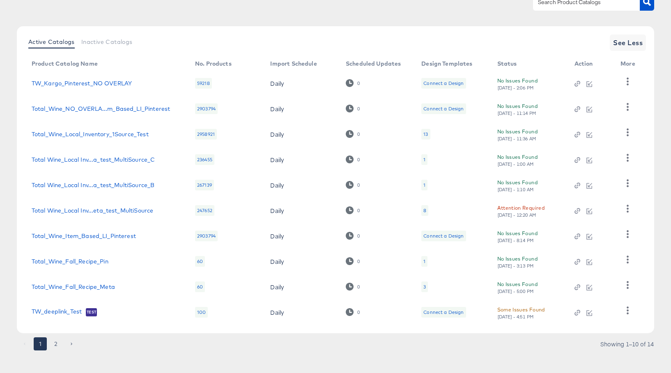
scroll to position [86, 0]
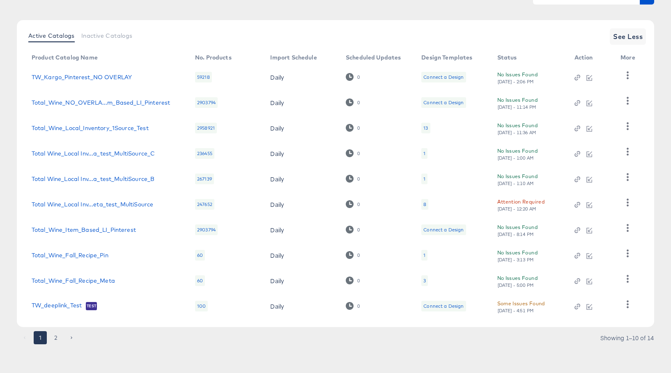
click at [57, 336] on button "2" at bounding box center [55, 338] width 13 height 13
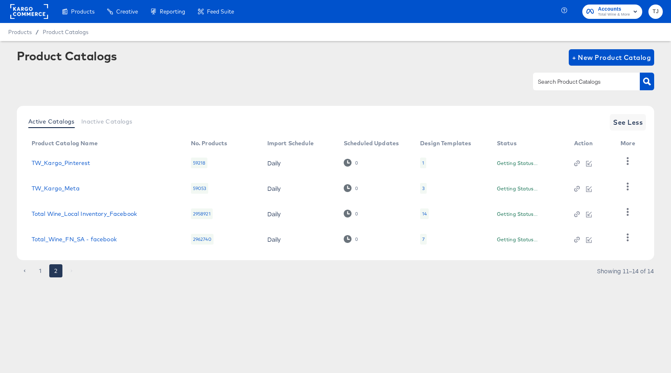
scroll to position [0, 0]
click at [625, 163] on icon "button" at bounding box center [628, 161] width 8 height 8
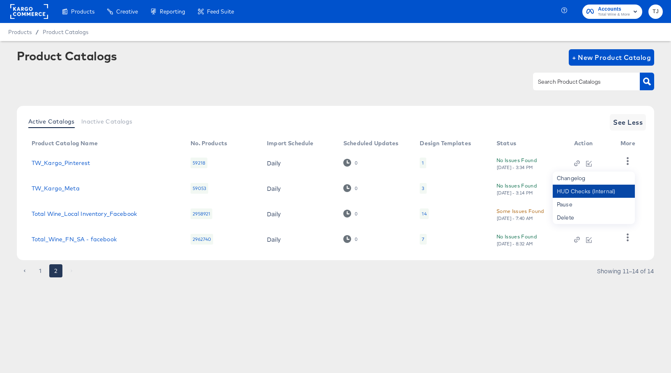
click at [604, 189] on div "HUD Checks (Internal)" at bounding box center [594, 191] width 82 height 13
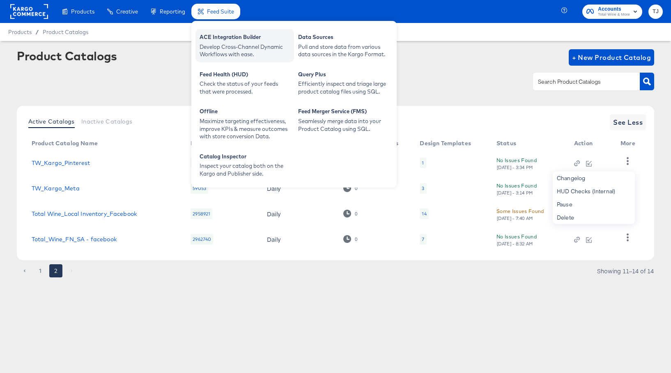
click at [222, 47] on div "Develop Cross-Channel Dynamic Workflows with ease." at bounding box center [245, 50] width 90 height 15
click at [208, 43] on div "Develop Cross-Channel Dynamic Workflows with ease." at bounding box center [245, 50] width 90 height 15
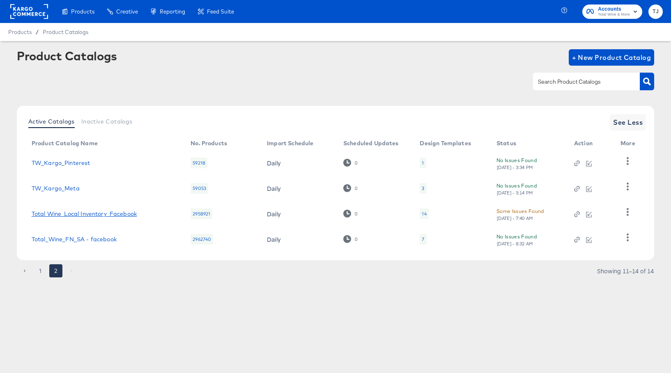
click at [66, 215] on link "Total Wine_Local Inventory_Facebook" at bounding box center [84, 214] width 105 height 7
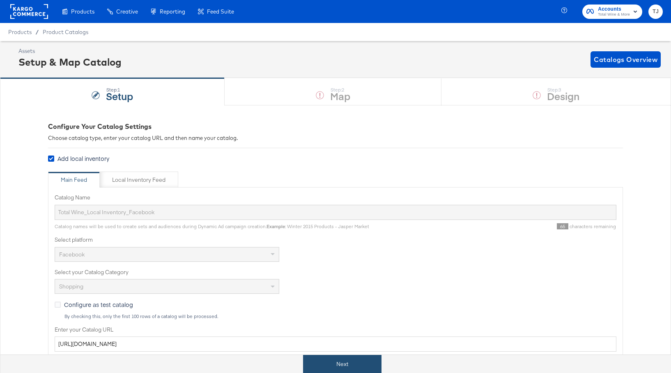
click at [335, 366] on button "Next" at bounding box center [342, 364] width 78 height 18
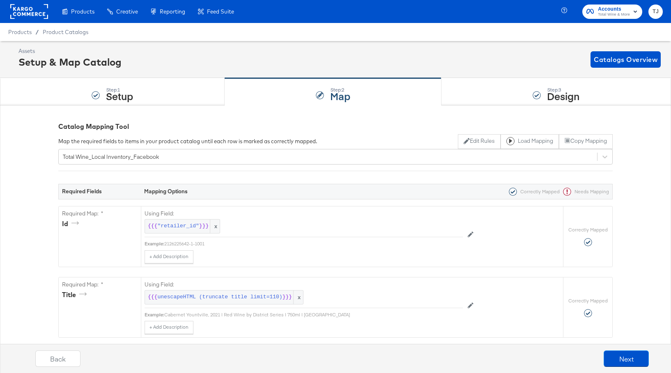
click at [0, 0] on div "Product Catalogs" at bounding box center [0, 0] width 0 height 0
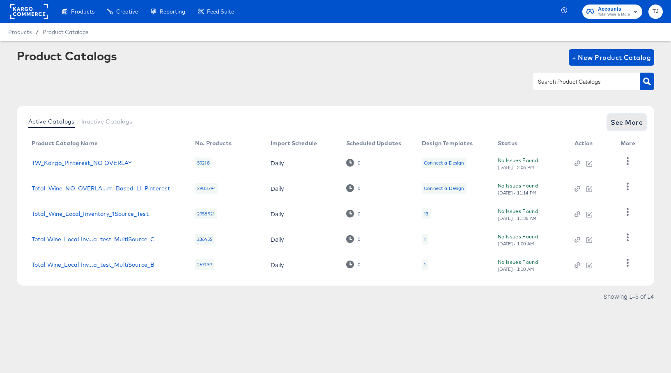
click at [624, 122] on span "See More" at bounding box center [627, 123] width 32 height 12
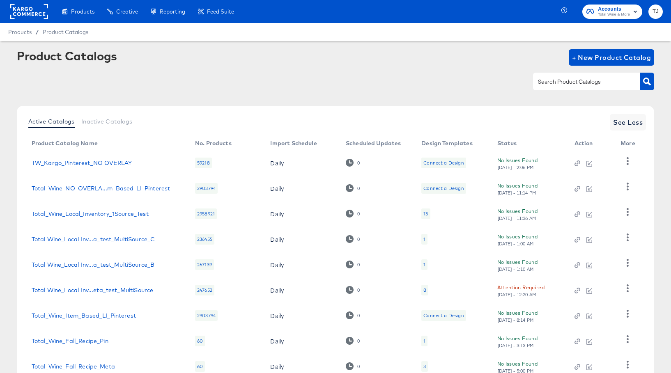
scroll to position [86, 0]
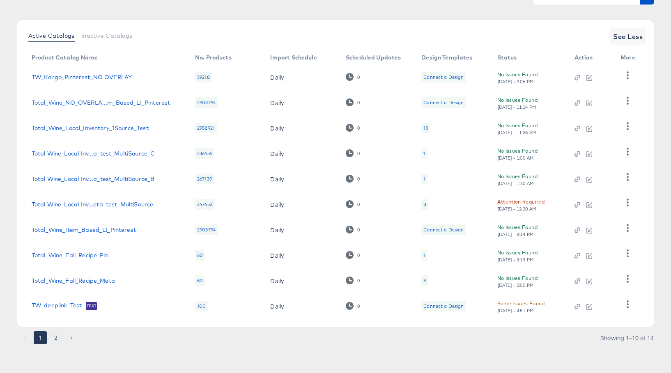
click at [54, 339] on button "2" at bounding box center [55, 338] width 13 height 13
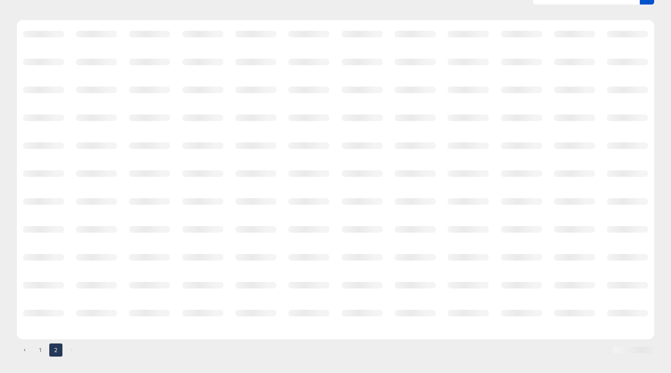
scroll to position [0, 0]
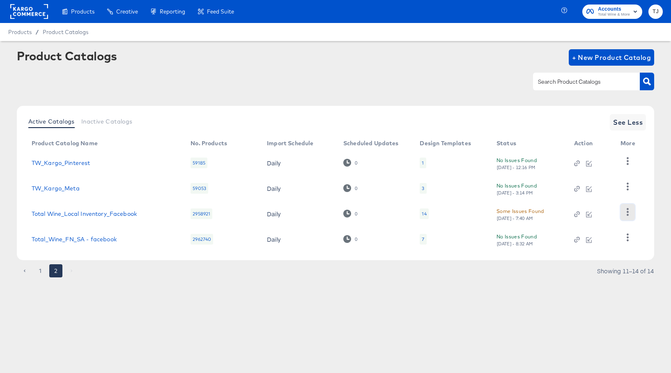
click at [630, 211] on icon "button" at bounding box center [628, 212] width 8 height 8
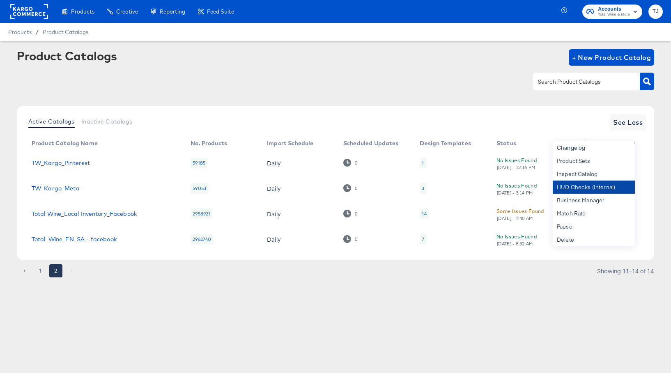
click at [596, 185] on div "HUD Checks (Internal)" at bounding box center [594, 187] width 82 height 13
click at [105, 215] on link "Total Wine_Local Inventory_Facebook" at bounding box center [84, 214] width 105 height 7
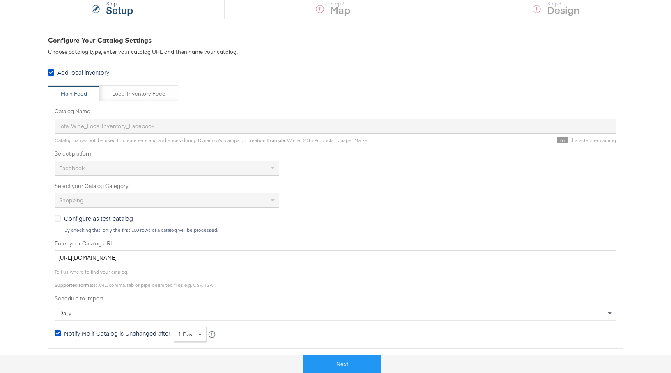
scroll to position [115, 0]
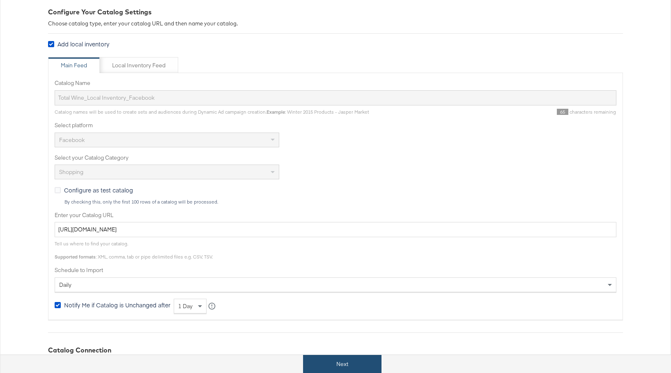
click at [357, 365] on button "Next" at bounding box center [342, 364] width 78 height 18
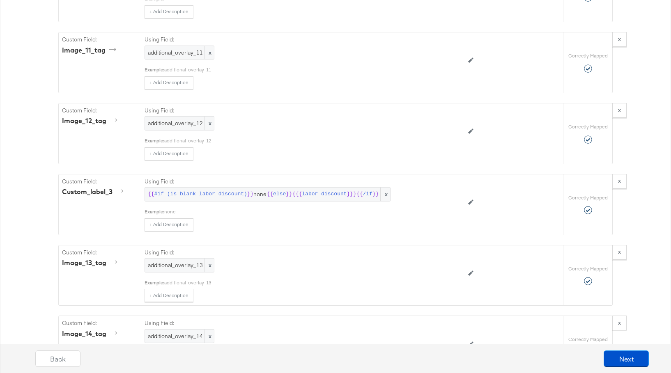
scroll to position [2511, 0]
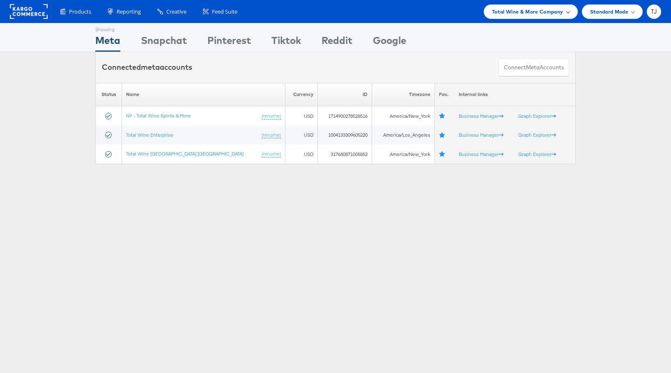
click at [565, 9] on div "Total Wine & More Company" at bounding box center [531, 11] width 78 height 9
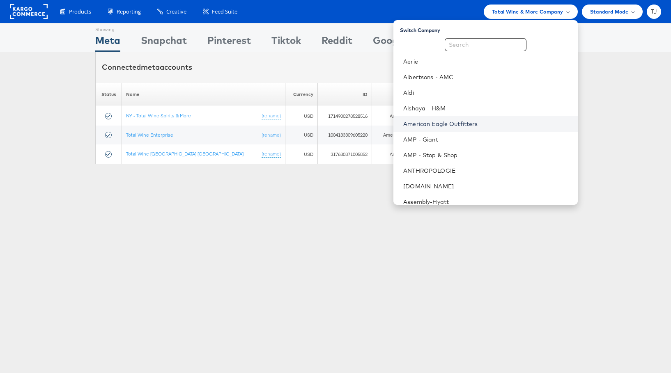
click at [526, 123] on link "American Eagle Outfitters" at bounding box center [487, 124] width 168 height 8
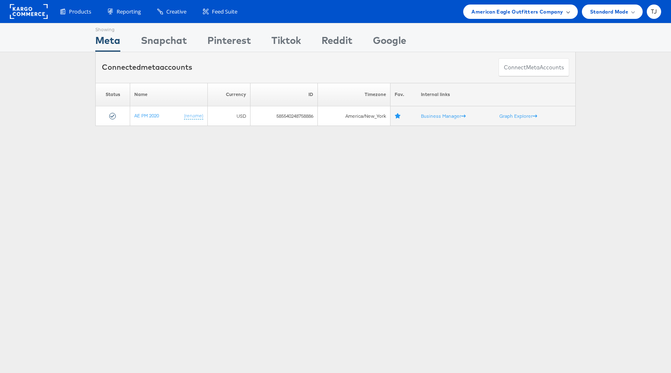
click at [534, 12] on span "American Eagle Outfitters Company" at bounding box center [518, 11] width 92 height 9
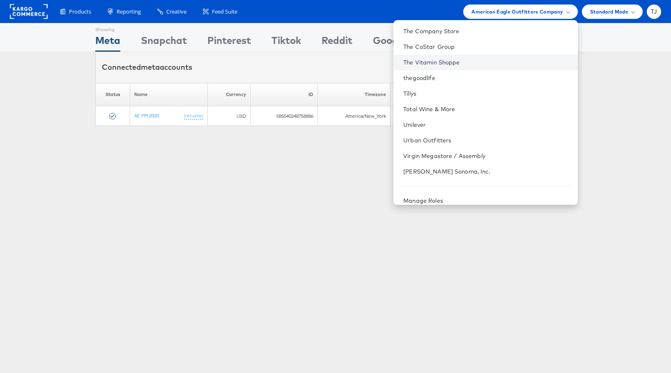
scroll to position [1208, 0]
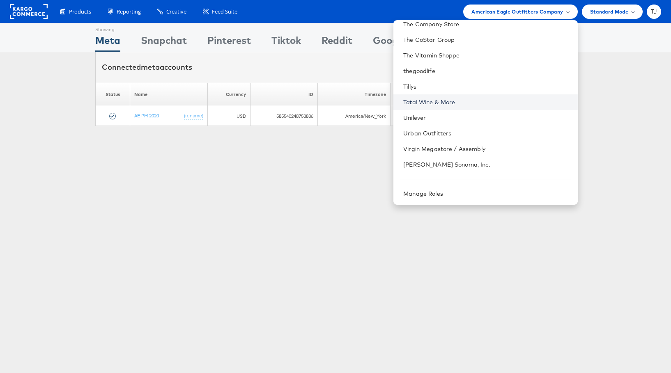
click at [500, 99] on link "Total Wine & More" at bounding box center [487, 102] width 168 height 8
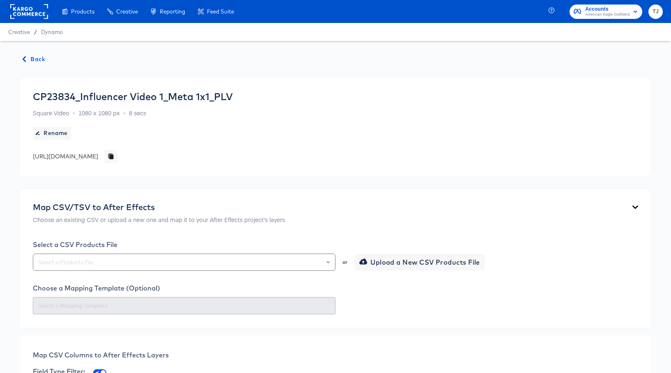
click at [40, 60] on span "Back" at bounding box center [34, 59] width 22 height 10
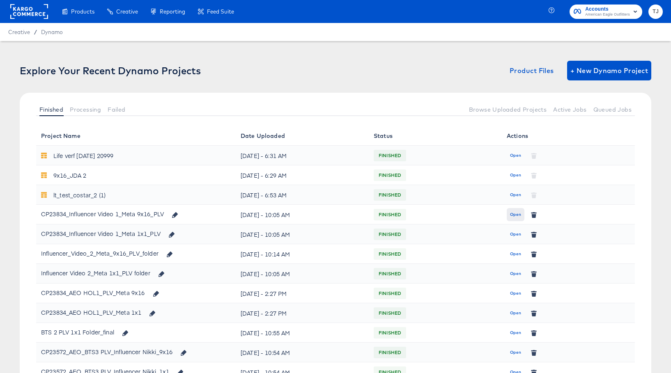
click at [512, 214] on span "Open" at bounding box center [515, 214] width 11 height 7
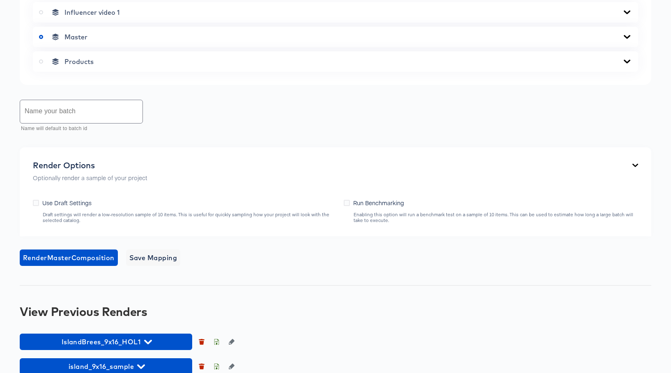
scroll to position [396, 0]
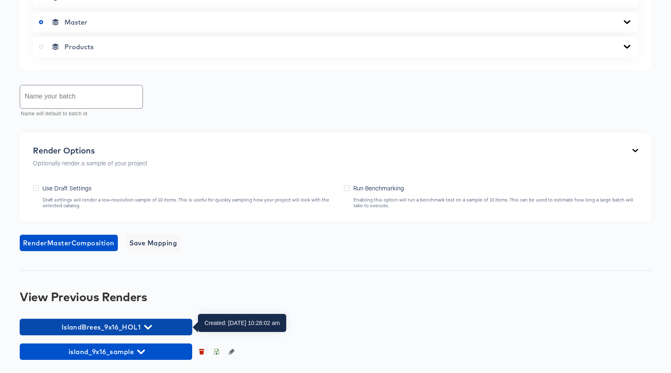
click at [150, 322] on span "IslandBrees_9x16_HOL1" at bounding box center [106, 328] width 164 height 12
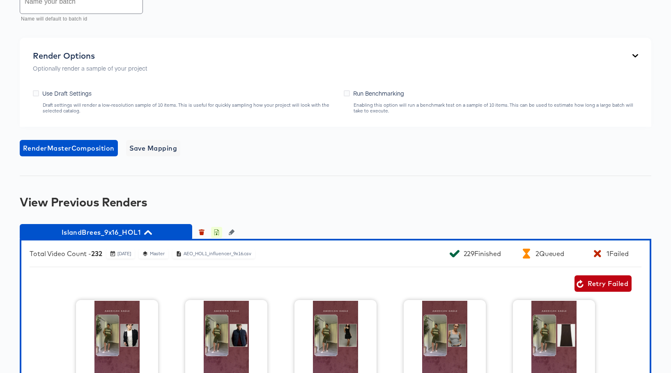
scroll to position [494, 0]
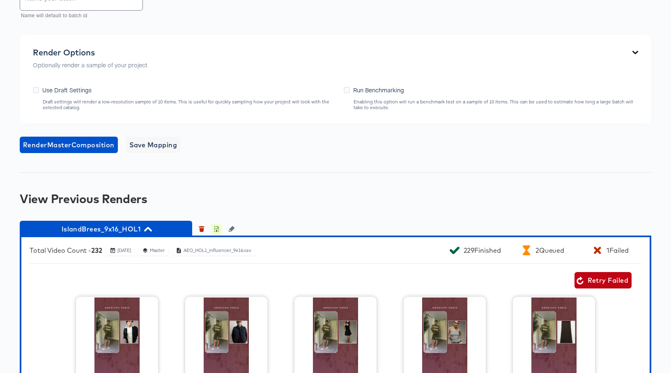
click at [217, 230] on icon "button" at bounding box center [217, 229] width 6 height 6
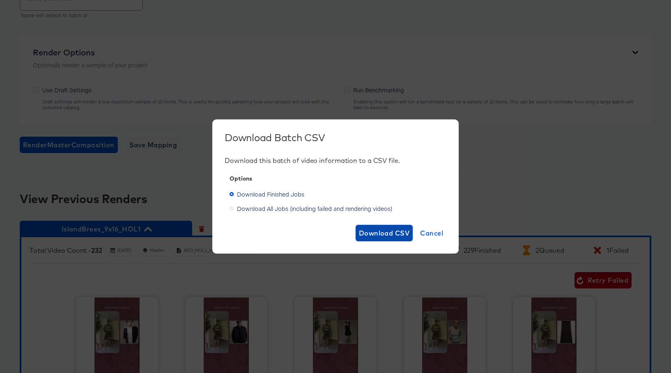
click at [376, 235] on span "Download CSV" at bounding box center [384, 234] width 51 height 12
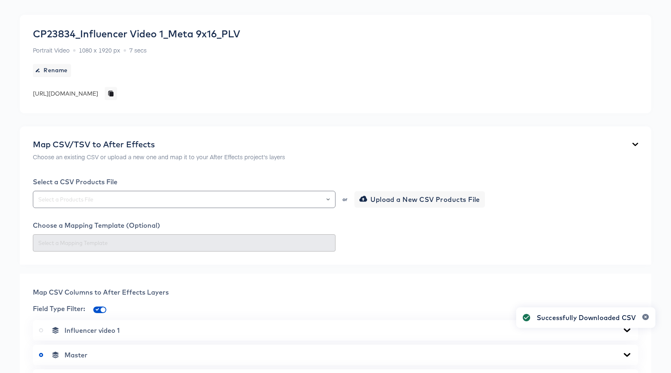
scroll to position [0, 0]
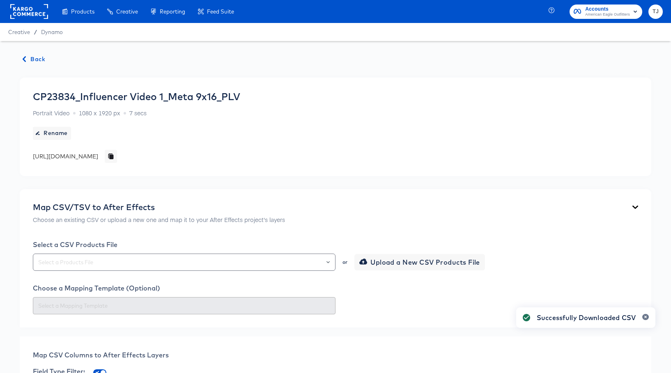
click at [35, 58] on span "Back" at bounding box center [34, 59] width 22 height 10
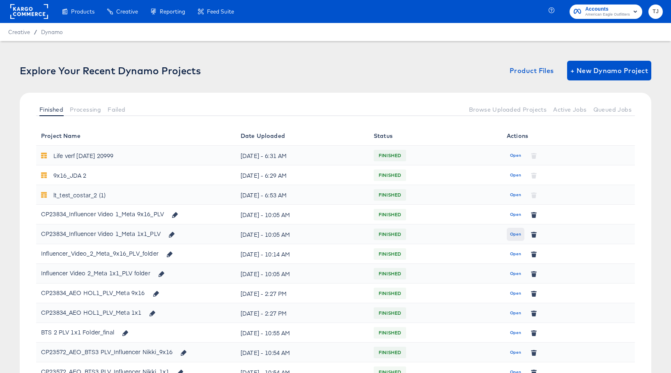
click at [515, 232] on span "Open" at bounding box center [515, 234] width 11 height 7
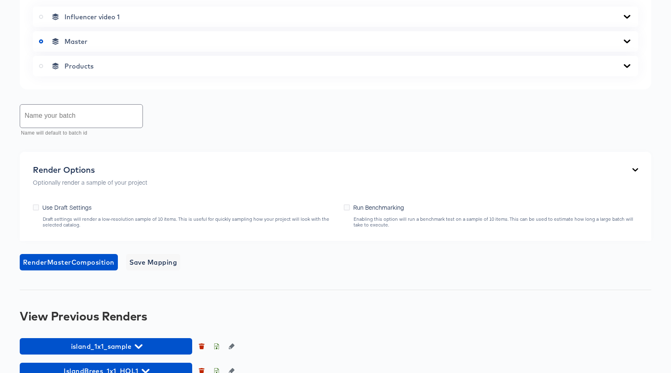
scroll to position [396, 0]
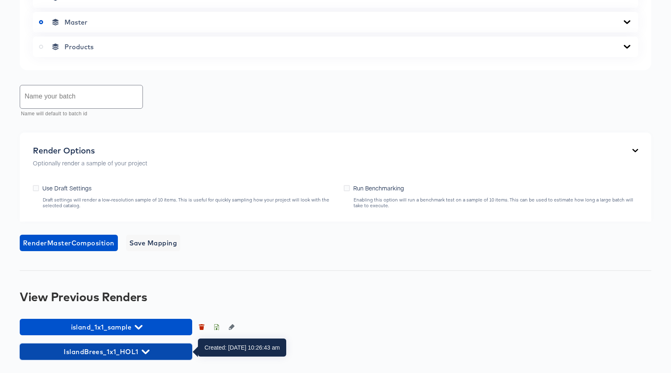
click at [145, 349] on icon "button" at bounding box center [146, 352] width 8 height 8
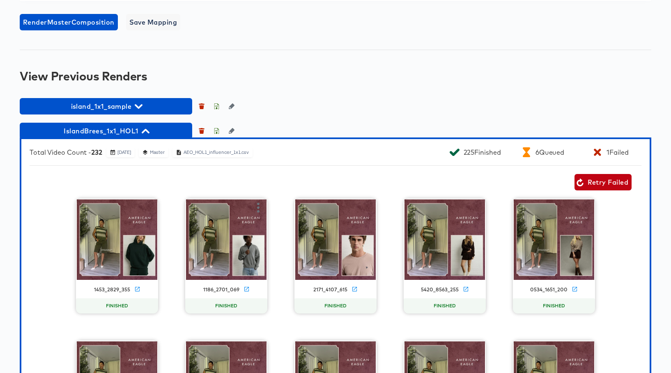
scroll to position [617, 0]
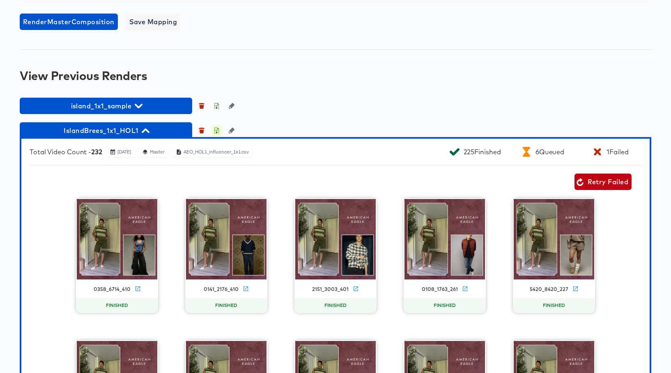
click at [216, 130] on icon "button" at bounding box center [216, 132] width 3 height 4
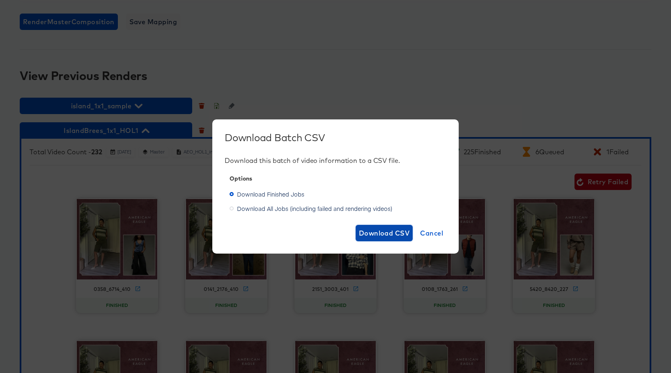
click at [382, 232] on span "Download CSV" at bounding box center [384, 234] width 51 height 12
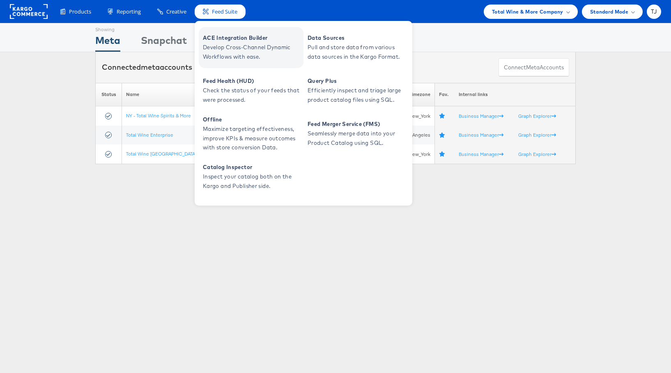
click at [226, 35] on span "ACE Integration Builder" at bounding box center [252, 37] width 99 height 9
